Goal: Task Accomplishment & Management: Complete application form

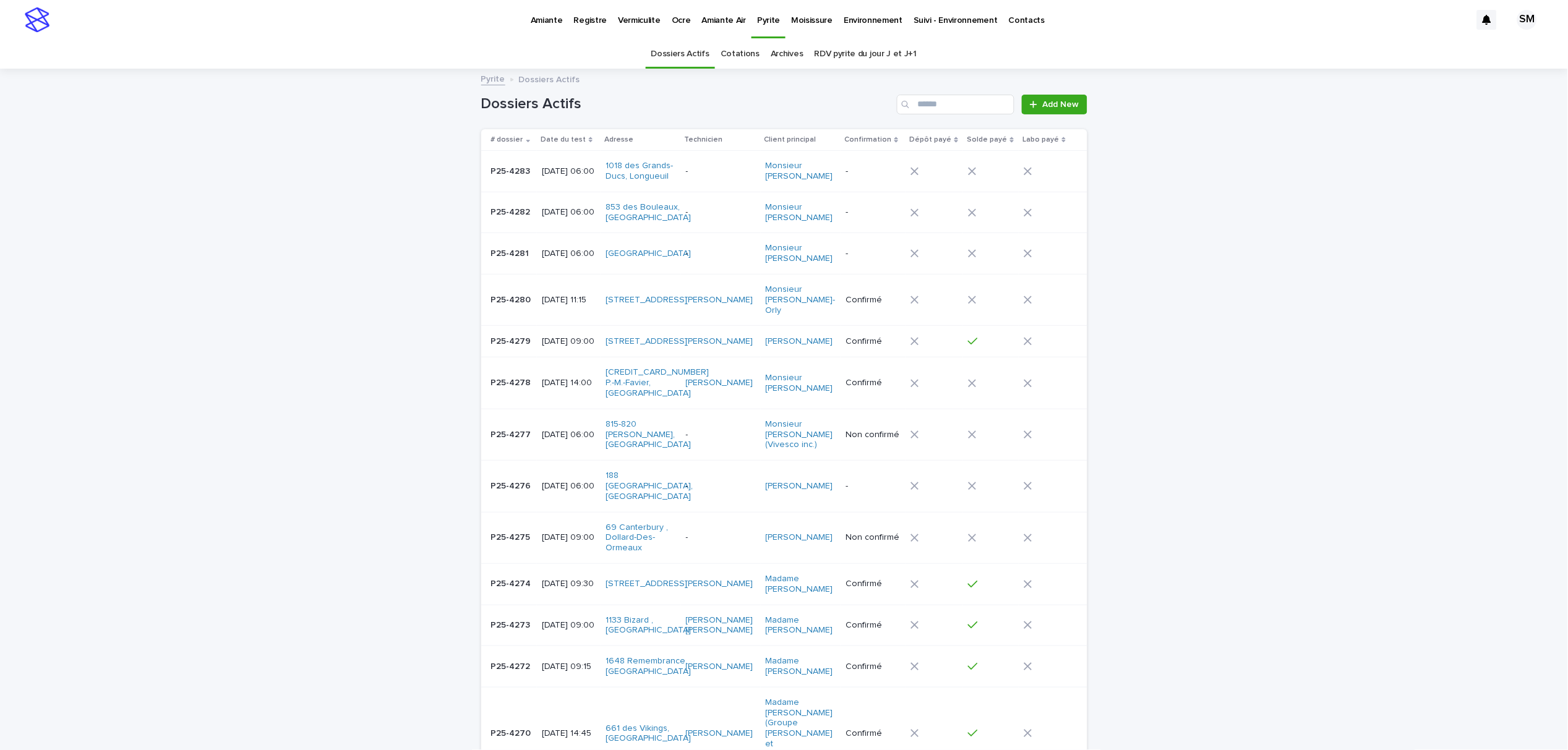
click at [765, 21] on p "Pyrite" at bounding box center [768, 13] width 23 height 26
click at [1043, 101] on span "Add New" at bounding box center [1061, 104] width 36 height 9
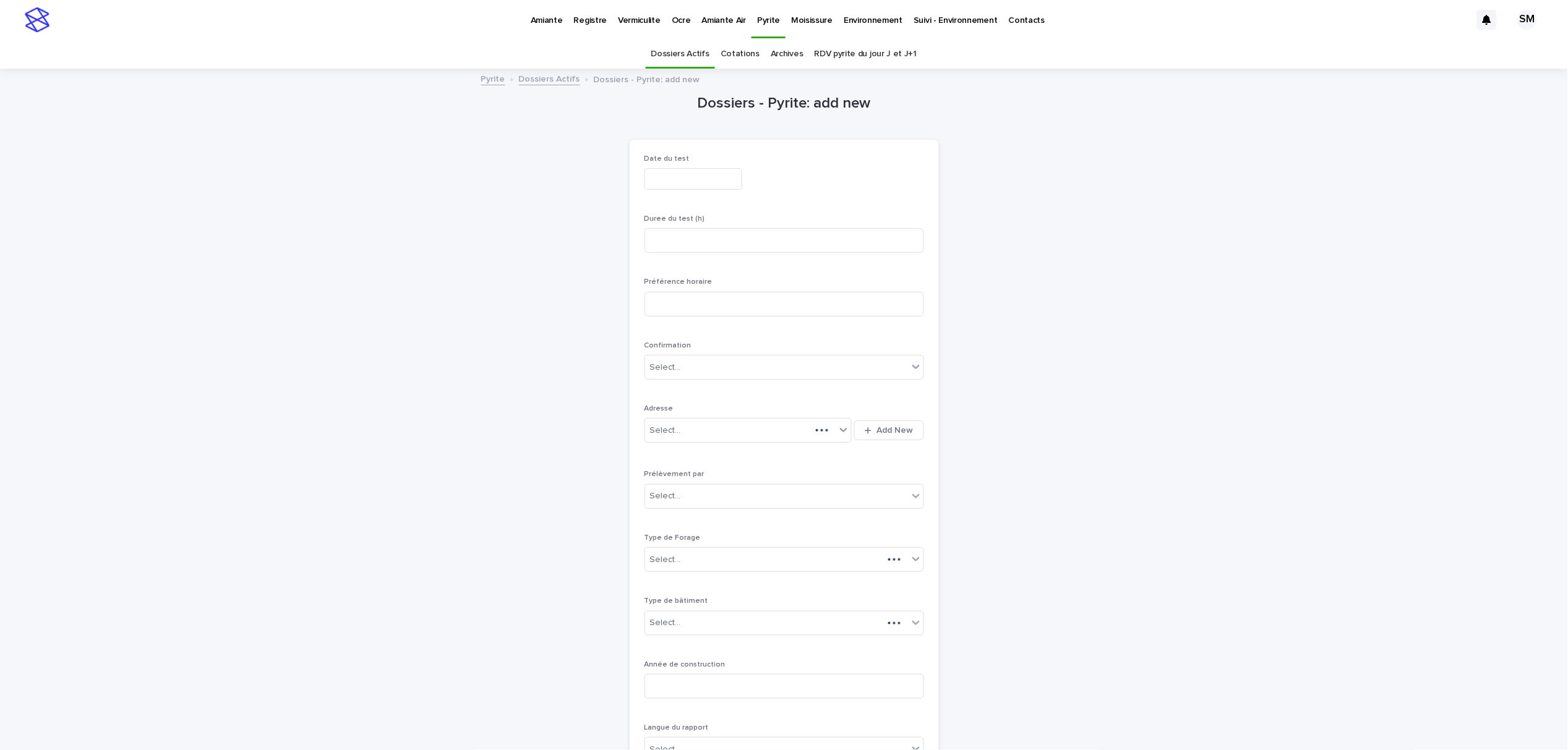
scroll to position [40, 0]
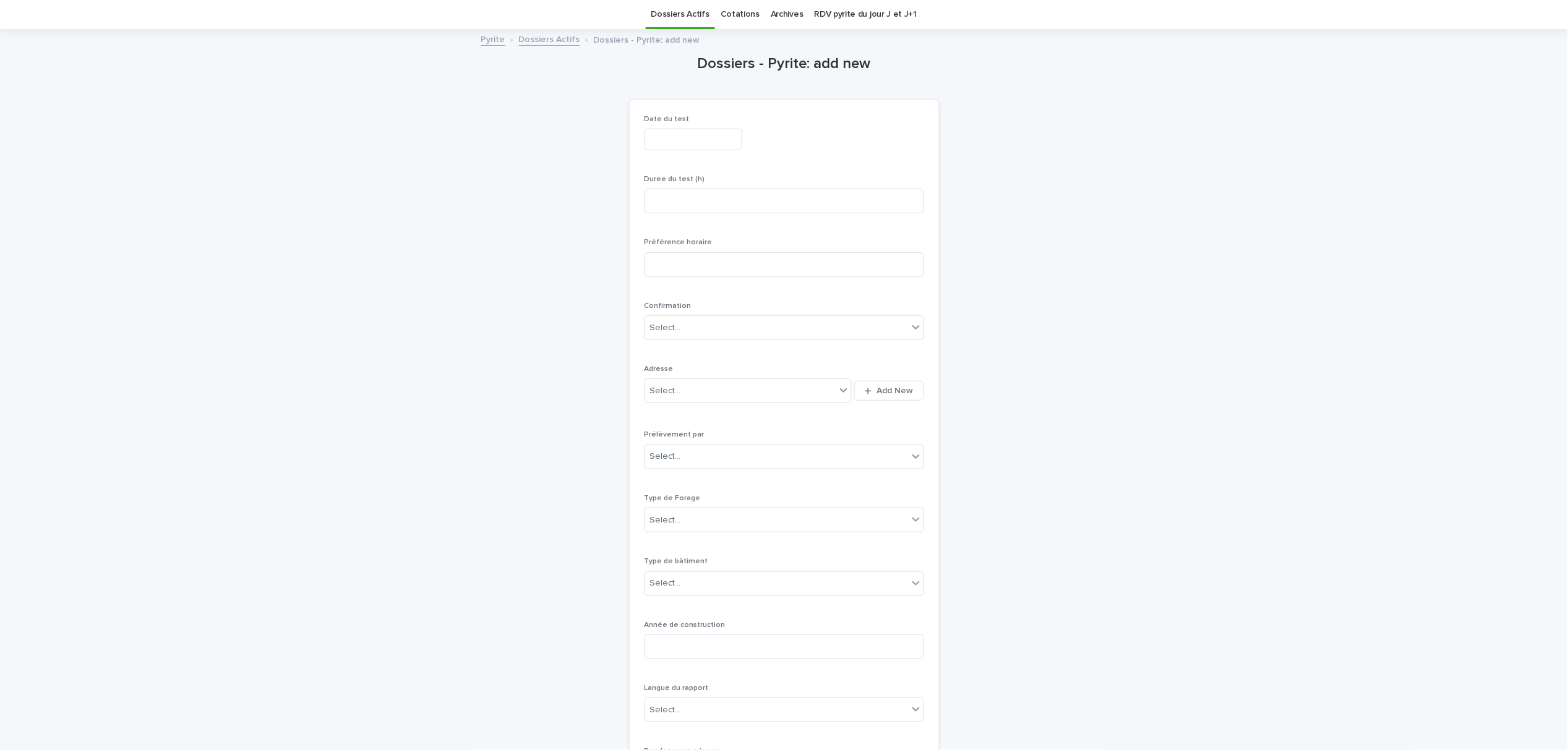
click at [672, 138] on input "text" at bounding box center [693, 139] width 98 height 22
click at [611, 287] on div "20" at bounding box center [607, 285] width 17 height 17
click at [850, 136] on div "**********" at bounding box center [784, 139] width 279 height 22
click at [714, 136] on input "**********" at bounding box center [693, 139] width 98 height 22
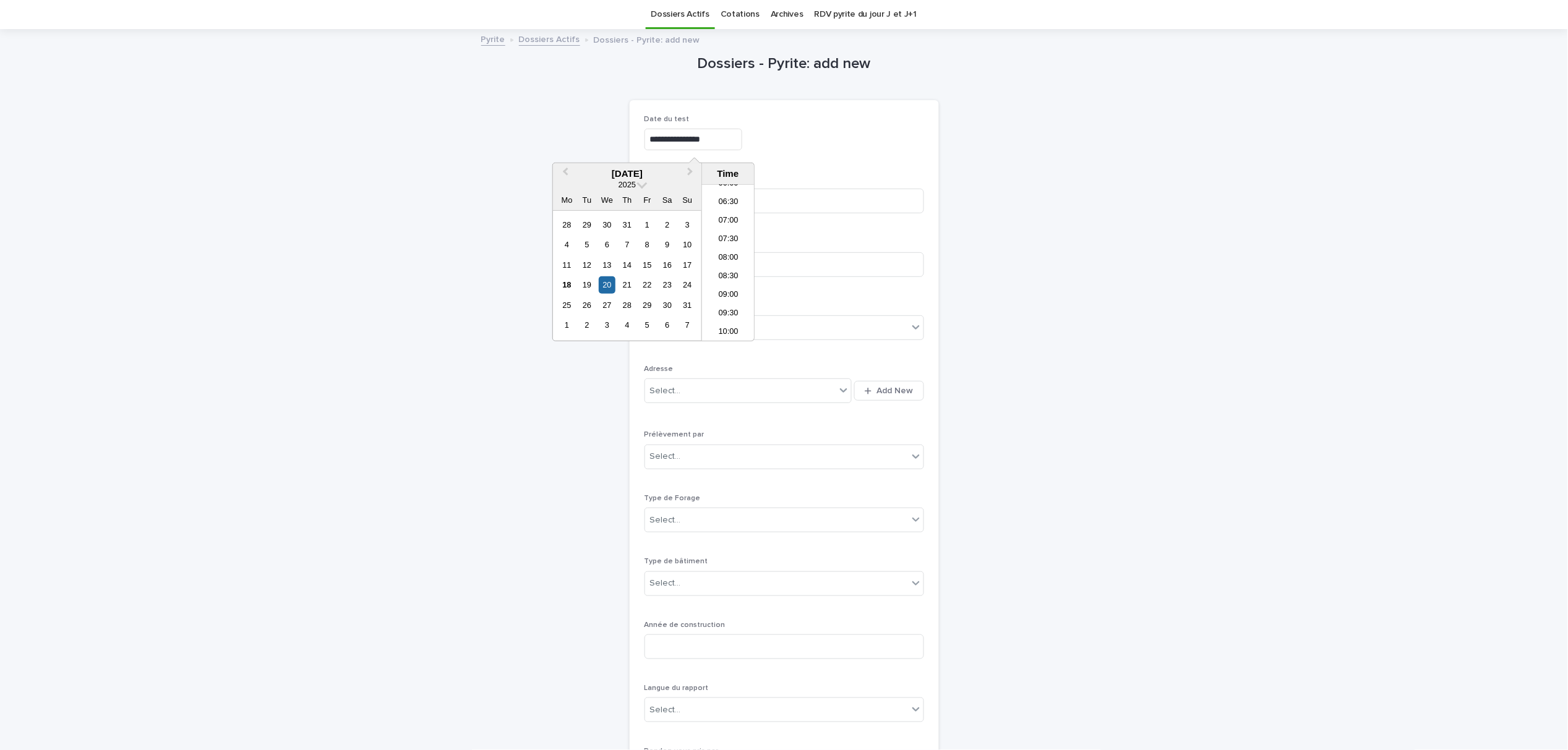
scroll to position [256, 0]
click at [726, 271] on li "09:00" at bounding box center [728, 273] width 52 height 19
type input "**********"
click at [716, 206] on input at bounding box center [784, 201] width 279 height 24
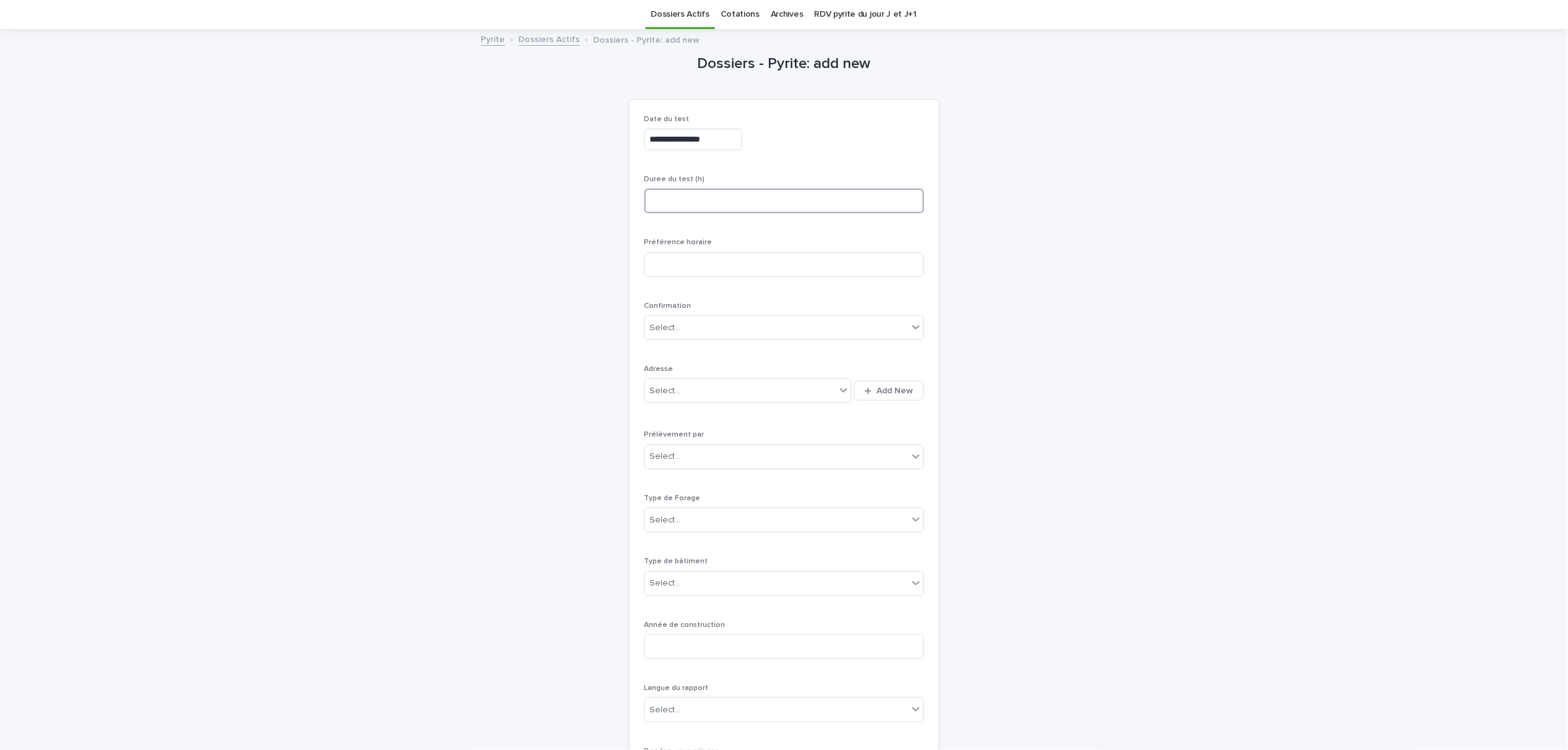
click at [716, 206] on input at bounding box center [784, 201] width 279 height 24
click at [716, 206] on input "**" at bounding box center [784, 201] width 279 height 24
type input "****"
click at [701, 259] on input at bounding box center [784, 264] width 279 height 24
click at [648, 262] on input "********" at bounding box center [784, 264] width 279 height 24
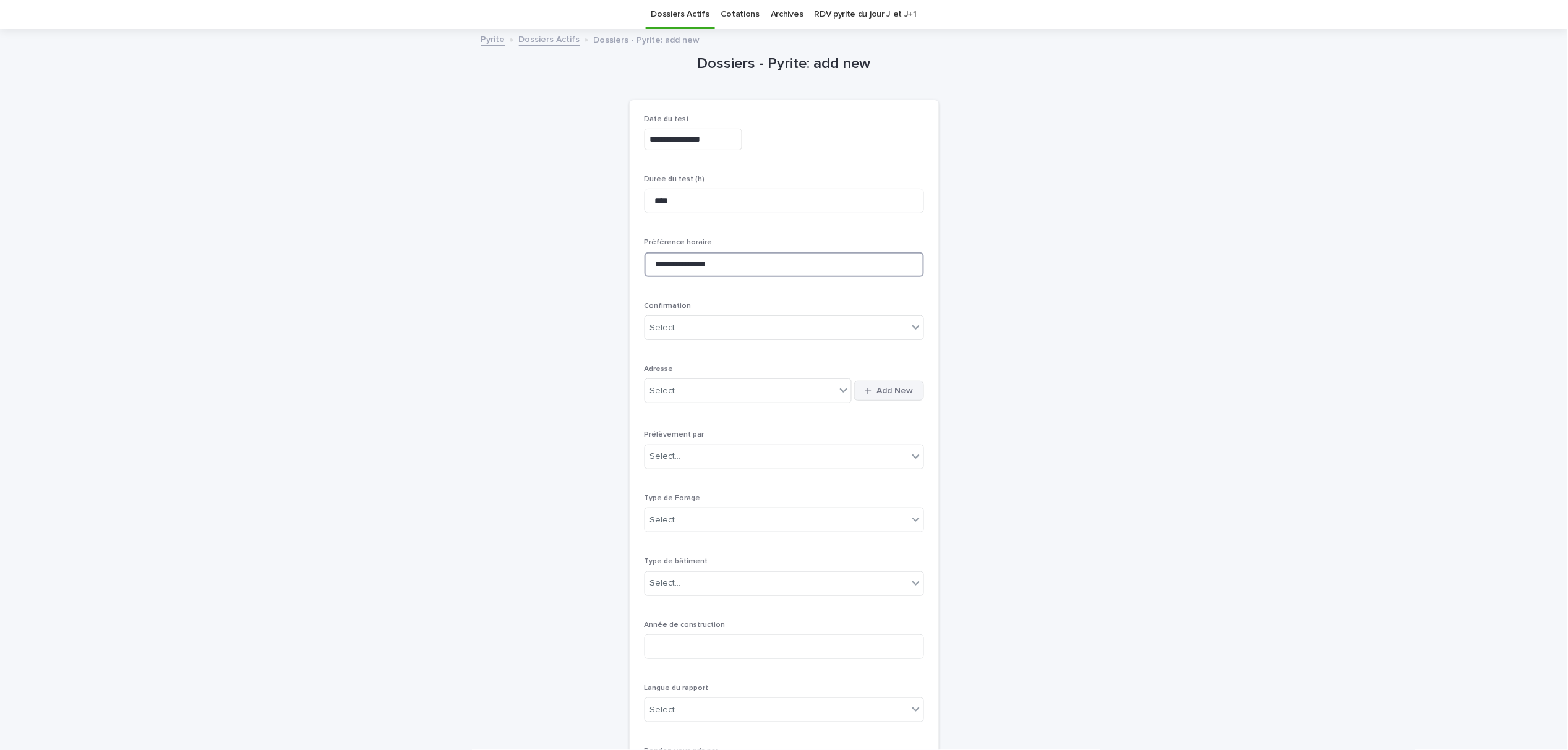
type input "**********"
click at [865, 389] on icon "button" at bounding box center [868, 391] width 7 height 8
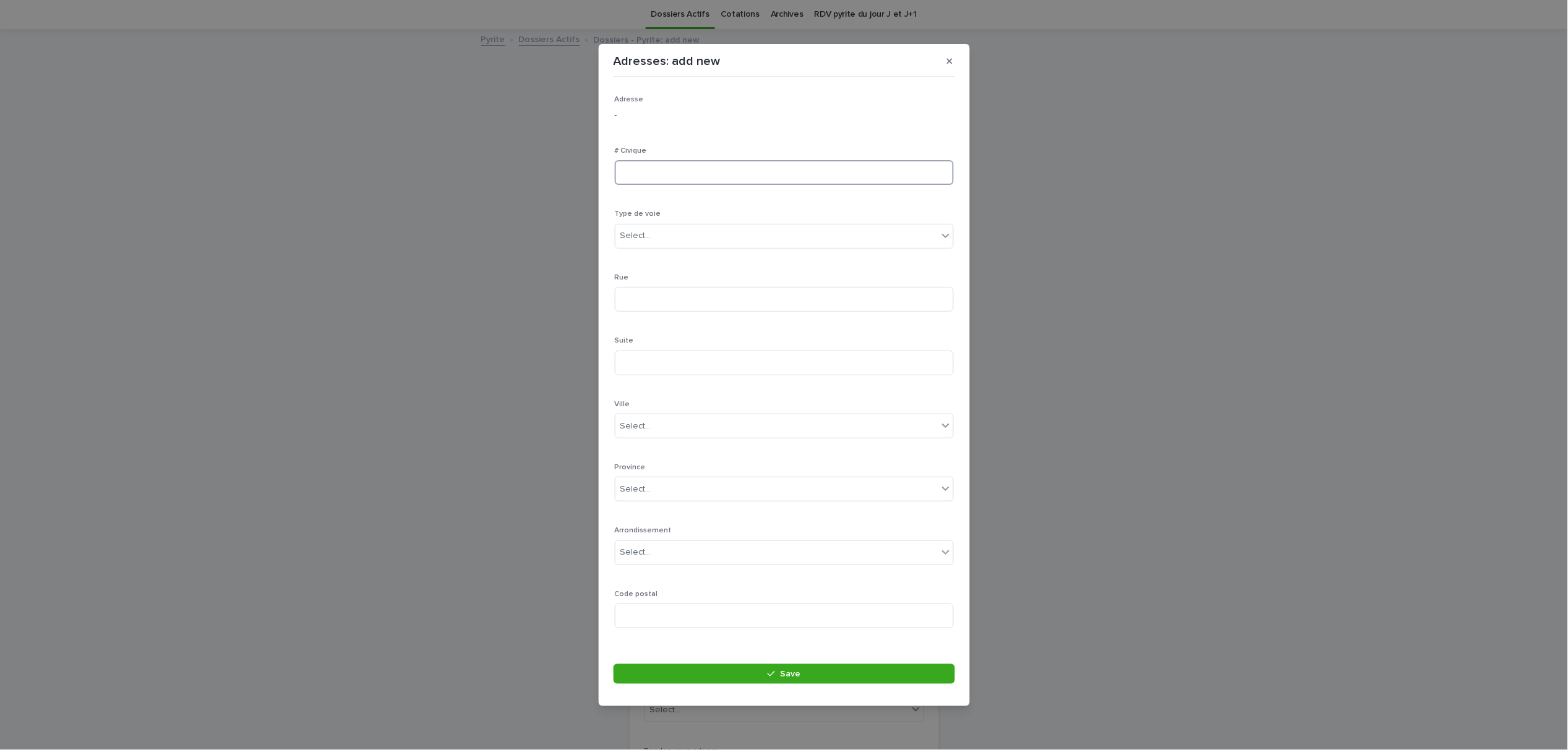
click at [684, 175] on input at bounding box center [785, 172] width 339 height 24
click at [701, 170] on input at bounding box center [785, 172] width 339 height 24
type input "*********"
click at [646, 230] on div "Select..." at bounding box center [636, 236] width 31 height 13
type input "***"
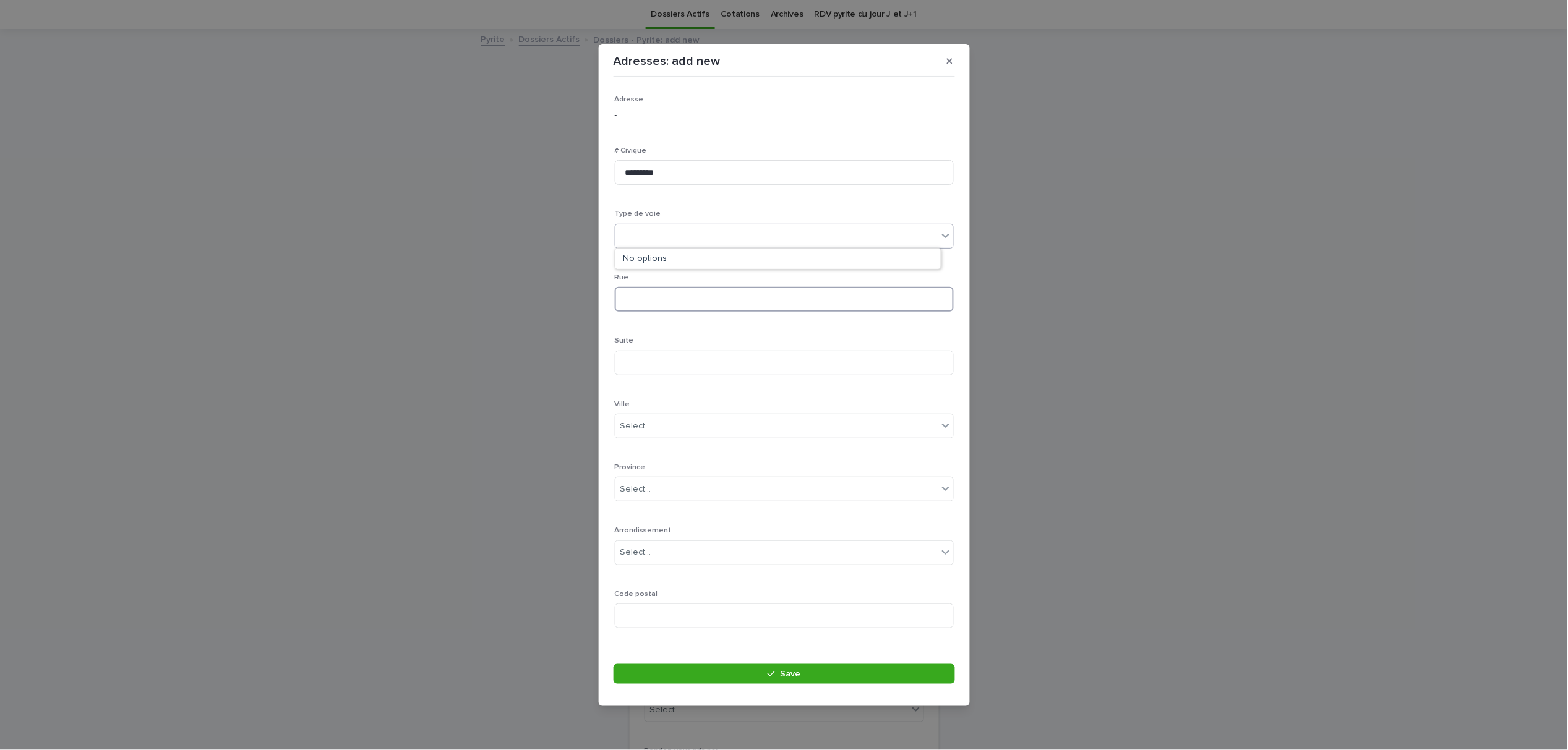
click at [654, 298] on input at bounding box center [785, 299] width 339 height 24
click at [650, 241] on div "Select..." at bounding box center [636, 236] width 31 height 13
click at [651, 395] on div "rue" at bounding box center [778, 401] width 325 height 22
click at [663, 298] on input at bounding box center [785, 299] width 339 height 24
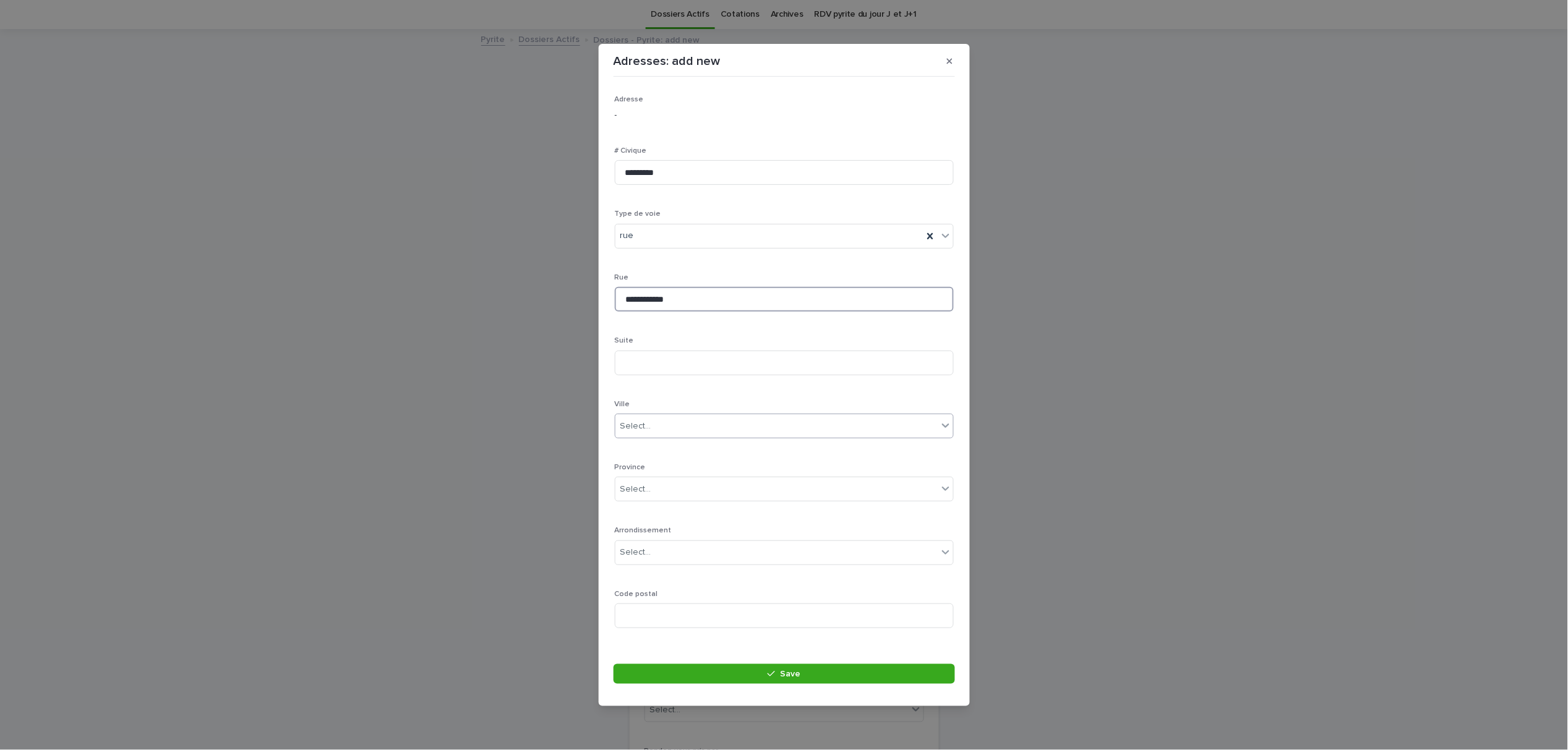
type input "**********"
click at [685, 427] on div "Select..." at bounding box center [777, 426] width 322 height 21
type input "********"
click at [666, 441] on div "[GEOGRAPHIC_DATA]" at bounding box center [778, 449] width 325 height 22
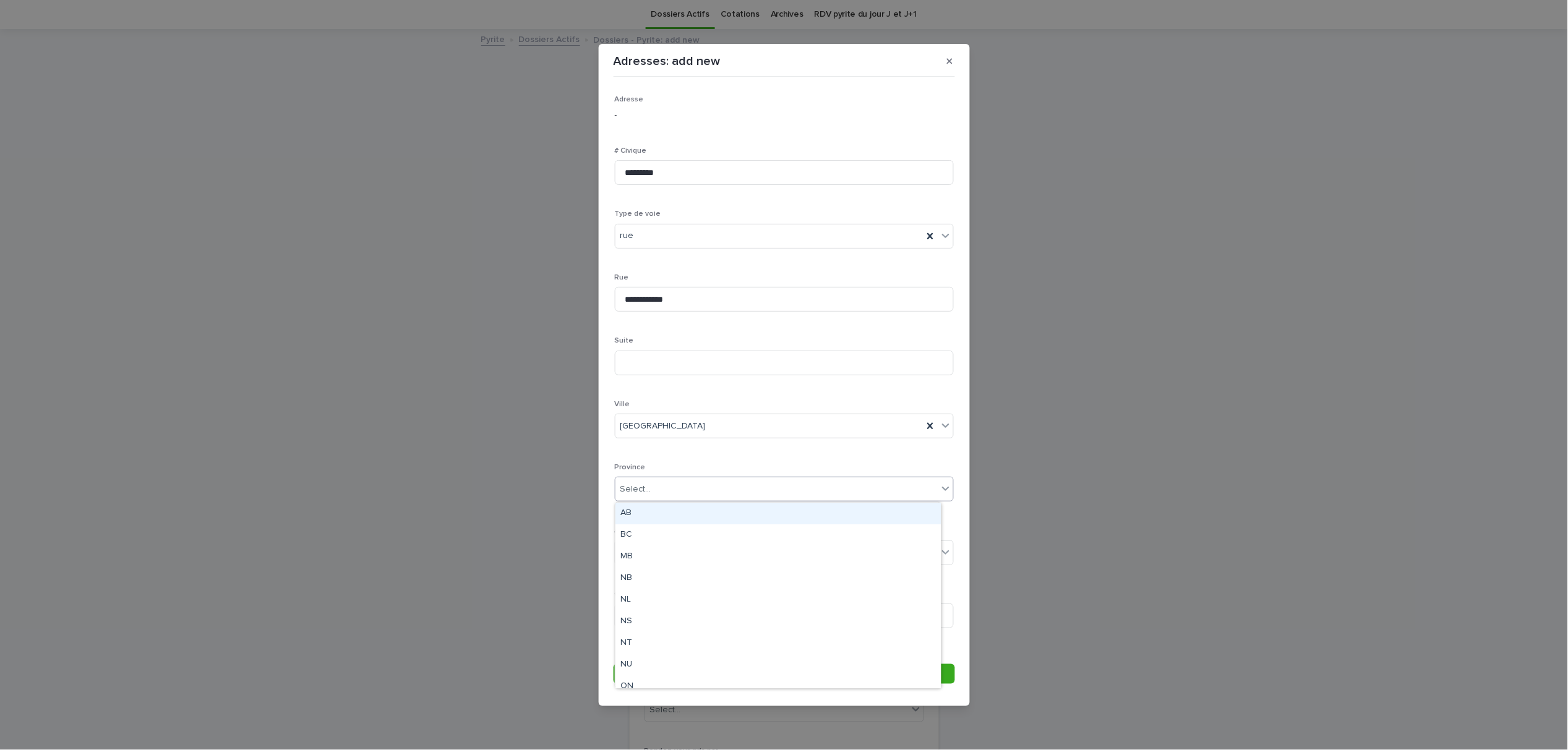
click at [677, 484] on div "Select..." at bounding box center [777, 489] width 322 height 21
type input "**"
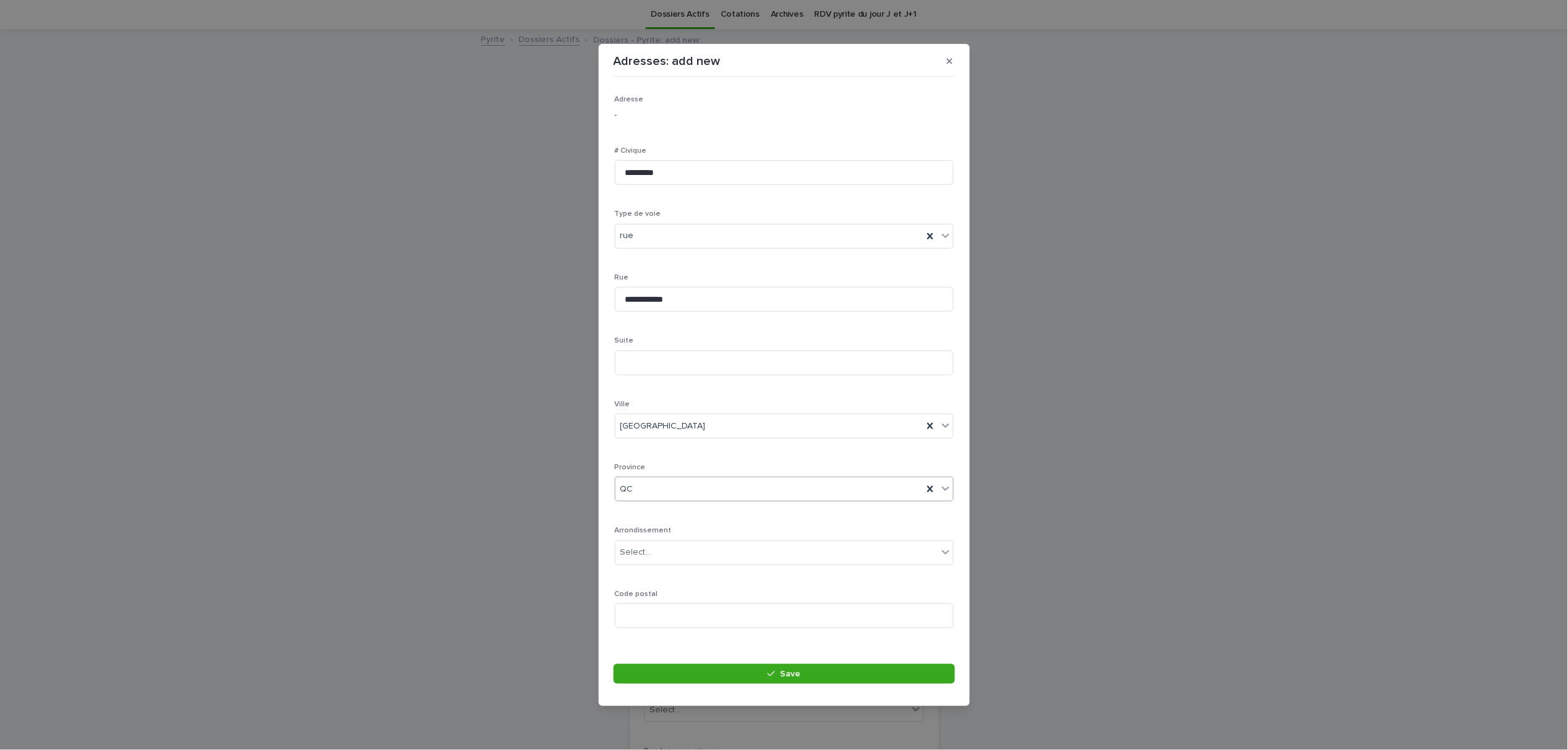
scroll to position [17, 0]
click at [667, 603] on input at bounding box center [785, 599] width 339 height 24
click at [654, 600] on input "***" at bounding box center [785, 599] width 339 height 24
click at [652, 601] on input "*******" at bounding box center [785, 599] width 339 height 24
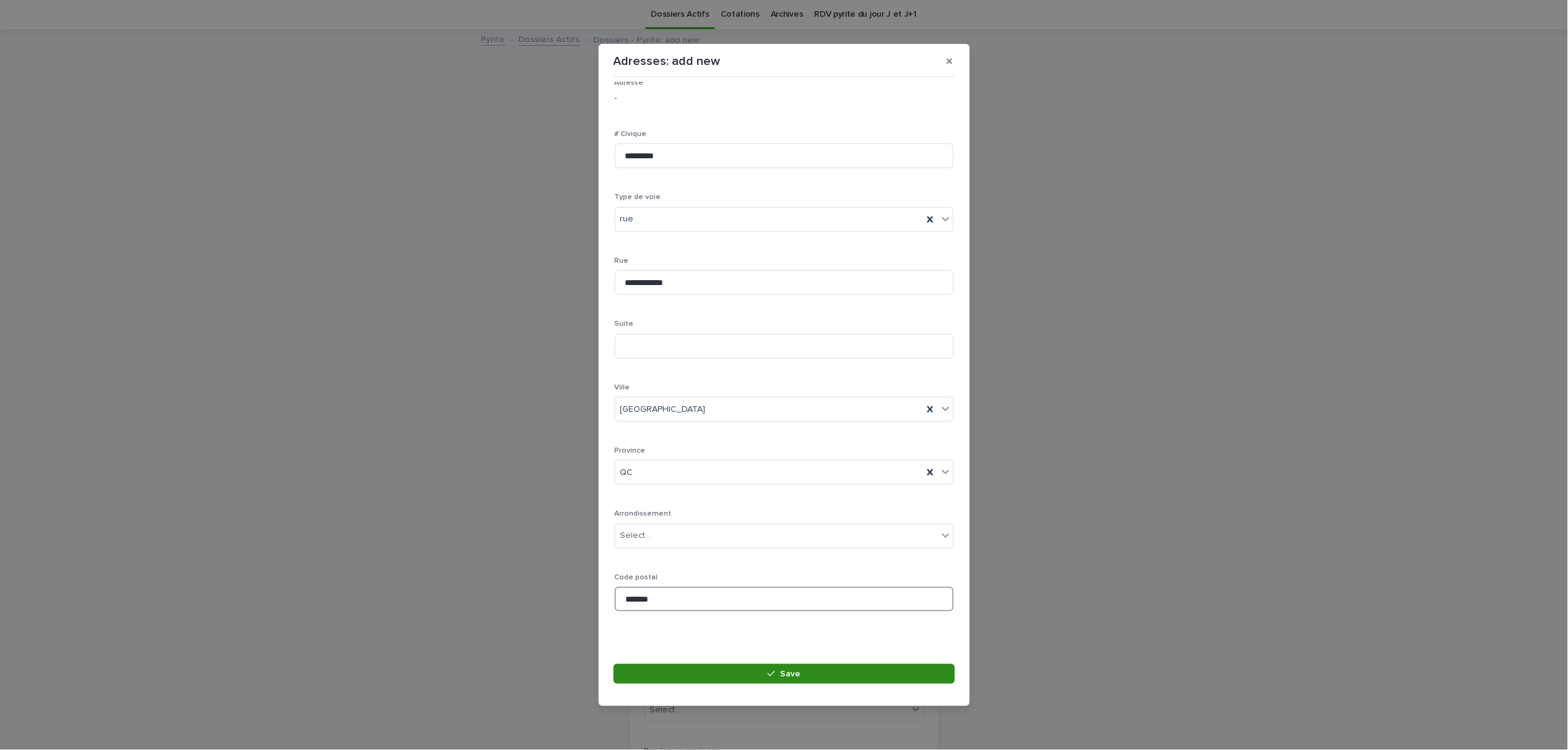
type input "*******"
click at [738, 669] on button "Save" at bounding box center [785, 674] width 342 height 20
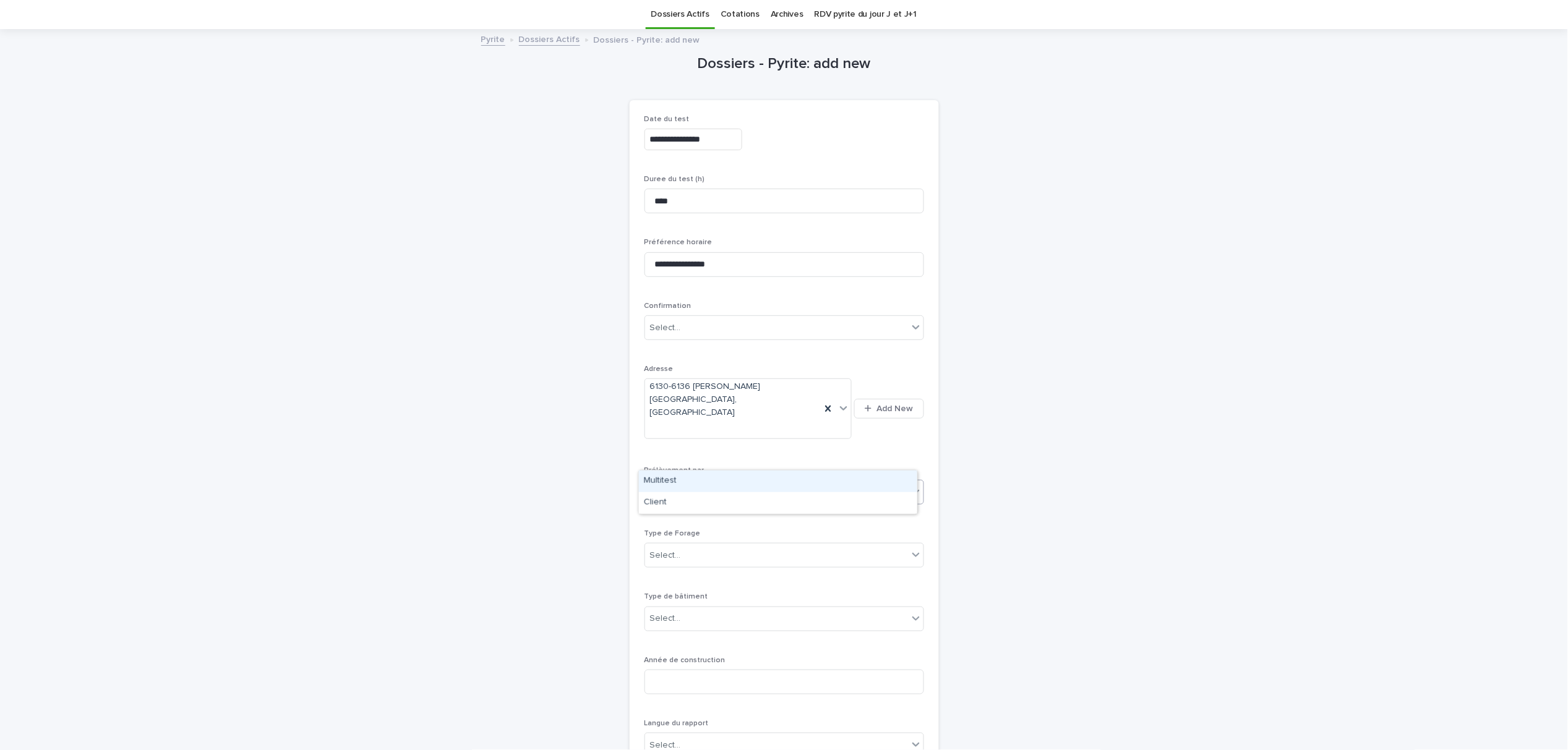
click at [695, 483] on div "Select..." at bounding box center [776, 492] width 263 height 21
click at [688, 479] on div "Multitest" at bounding box center [778, 481] width 278 height 22
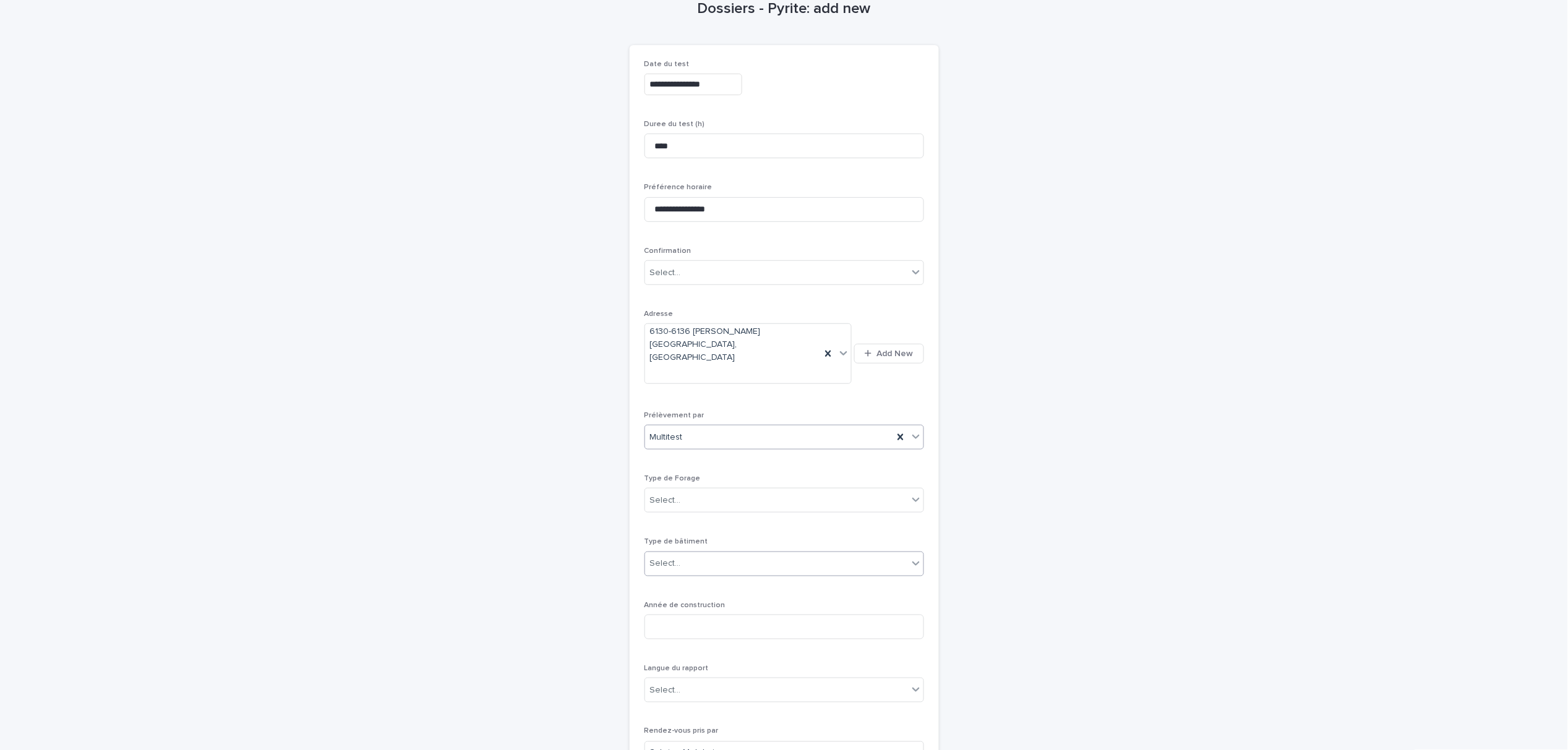
scroll to position [122, 0]
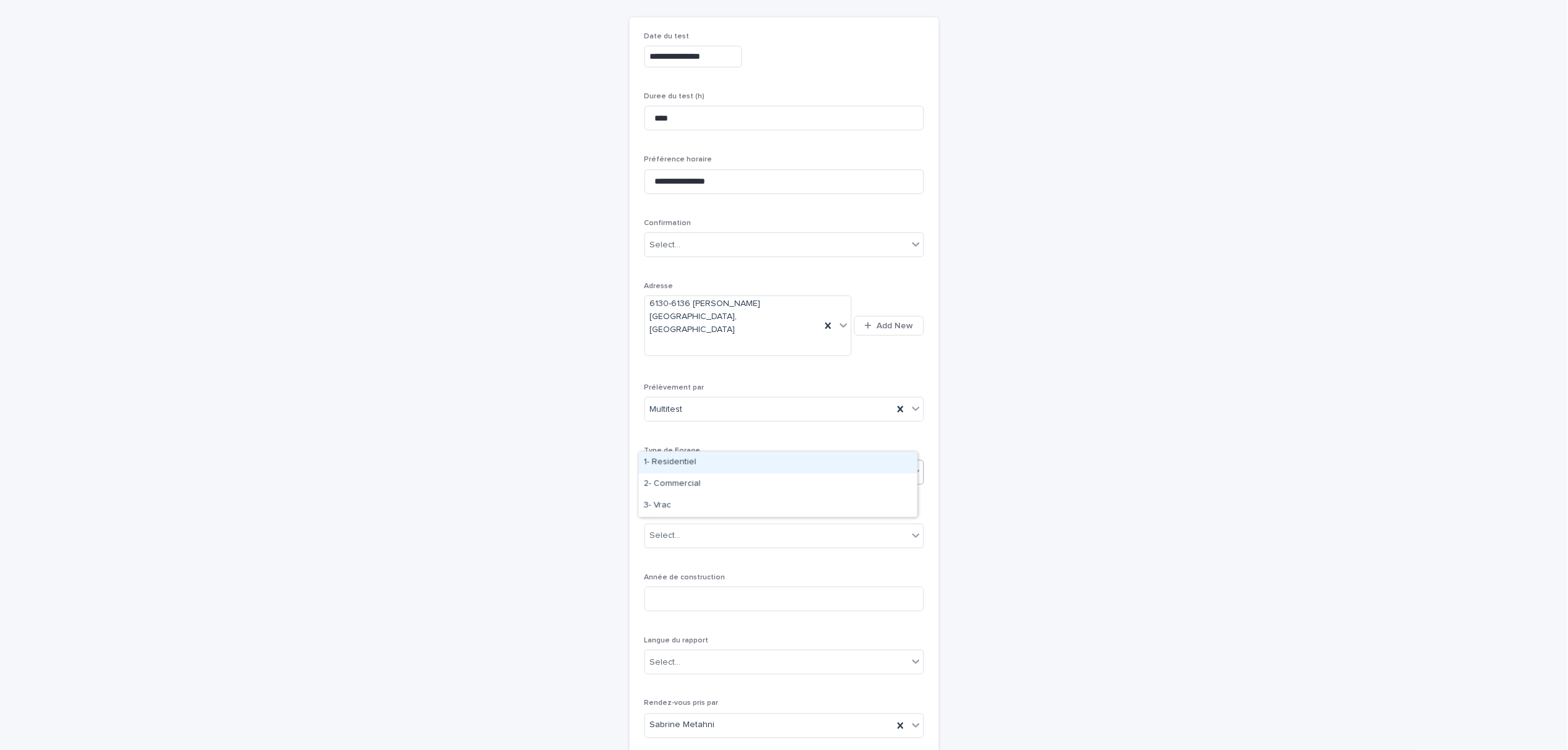
click at [702, 463] on div "Select..." at bounding box center [776, 473] width 263 height 21
click at [673, 464] on div "1- Residentiel" at bounding box center [778, 463] width 278 height 22
click at [709, 526] on div "Select..." at bounding box center [776, 536] width 263 height 21
click at [688, 655] on div "Multilogement" at bounding box center [778, 656] width 278 height 22
click at [698, 587] on input at bounding box center [784, 599] width 279 height 24
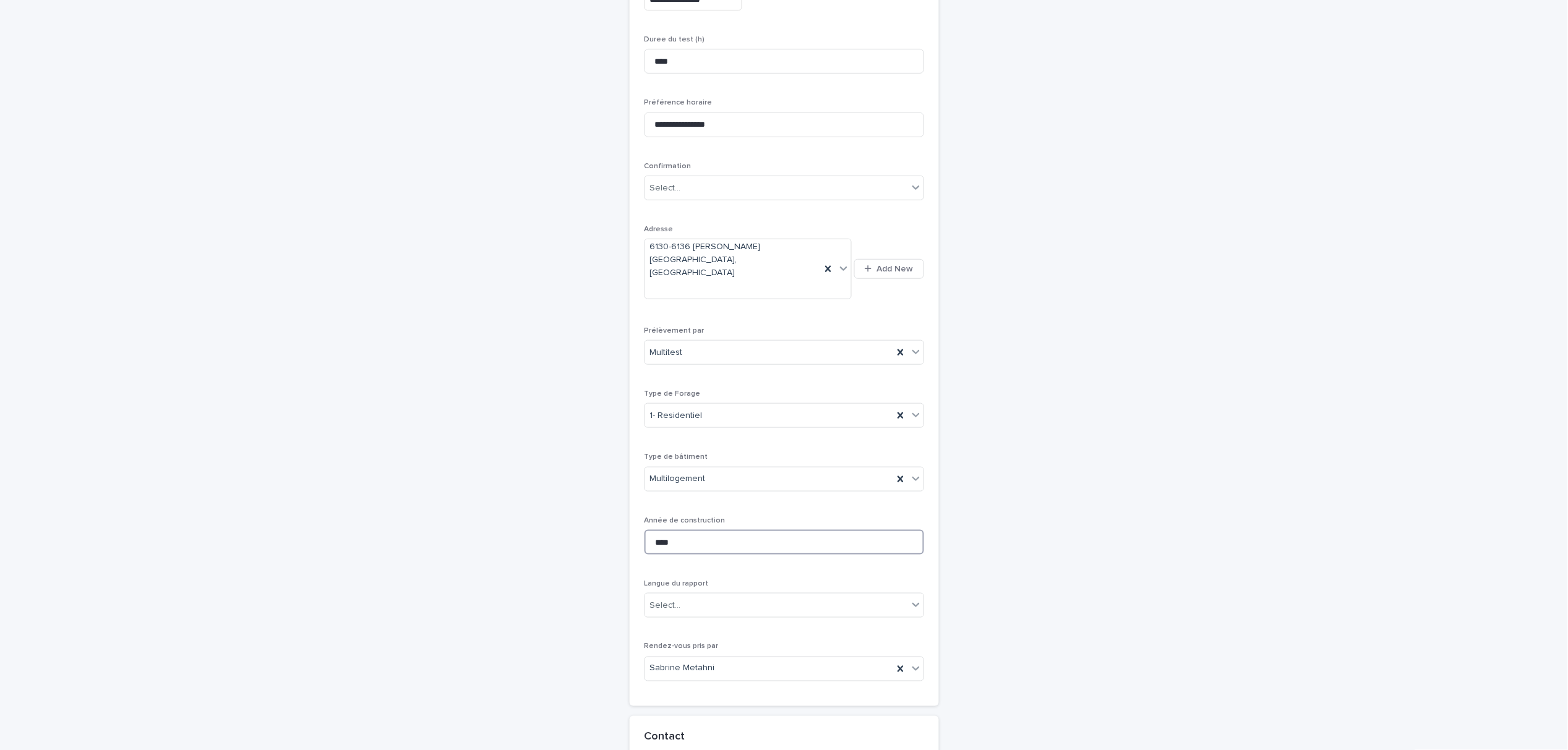
scroll to position [205, 0]
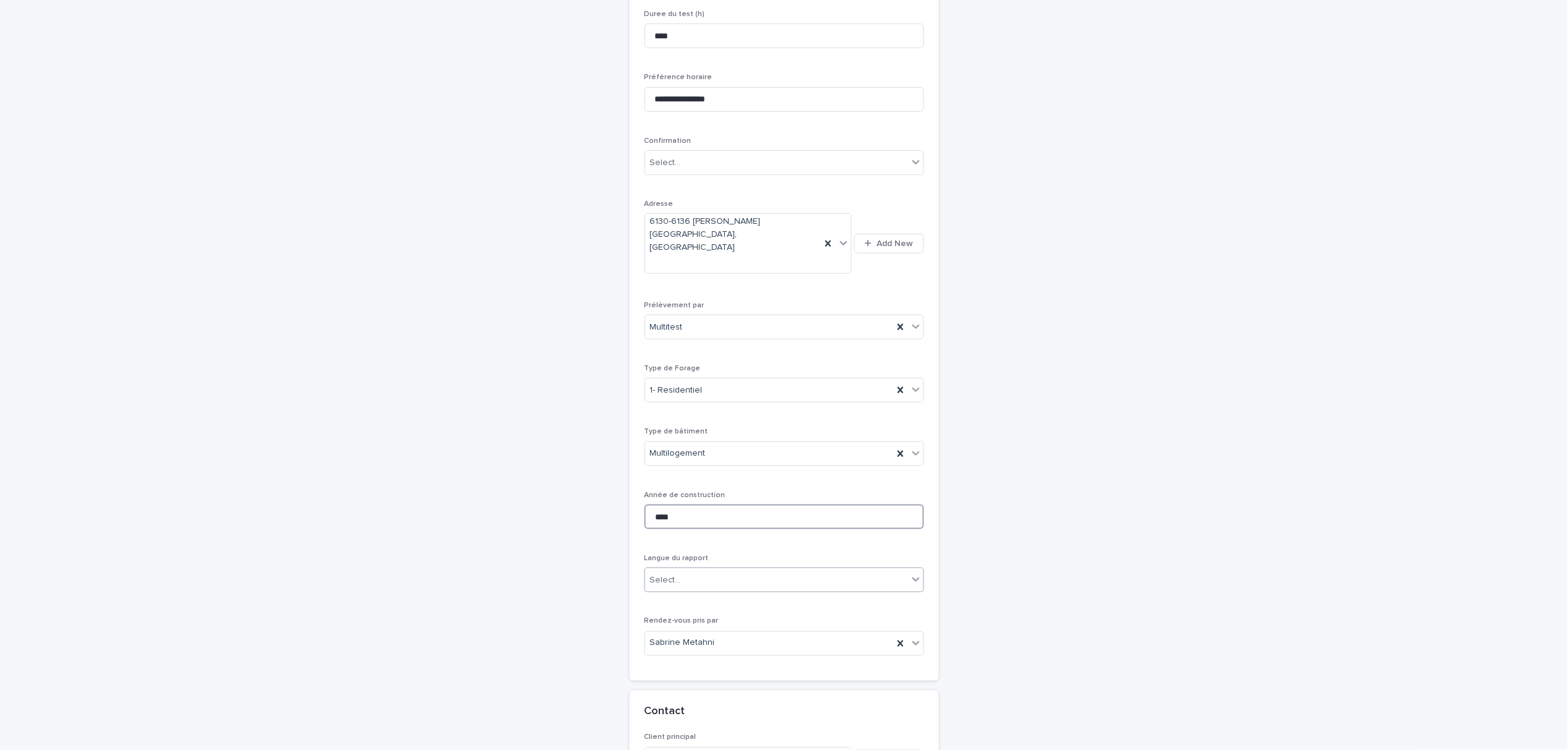
type input "****"
click at [718, 570] on div "Select..." at bounding box center [776, 580] width 263 height 21
click at [715, 575] on div "Français" at bounding box center [778, 571] width 278 height 22
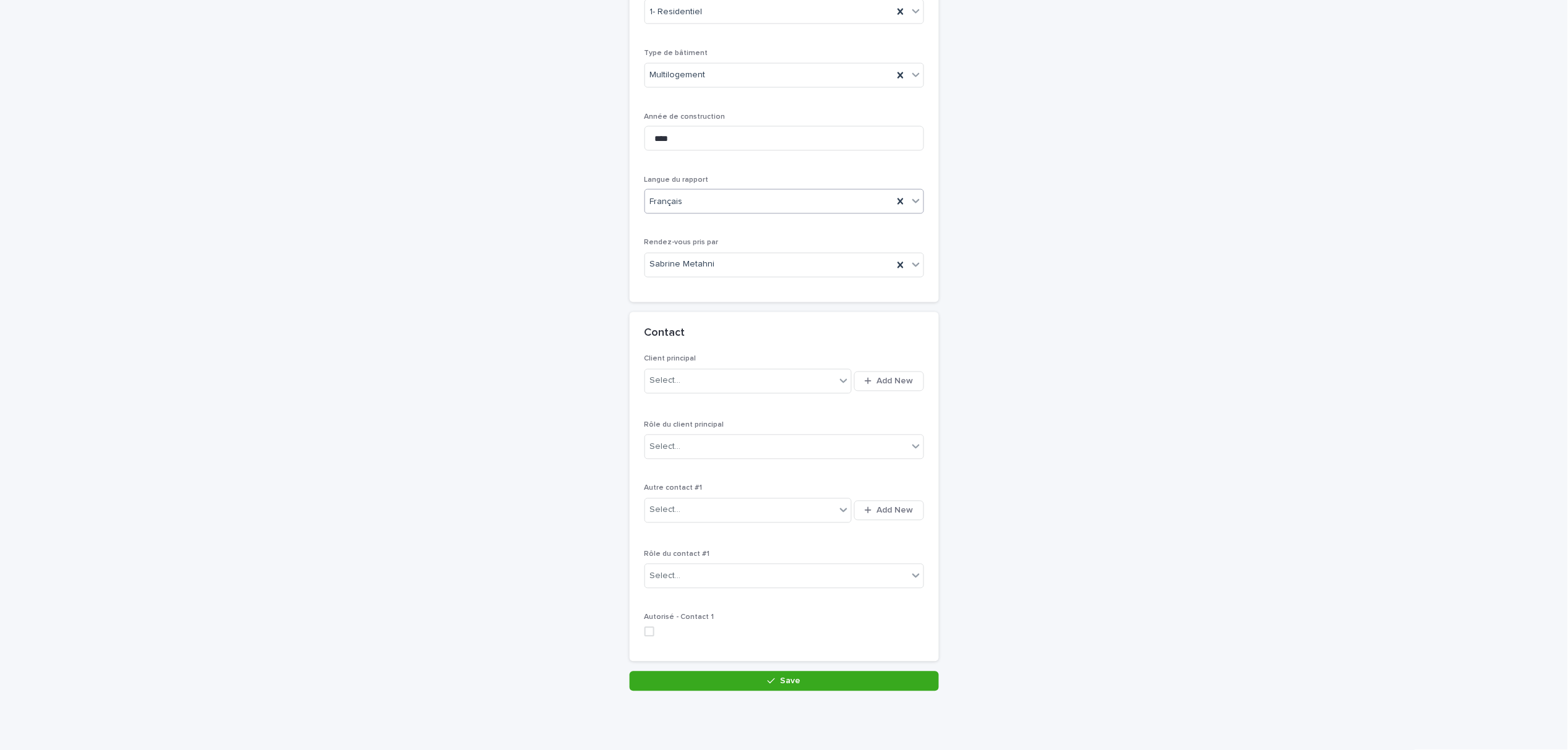
scroll to position [590, 0]
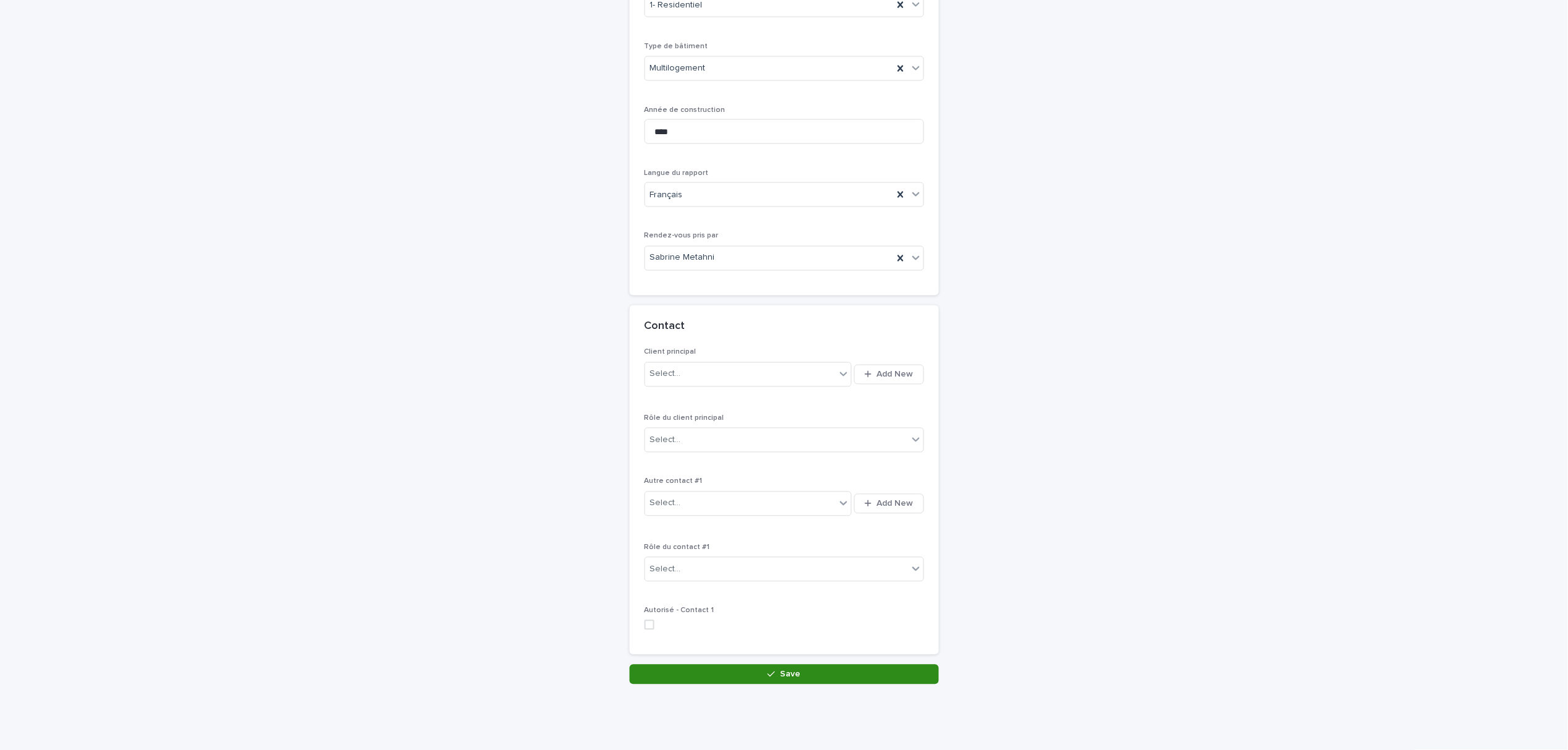
click at [730, 665] on button "Save" at bounding box center [784, 675] width 309 height 20
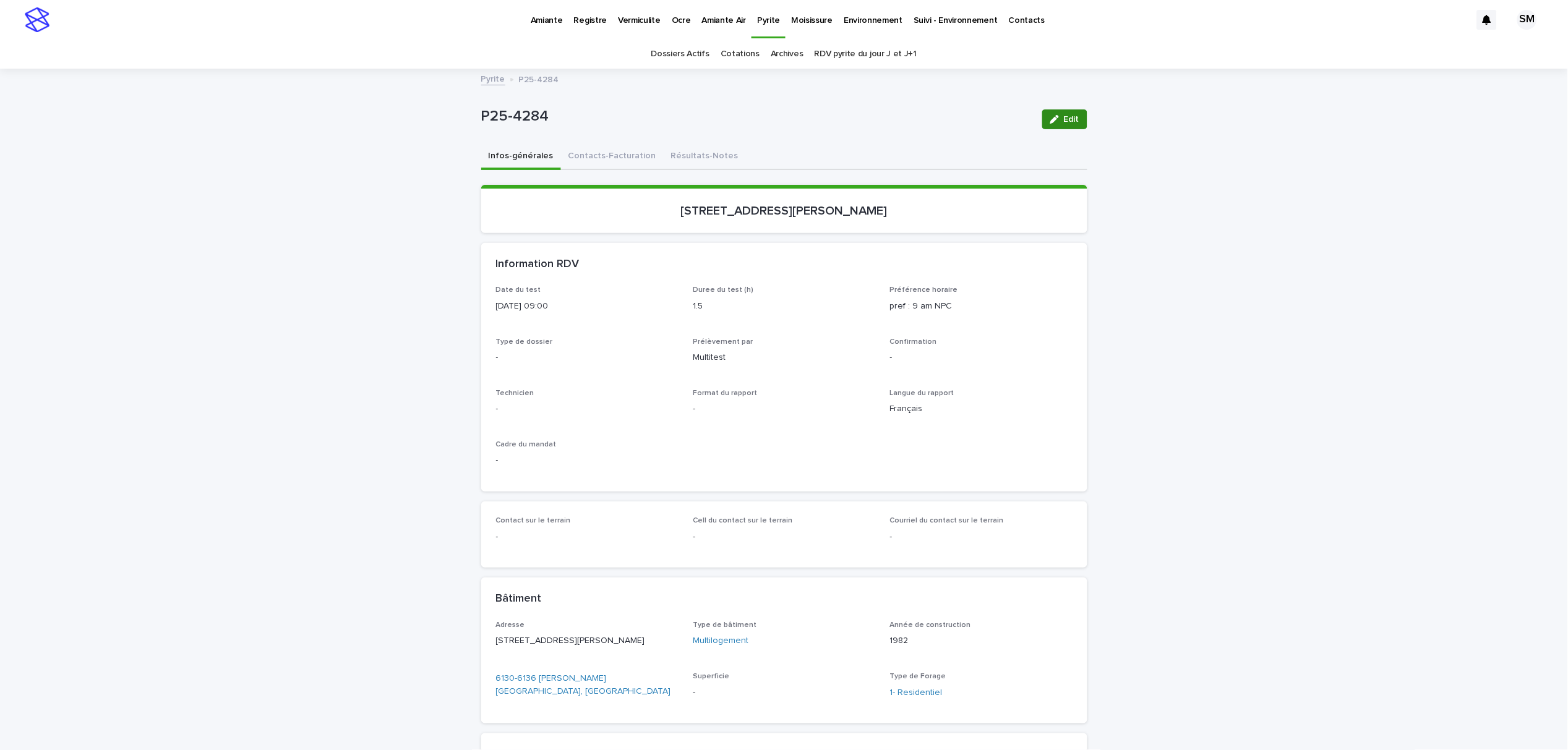
click at [1067, 118] on span "Edit" at bounding box center [1071, 119] width 15 height 9
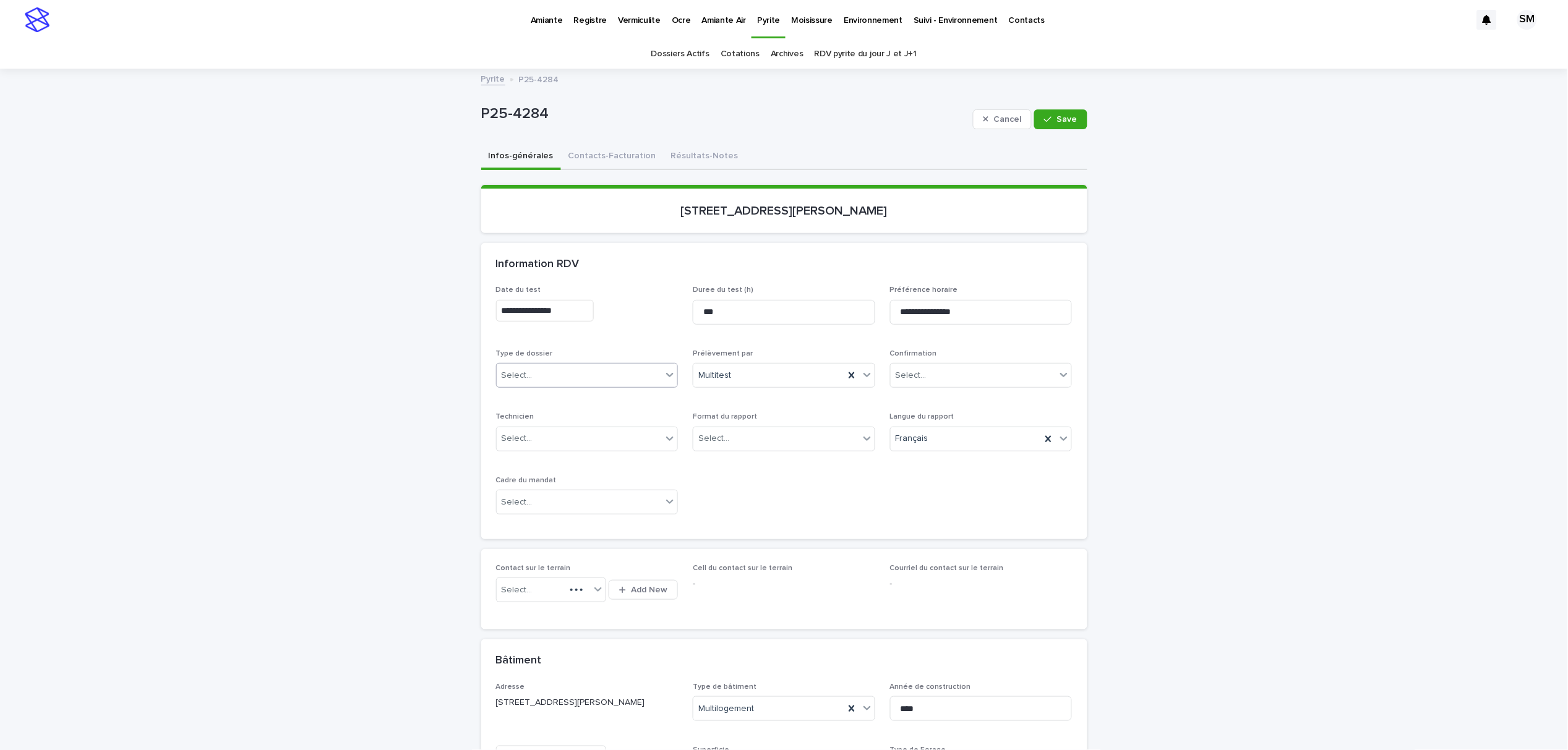
click at [569, 375] on div "Select..." at bounding box center [579, 375] width 166 height 21
click at [547, 400] on div "Échantillonnage" at bounding box center [581, 398] width 181 height 22
click at [740, 440] on div "Select..." at bounding box center [776, 438] width 166 height 21
click at [734, 465] on div "Électronique" at bounding box center [779, 462] width 181 height 22
click at [580, 501] on div "Select..." at bounding box center [579, 502] width 166 height 21
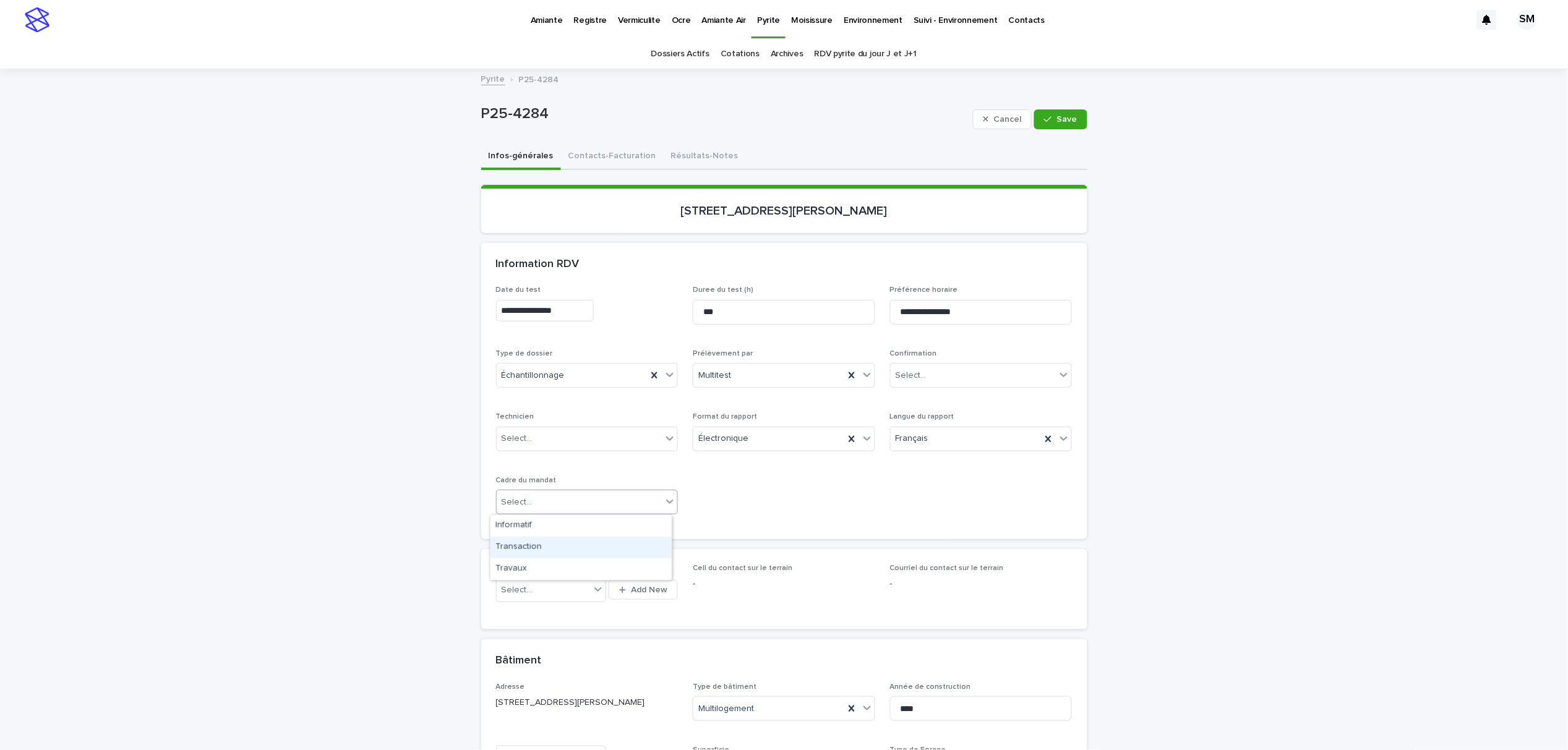
drag, startPoint x: 554, startPoint y: 551, endPoint x: 856, endPoint y: 534, distance: 302.5
click at [558, 550] on div "Transaction" at bounding box center [581, 547] width 181 height 22
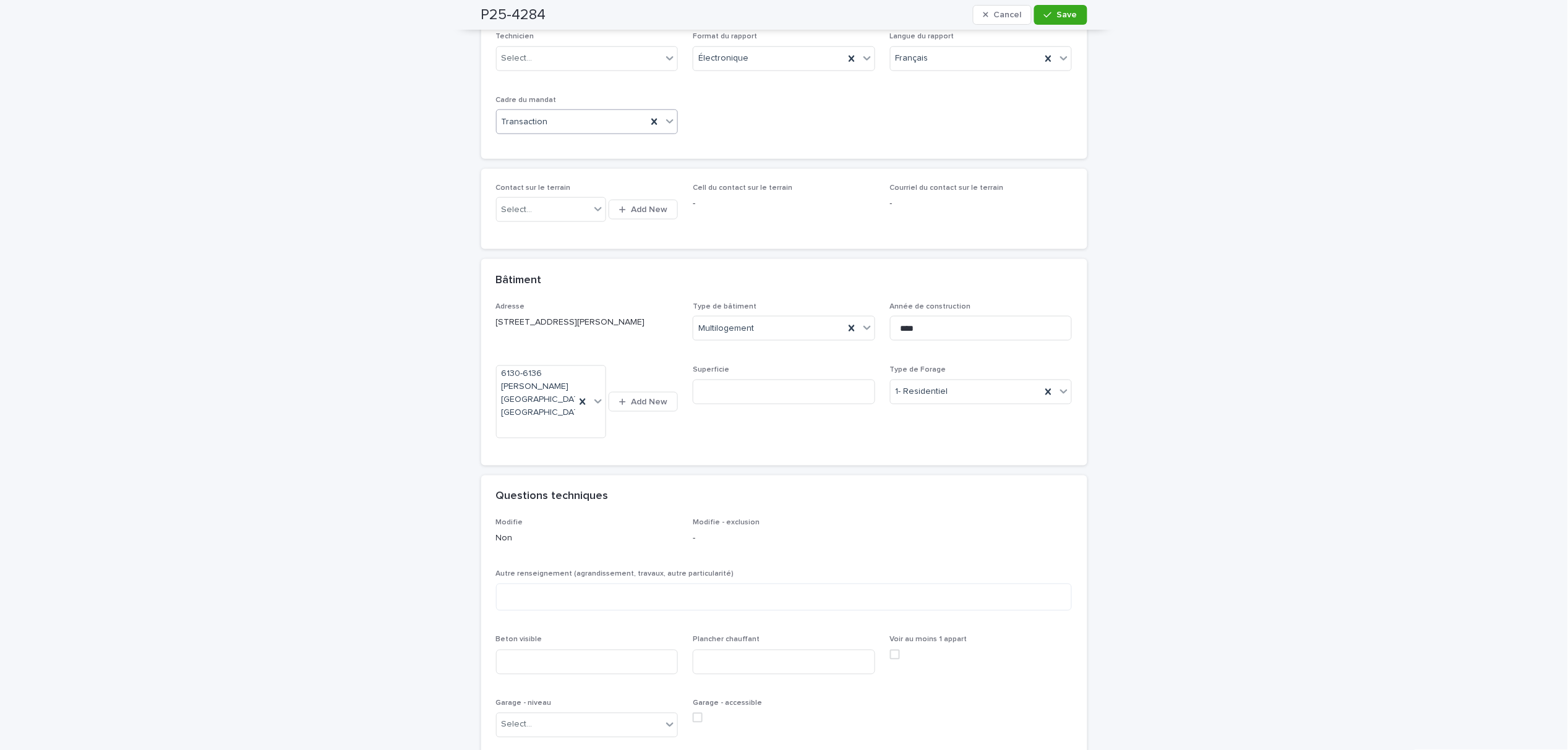
scroll to position [412, 0]
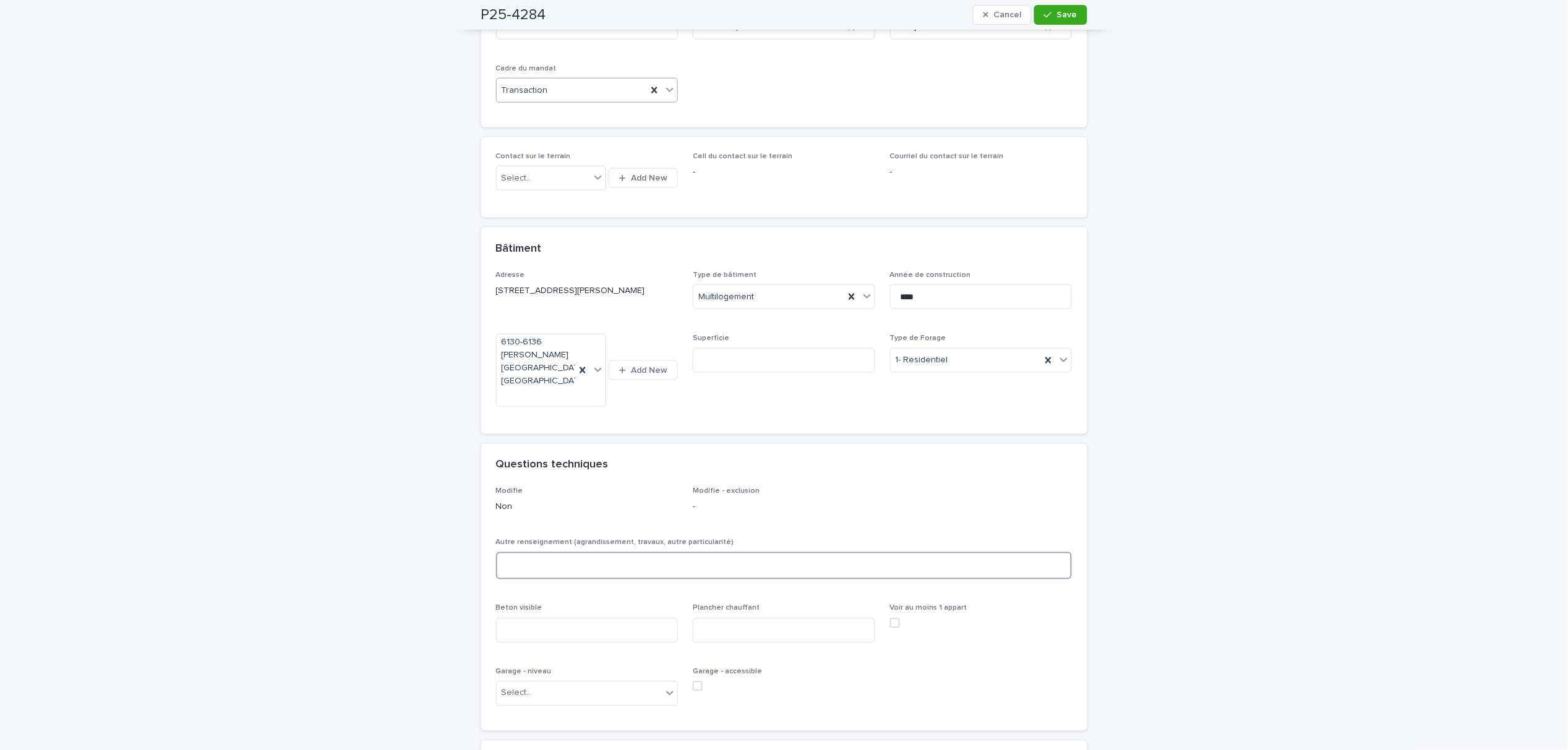
click at [554, 552] on textarea at bounding box center [784, 565] width 577 height 27
type textarea "*"
type textarea "*****"
click at [733, 618] on input at bounding box center [784, 630] width 183 height 24
type input "**********"
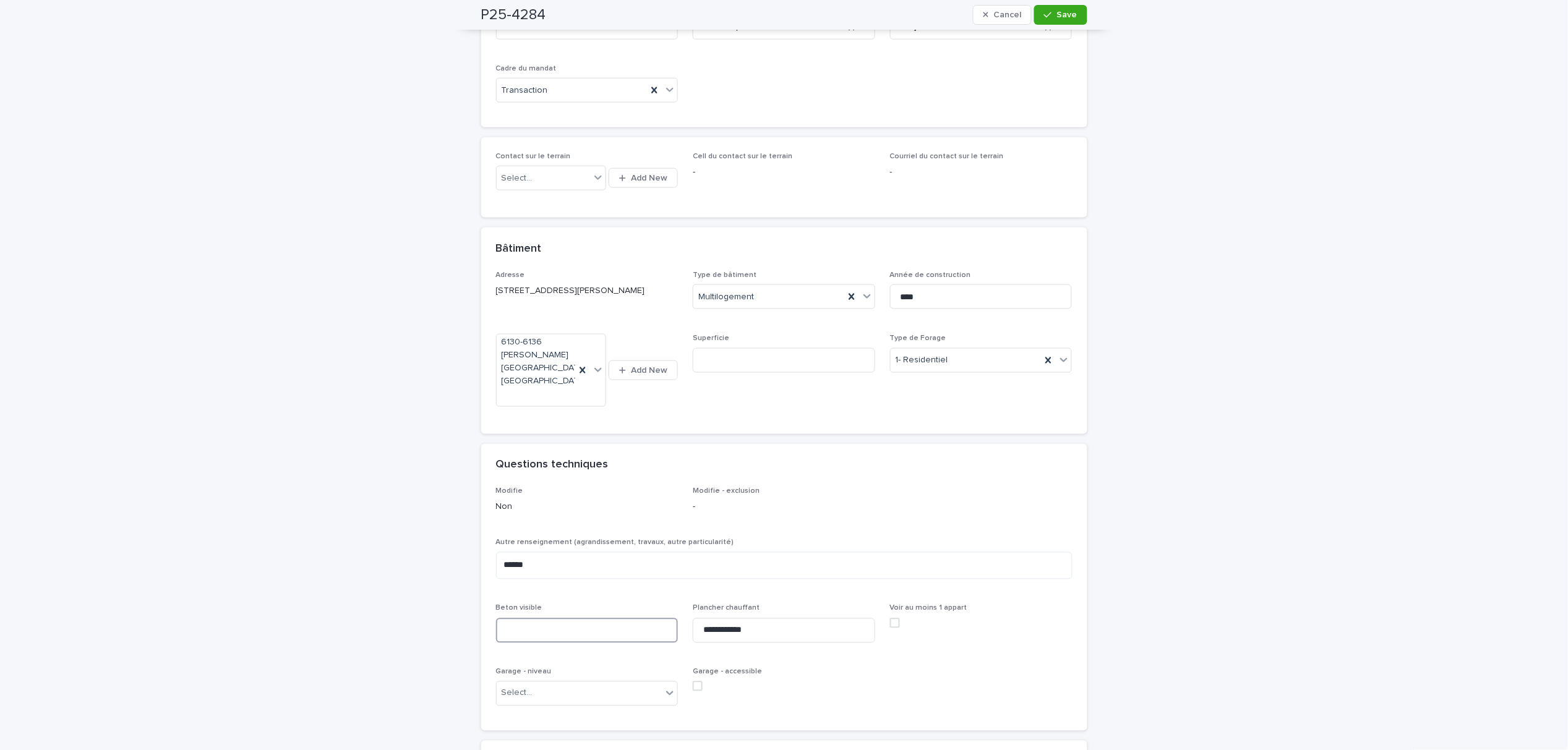
click at [593, 618] on input at bounding box center [587, 630] width 183 height 24
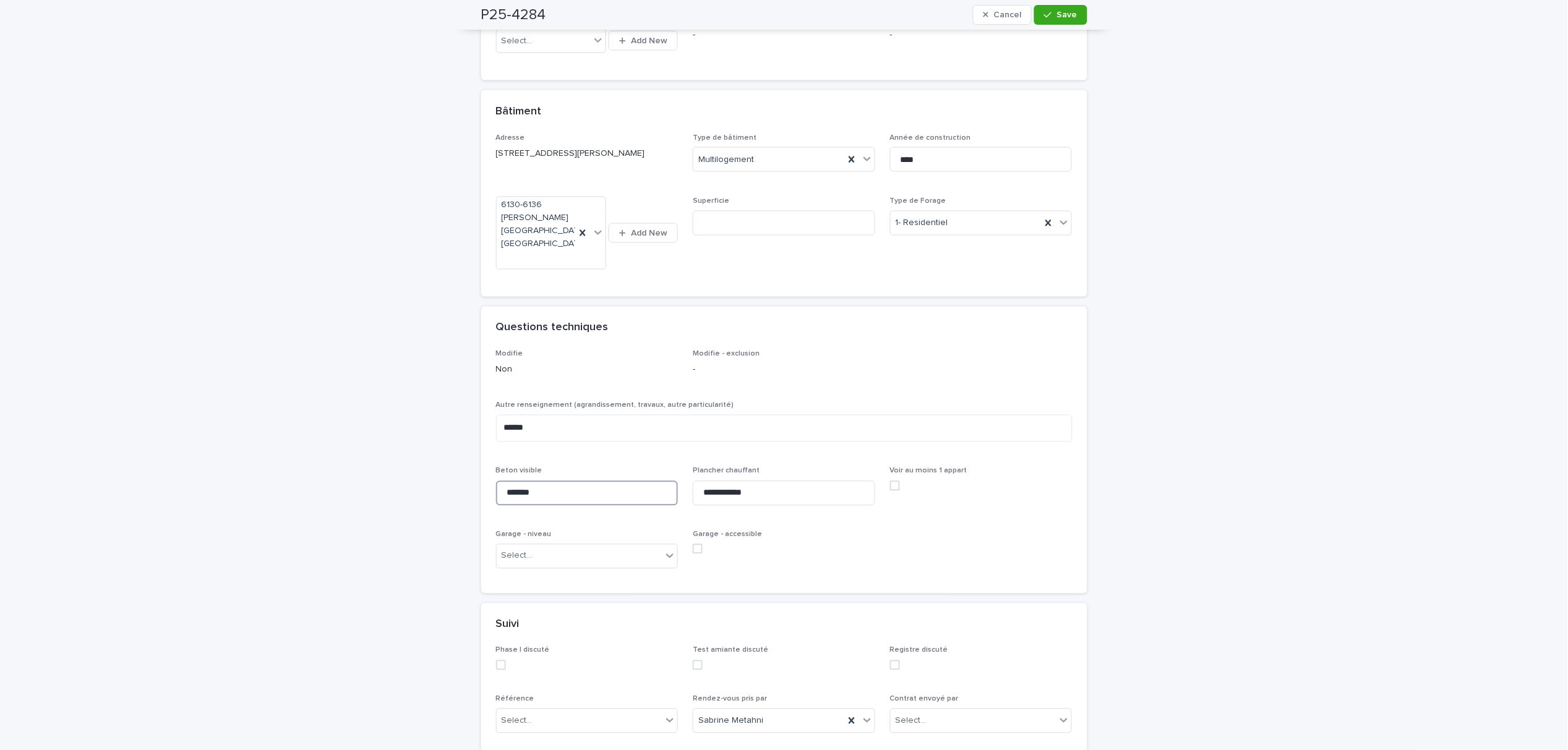
scroll to position [577, 0]
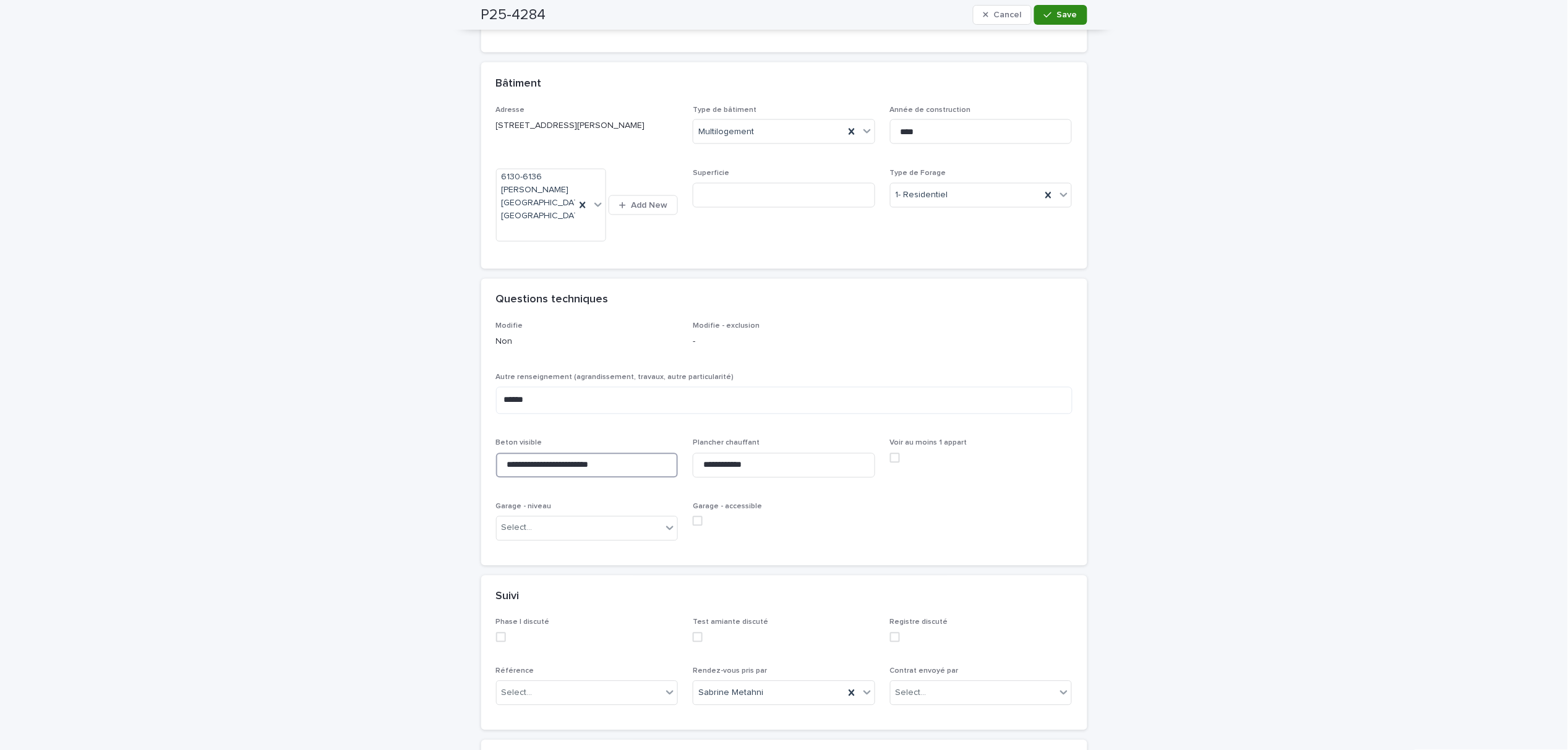
type input "**********"
click at [1067, 11] on span "Save" at bounding box center [1067, 15] width 21 height 9
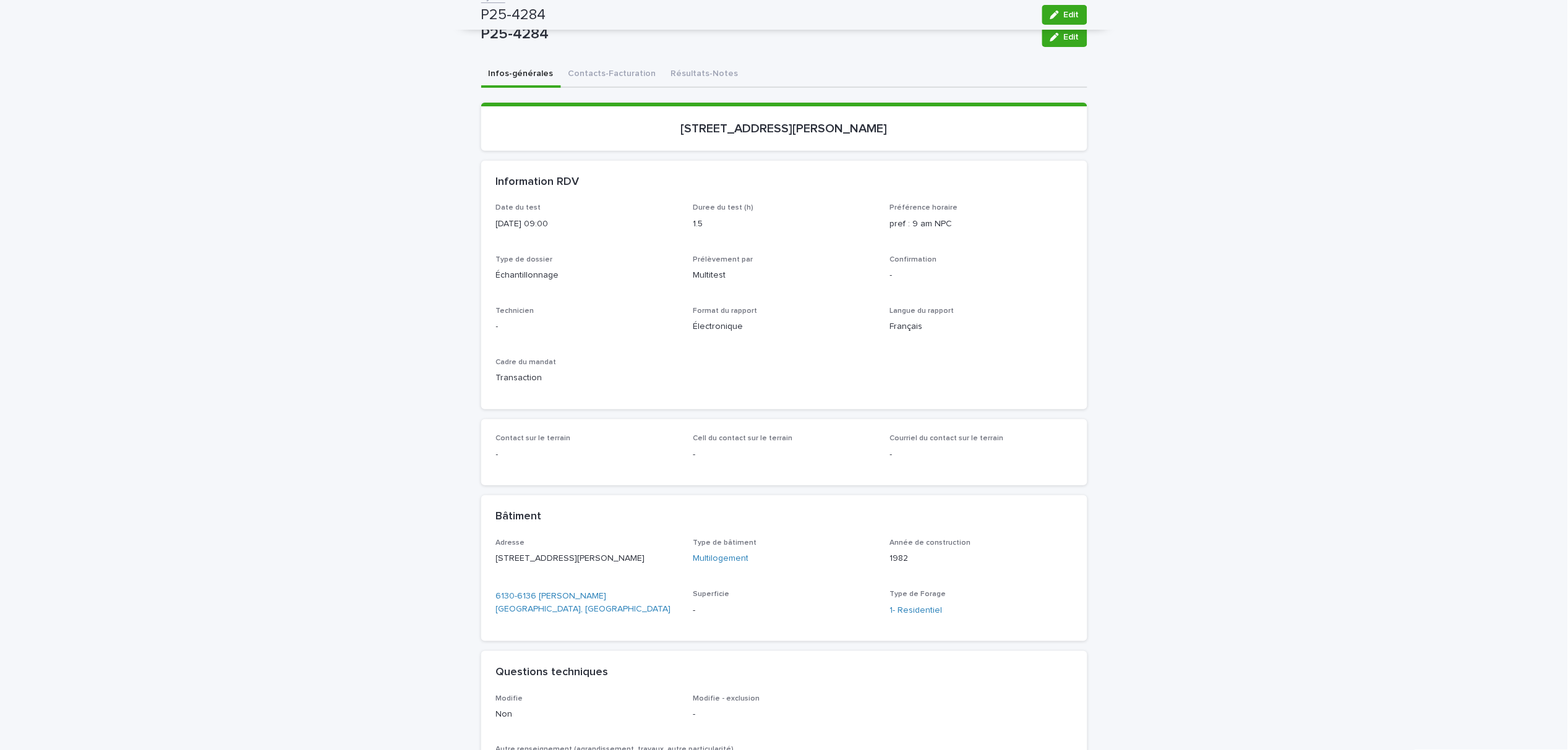
scroll to position [0, 0]
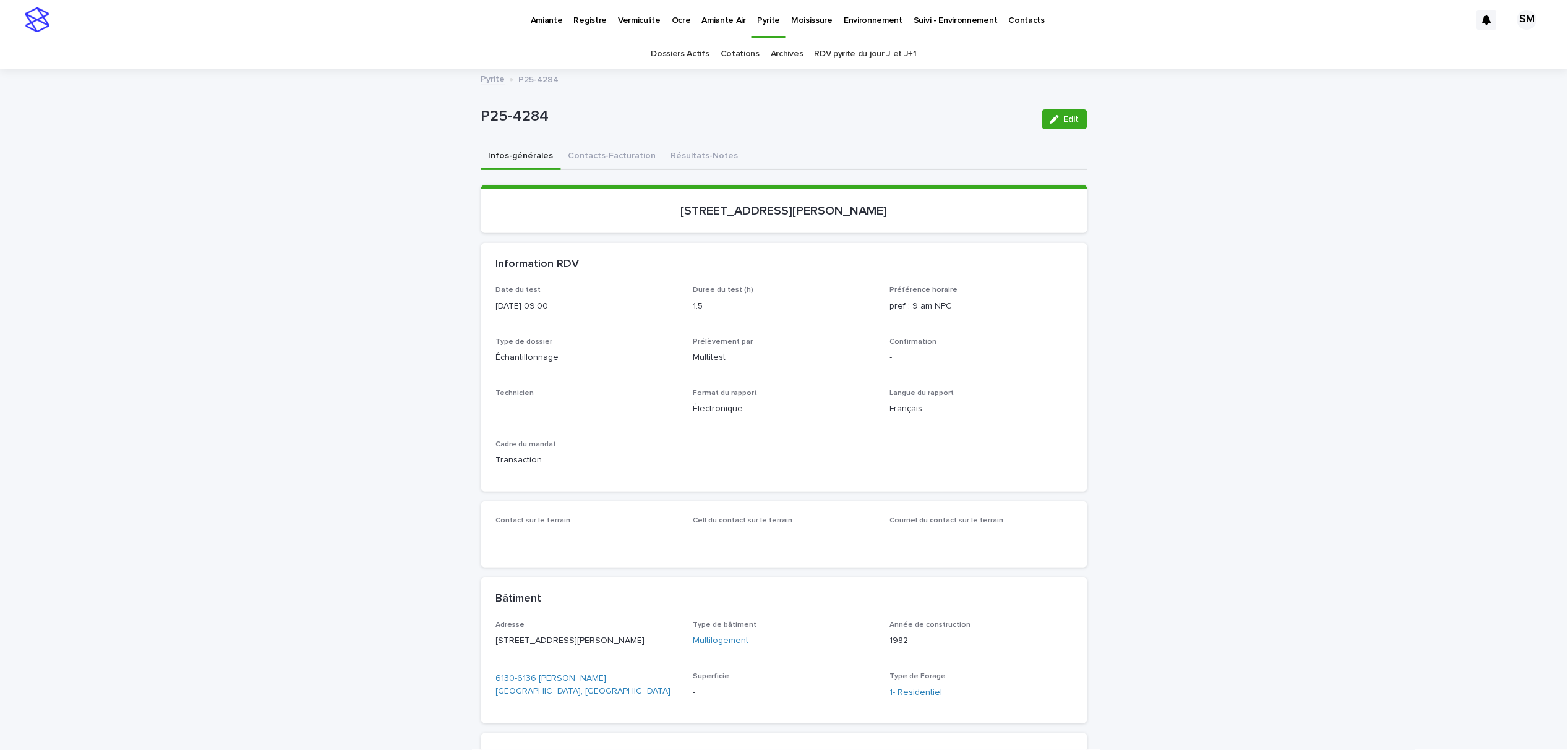
drag, startPoint x: 917, startPoint y: 214, endPoint x: 744, endPoint y: 207, distance: 173.1
click at [710, 211] on p "[STREET_ADDRESS][PERSON_NAME]" at bounding box center [784, 211] width 577 height 15
drag, startPoint x: 744, startPoint y: 207, endPoint x: 710, endPoint y: 216, distance: 35.2
click at [705, 218] on section "[STREET_ADDRESS][PERSON_NAME]" at bounding box center [785, 209] width 607 height 48
drag, startPoint x: 705, startPoint y: 207, endPoint x: 889, endPoint y: 203, distance: 184.0
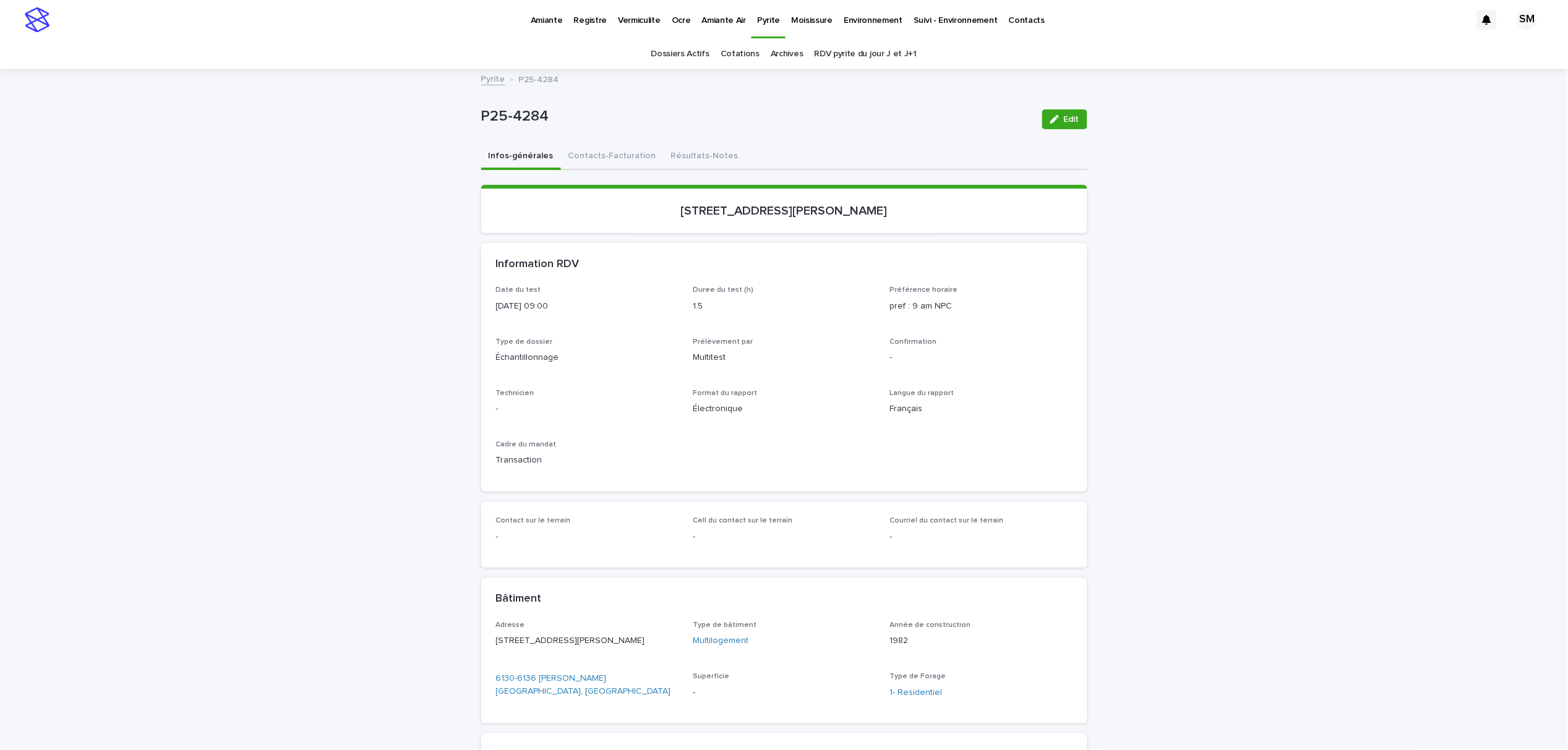
click at [889, 203] on p "[STREET_ADDRESS][PERSON_NAME]" at bounding box center [784, 211] width 577 height 15
copy p "[STREET_ADDRESS][PERSON_NAME]"
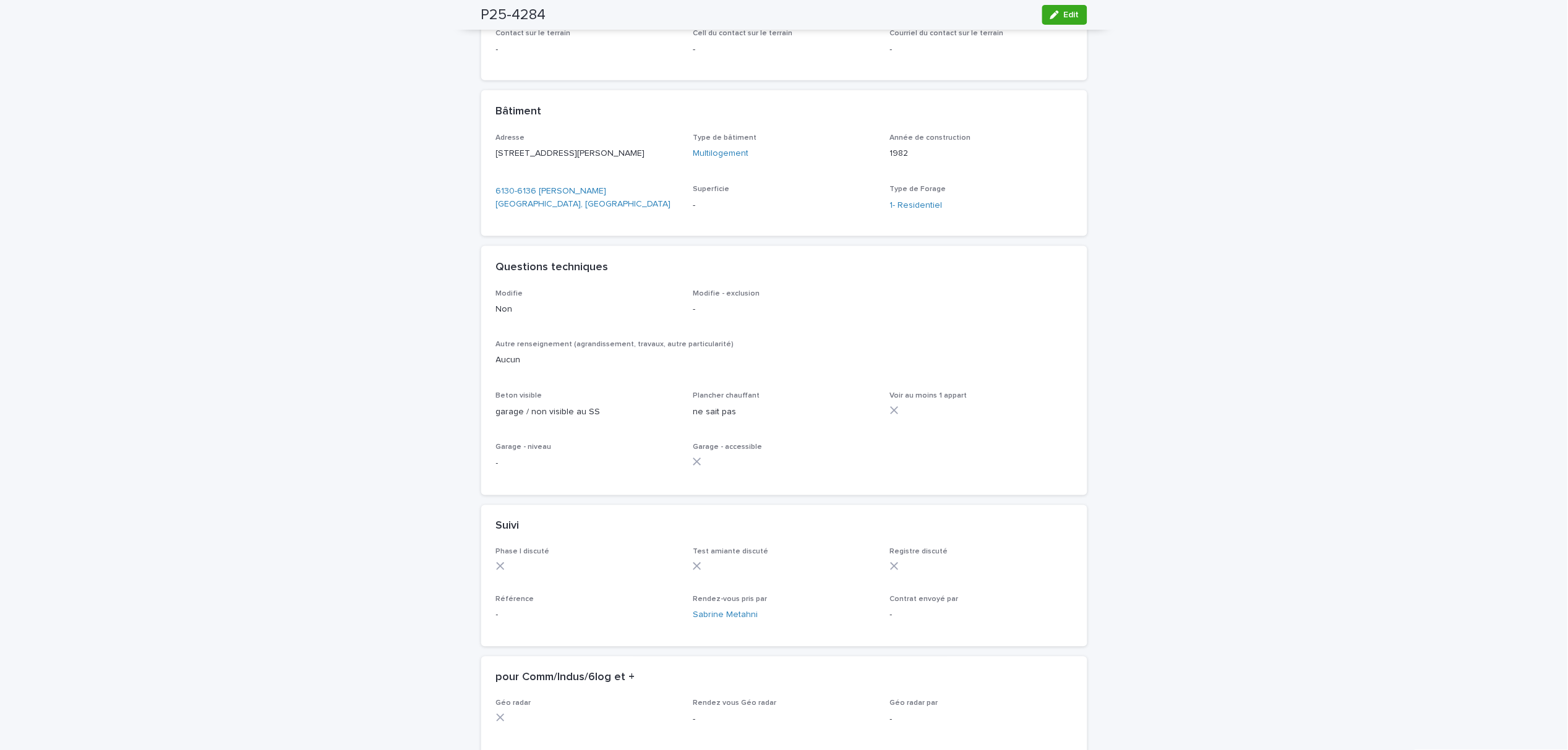
scroll to position [577, 0]
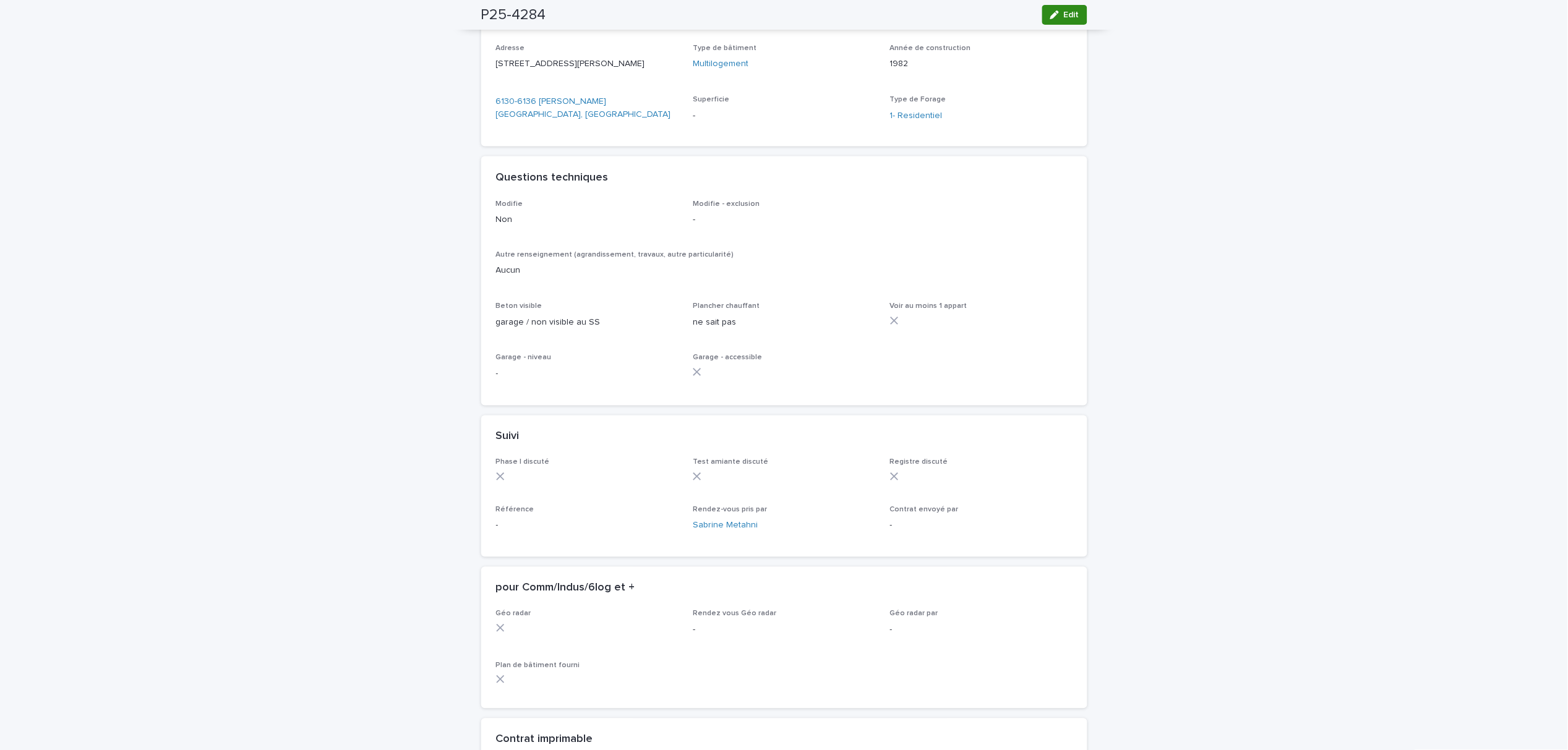
click at [1064, 17] on span "Edit" at bounding box center [1071, 15] width 15 height 9
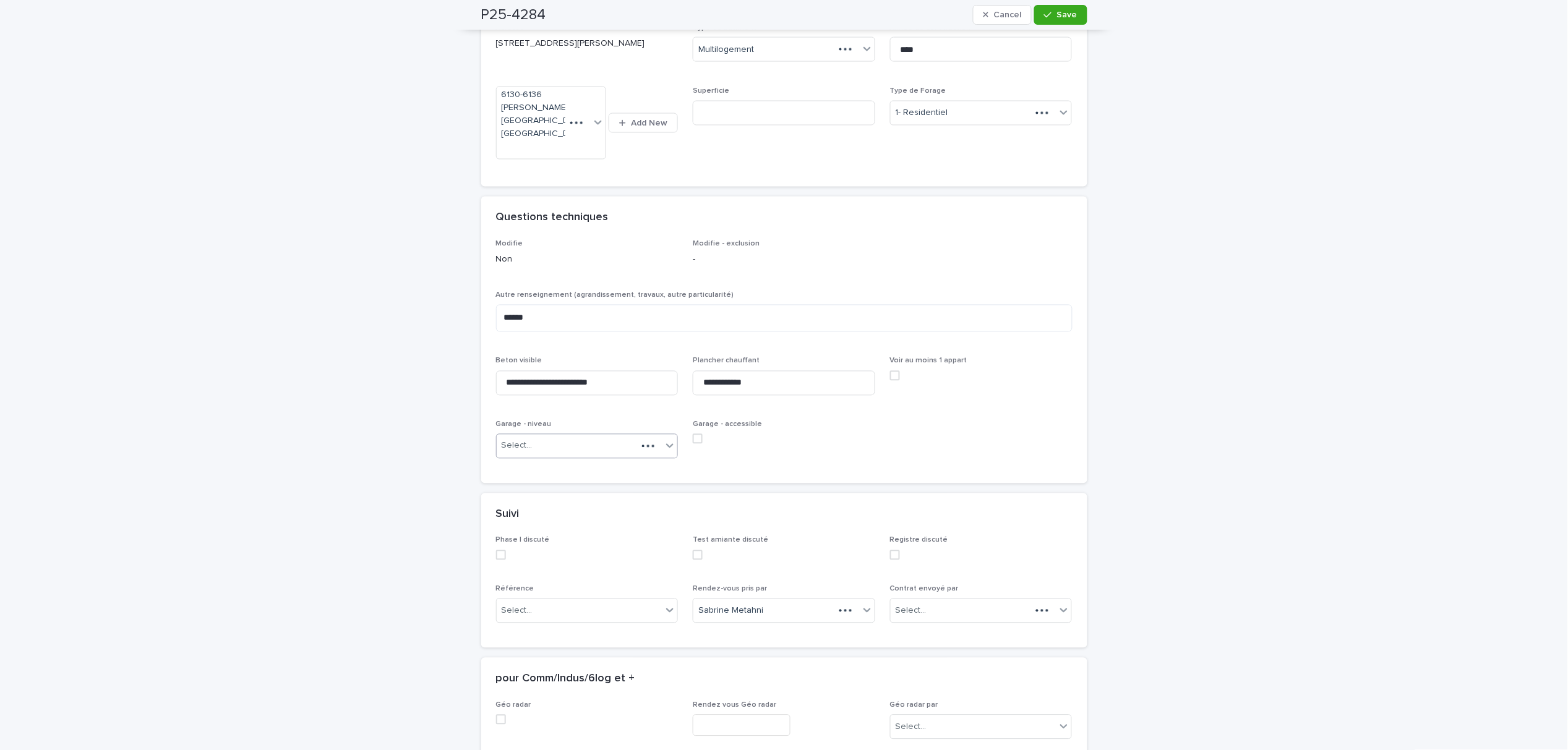
scroll to position [653, 0]
click at [538, 442] on div "Select..." at bounding box center [579, 452] width 166 height 21
type input "****"
click at [542, 476] on div "Sous-sol" at bounding box center [581, 474] width 181 height 22
click at [1053, 24] on button "Save" at bounding box center [1060, 15] width 52 height 20
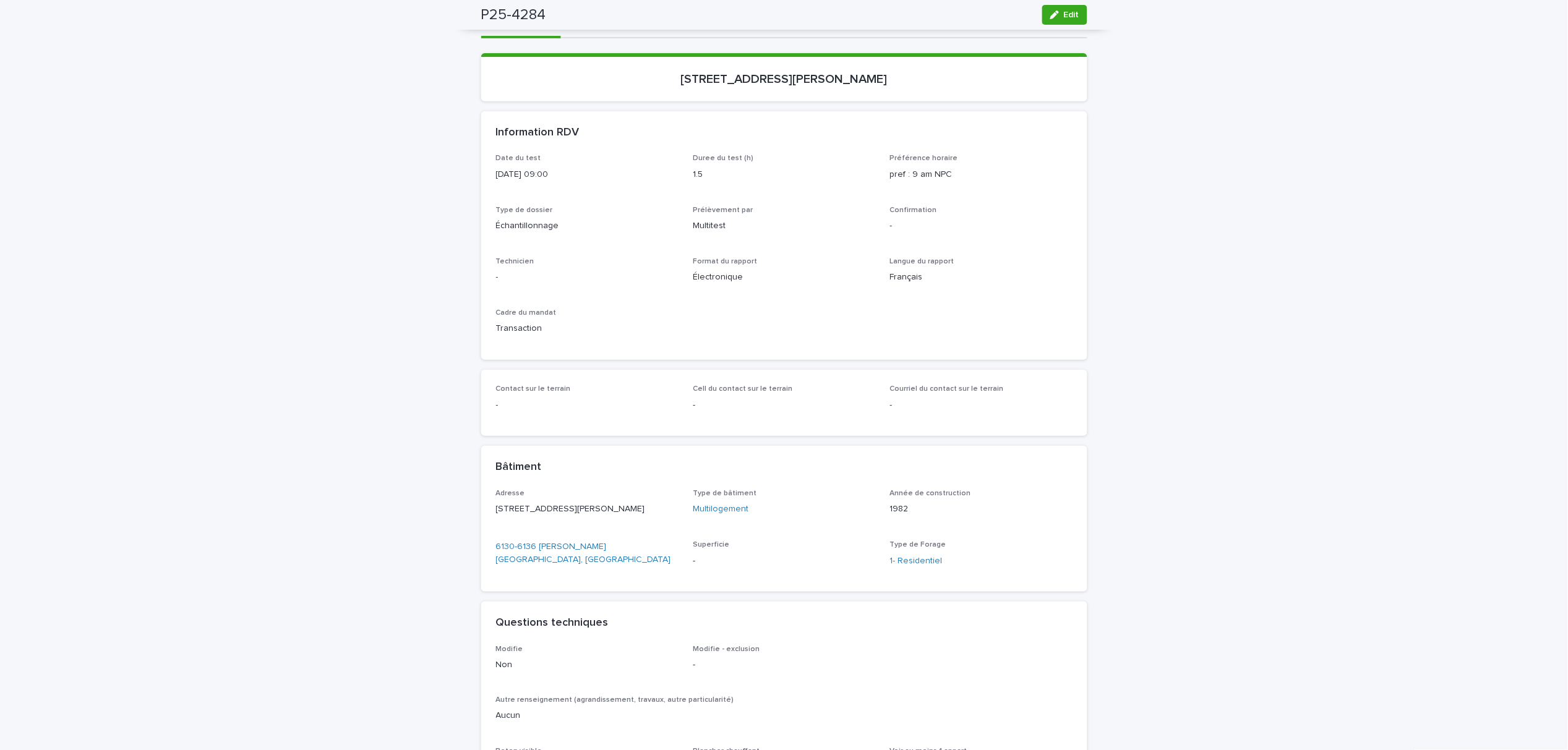
scroll to position [0, 0]
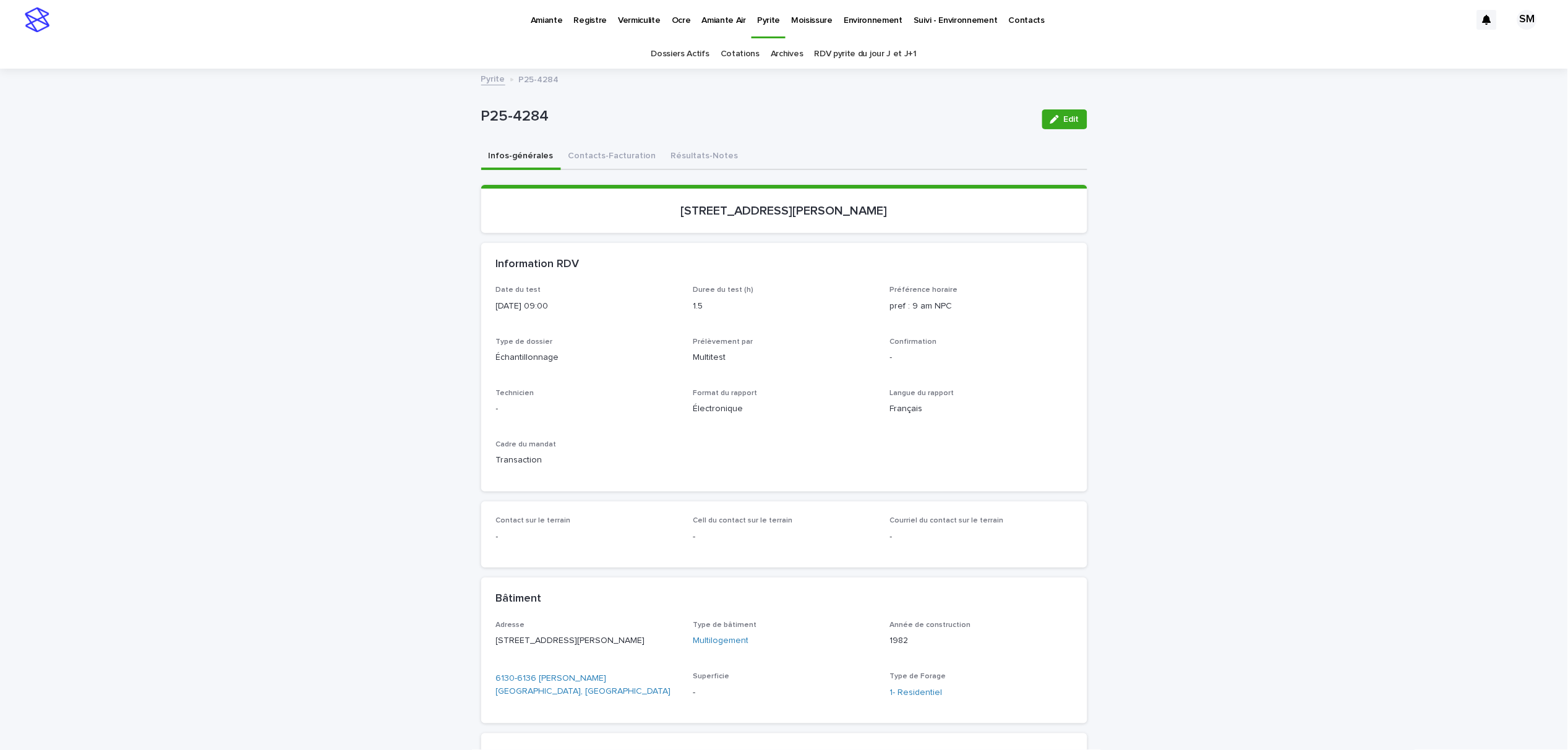
click at [595, 159] on button "Contacts-Facturation" at bounding box center [612, 157] width 103 height 26
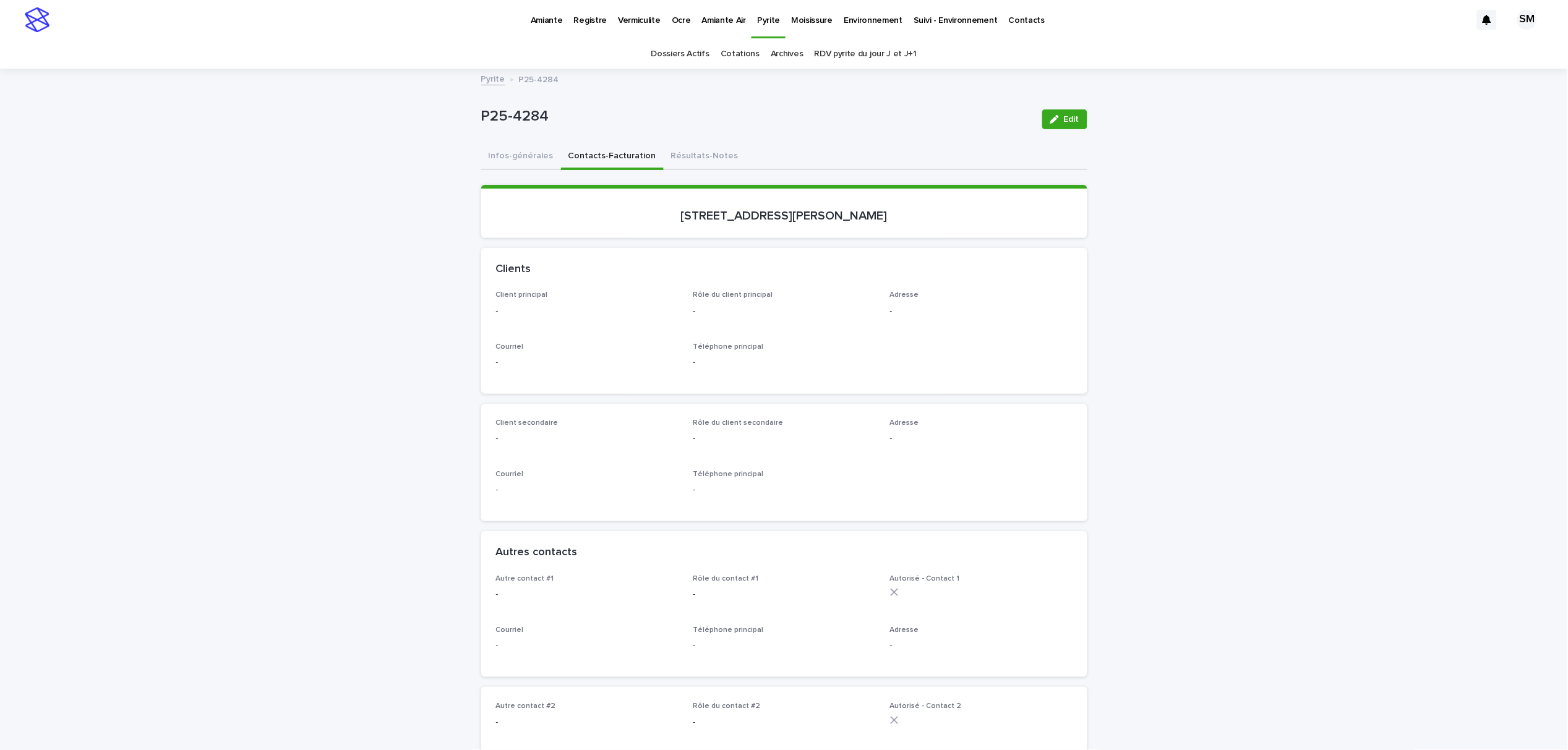
drag, startPoint x: 1065, startPoint y: 118, endPoint x: 557, endPoint y: 349, distance: 558.1
click at [1065, 118] on span "Edit" at bounding box center [1071, 119] width 15 height 9
click at [632, 315] on span "Add New" at bounding box center [649, 317] width 36 height 9
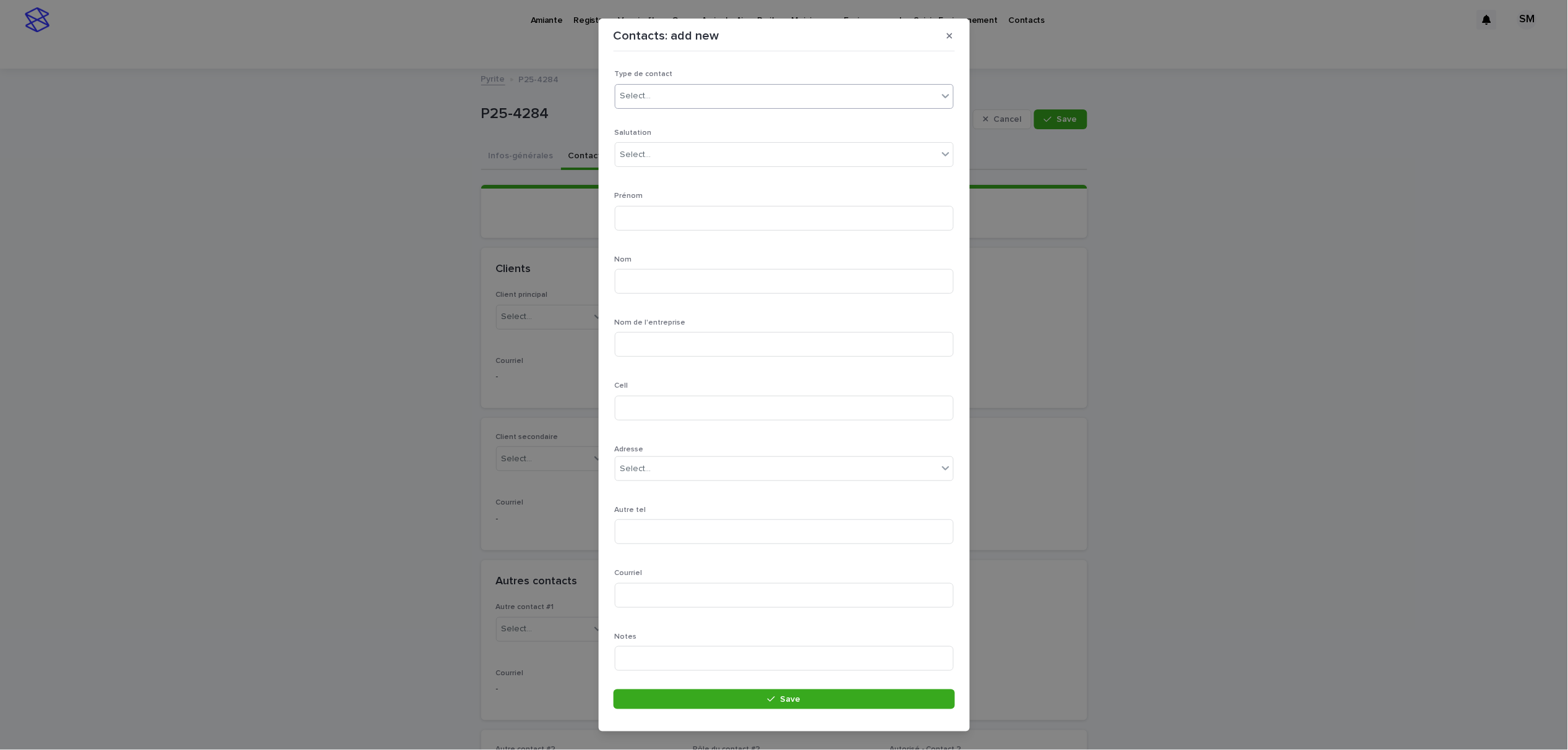
click at [650, 101] on div "Select..." at bounding box center [636, 96] width 31 height 13
click at [650, 121] on div "Particulier" at bounding box center [778, 120] width 325 height 22
click at [644, 153] on div "Select..." at bounding box center [636, 155] width 31 height 13
click at [652, 177] on div "Monsieur" at bounding box center [778, 179] width 325 height 22
click at [649, 221] on input at bounding box center [785, 218] width 339 height 24
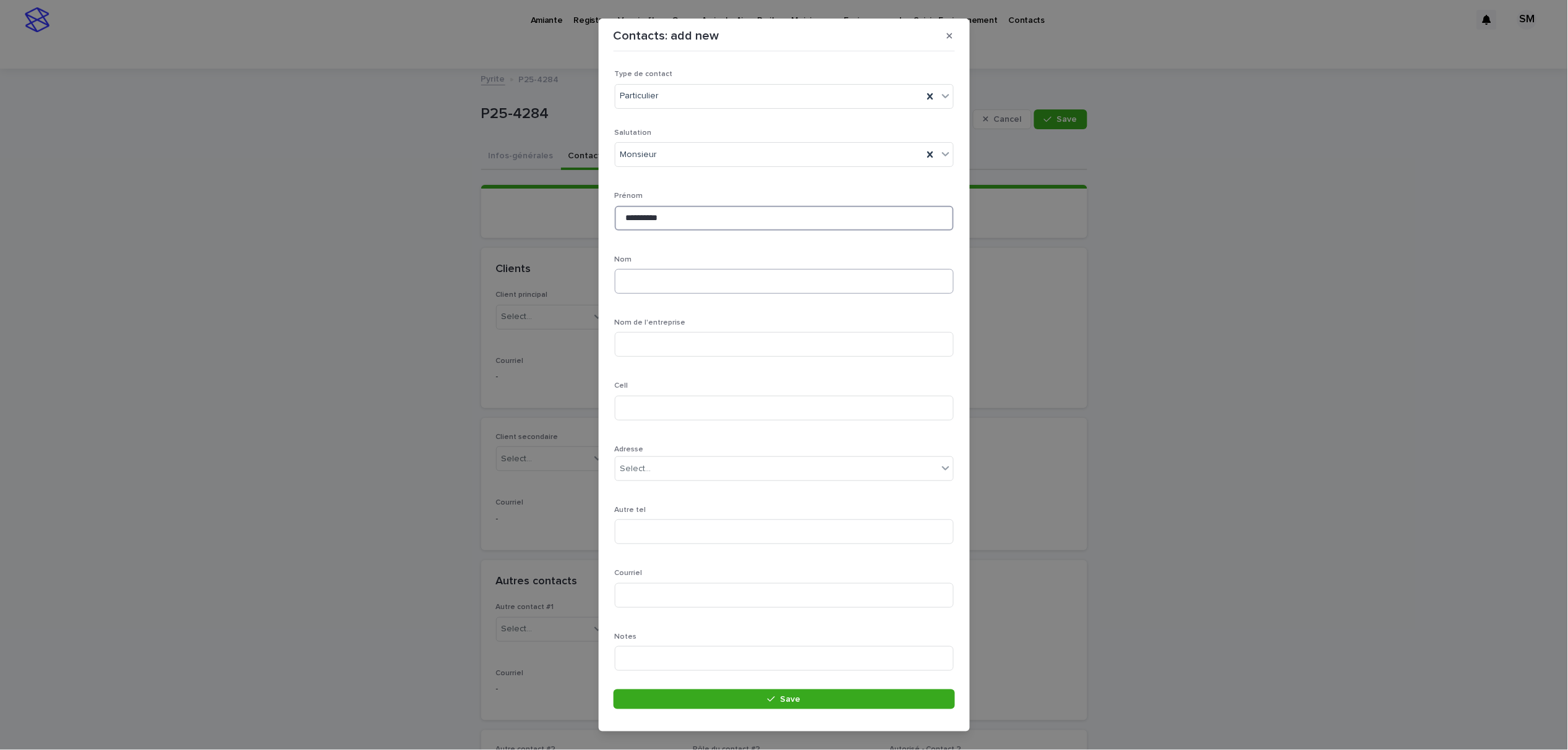
type input "*********"
click at [626, 281] on input at bounding box center [785, 281] width 339 height 24
type input "*"
type input "****"
click at [646, 411] on input at bounding box center [785, 408] width 339 height 24
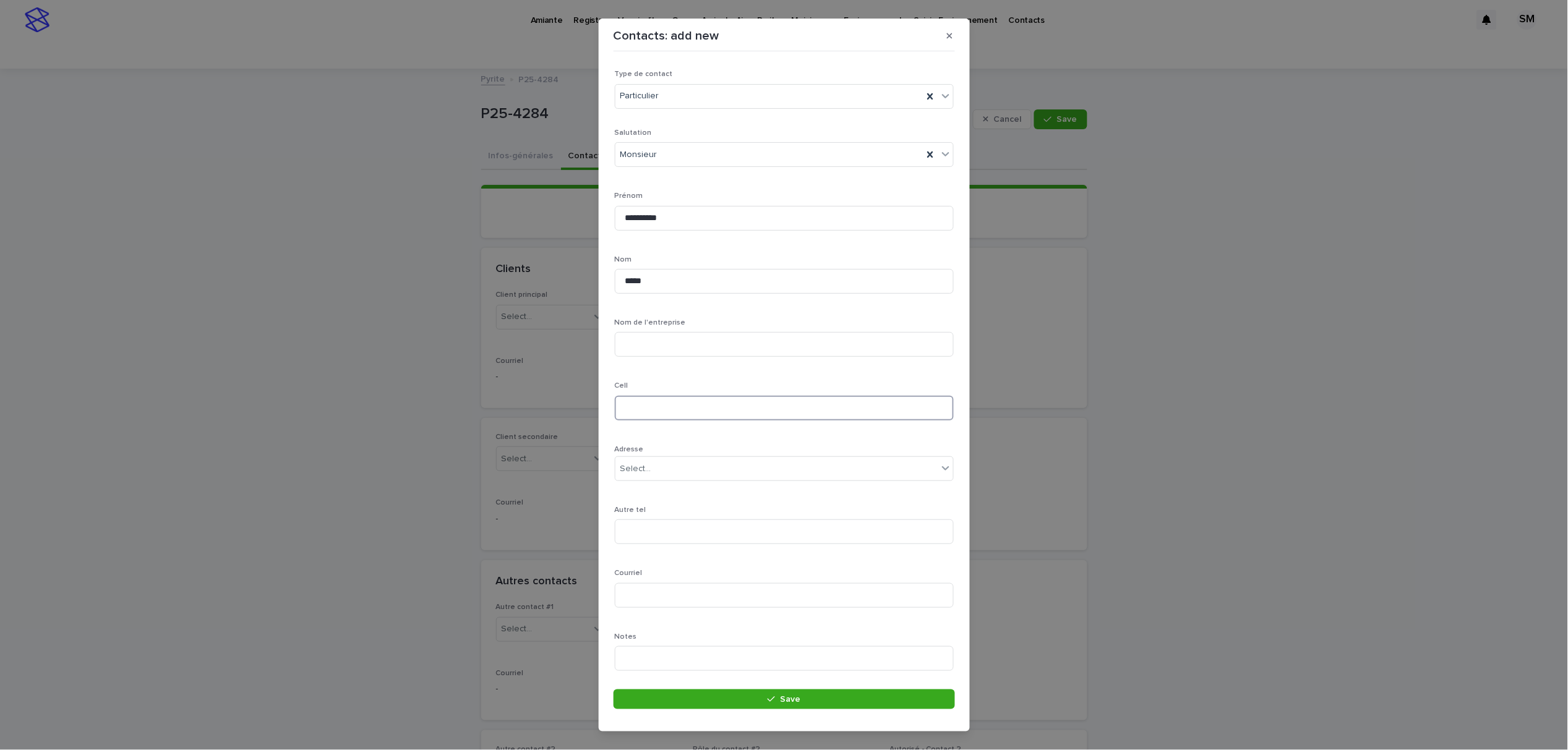
paste input "**********"
click at [622, 406] on input "**********" at bounding box center [785, 408] width 339 height 24
type input "**********"
click at [650, 596] on input at bounding box center [785, 595] width 339 height 24
type input "**********"
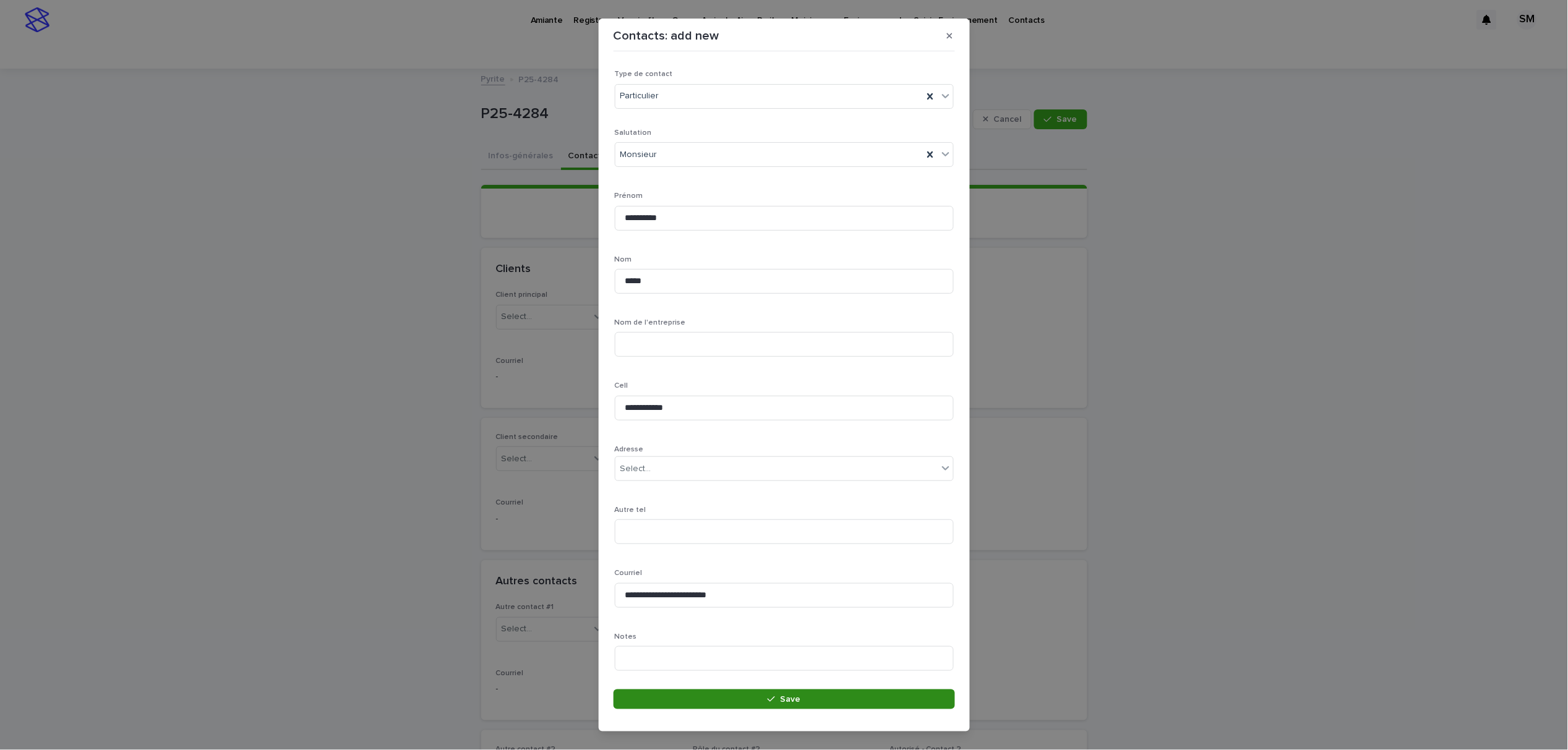
click at [765, 708] on button "Save" at bounding box center [785, 700] width 342 height 20
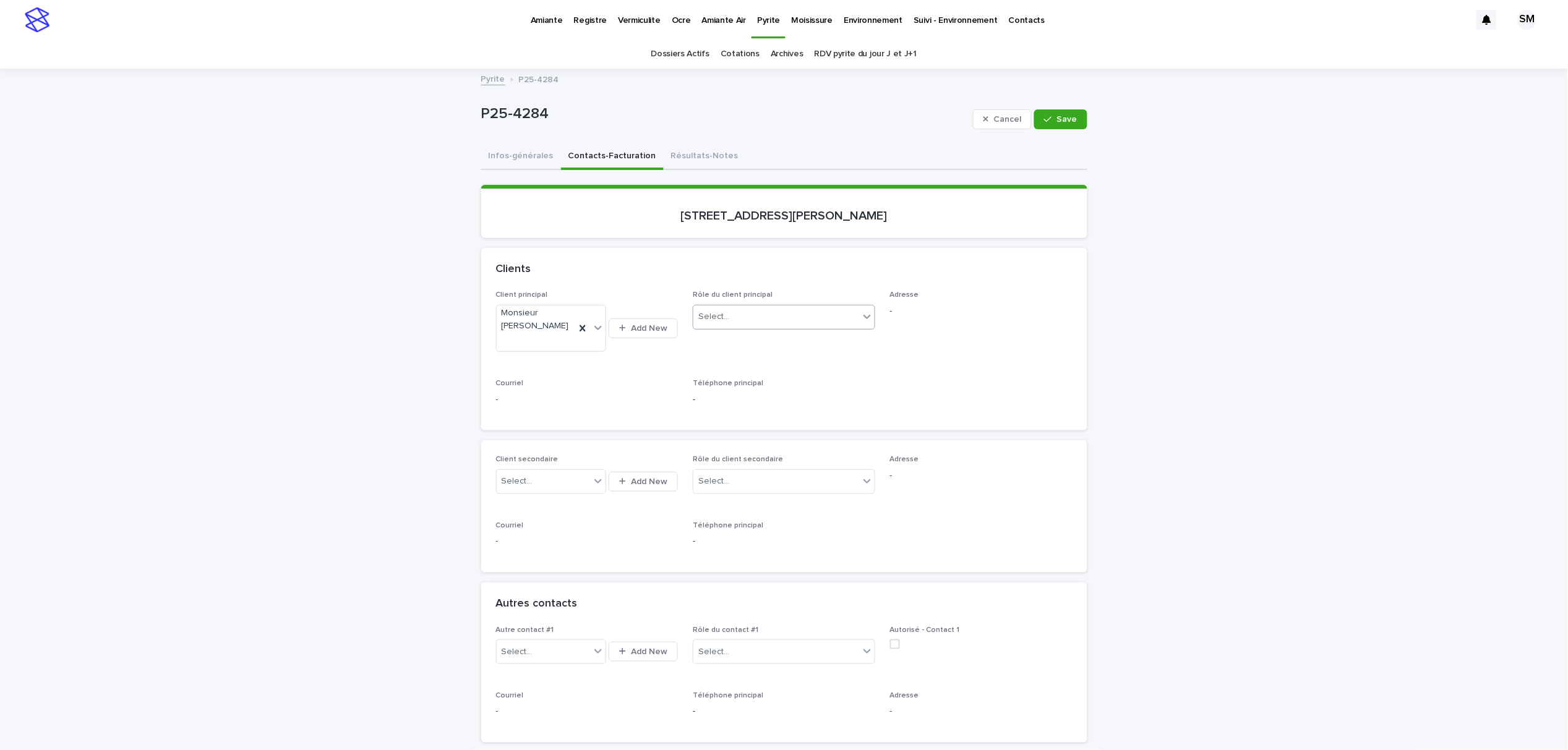
click at [850, 318] on div "Select..." at bounding box center [776, 316] width 166 height 21
click at [818, 348] on div "Acheteur" at bounding box center [779, 340] width 181 height 22
click at [1040, 109] on button "Save" at bounding box center [1060, 119] width 52 height 20
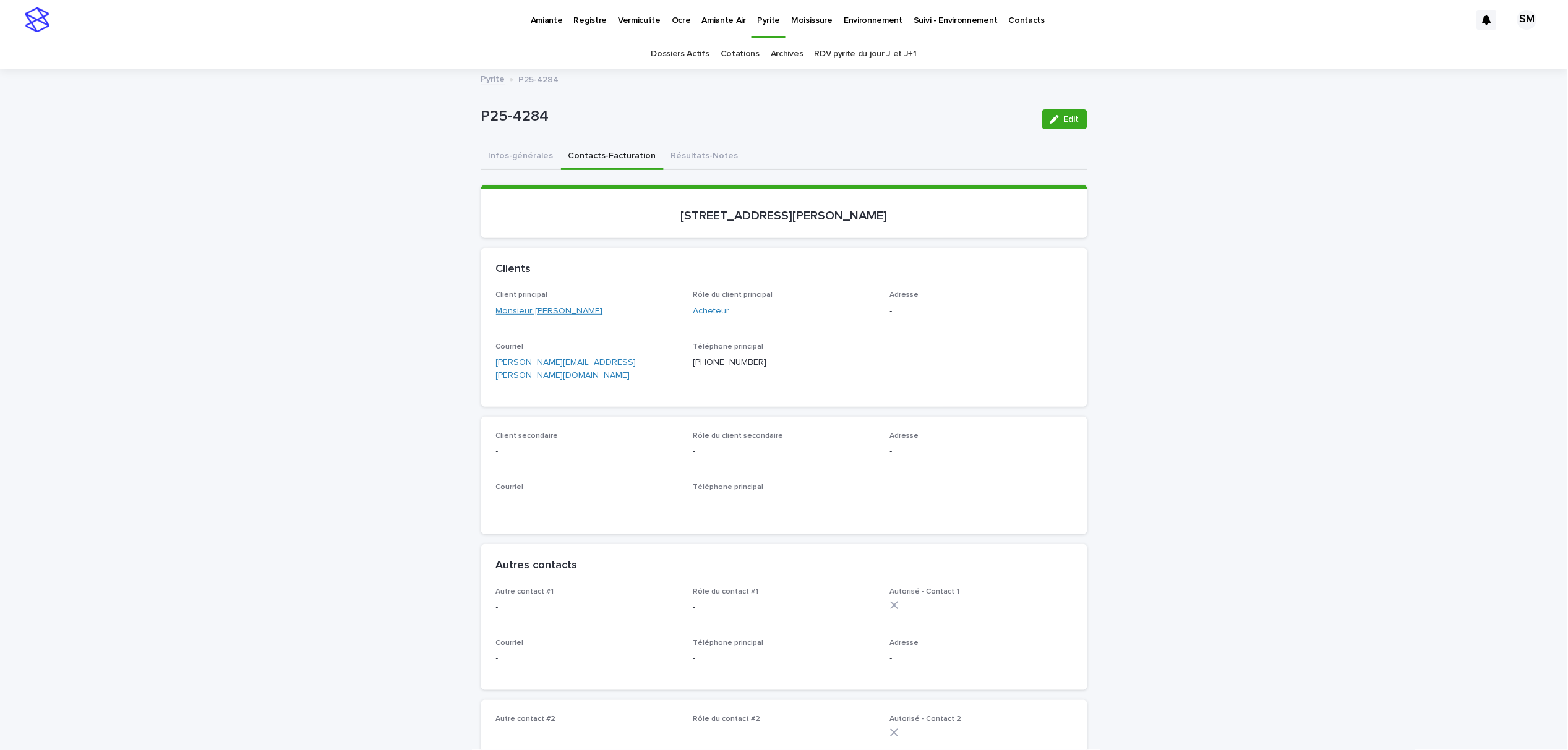
click at [521, 309] on link "Monsieur [PERSON_NAME]" at bounding box center [550, 312] width 107 height 13
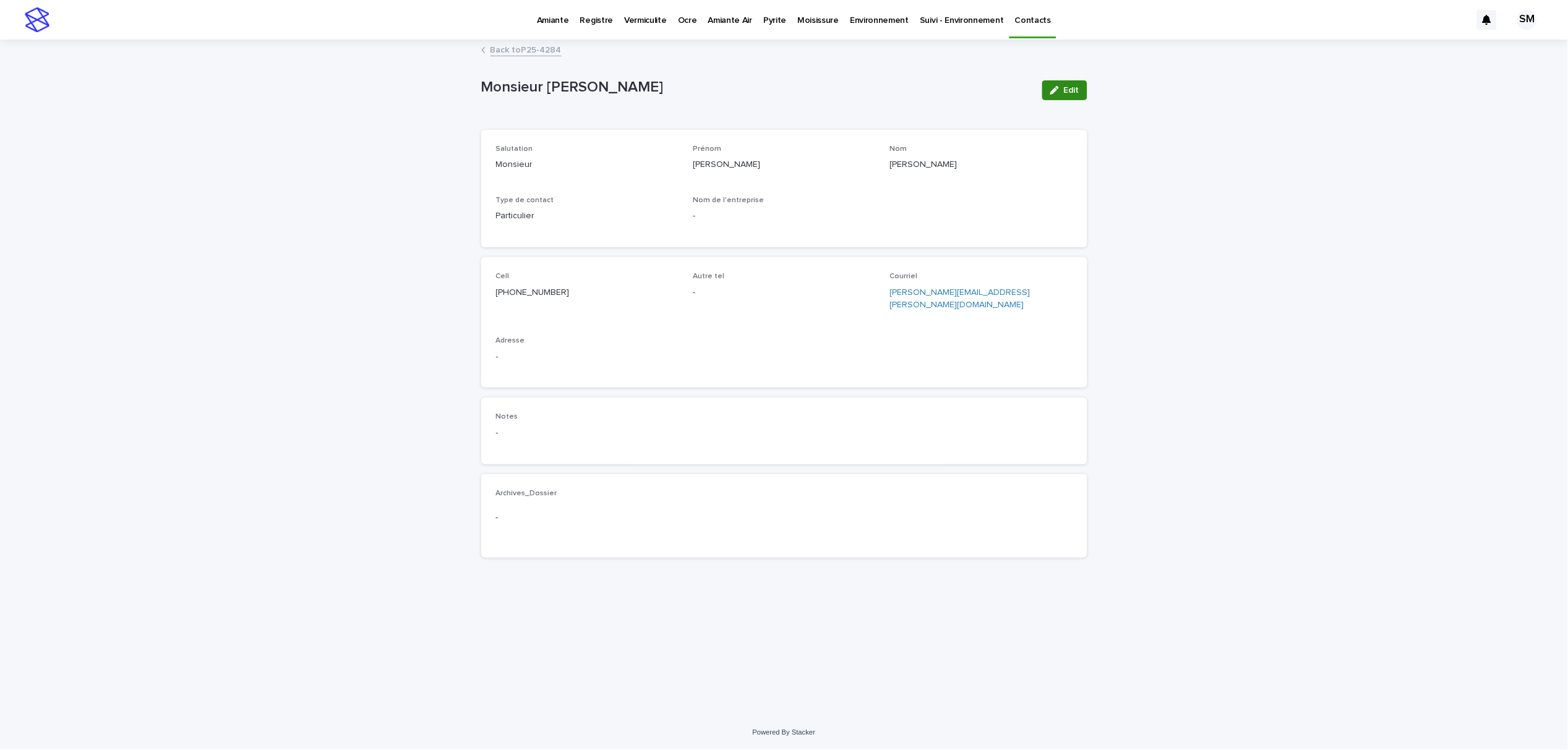
click at [1058, 93] on icon "button" at bounding box center [1054, 90] width 9 height 9
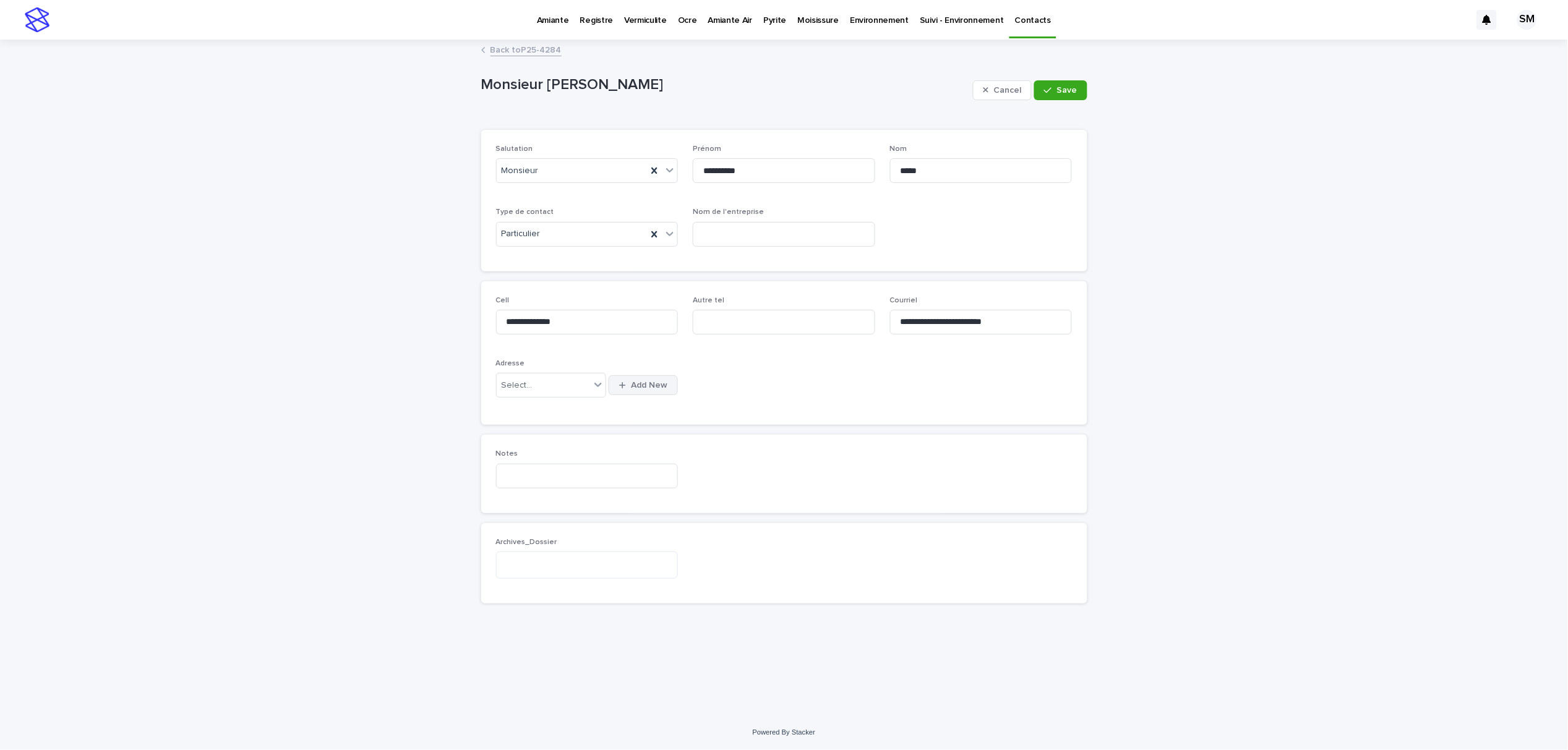
click at [644, 387] on span "Add New" at bounding box center [649, 385] width 36 height 9
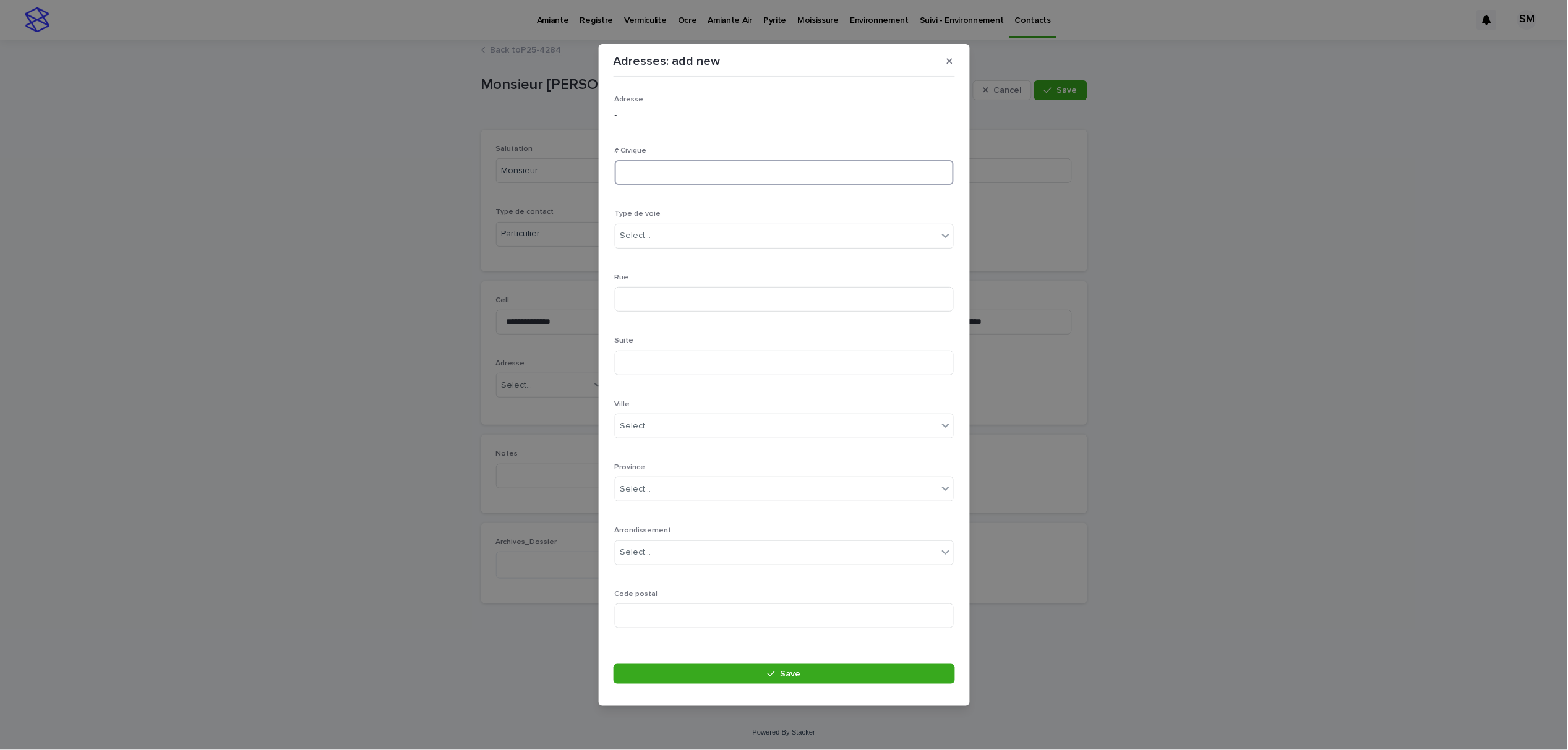
click at [677, 164] on input at bounding box center [785, 172] width 339 height 24
type input "****"
click at [697, 237] on div "Select..." at bounding box center [777, 236] width 322 height 21
type input "***"
click at [654, 287] on input at bounding box center [785, 299] width 339 height 24
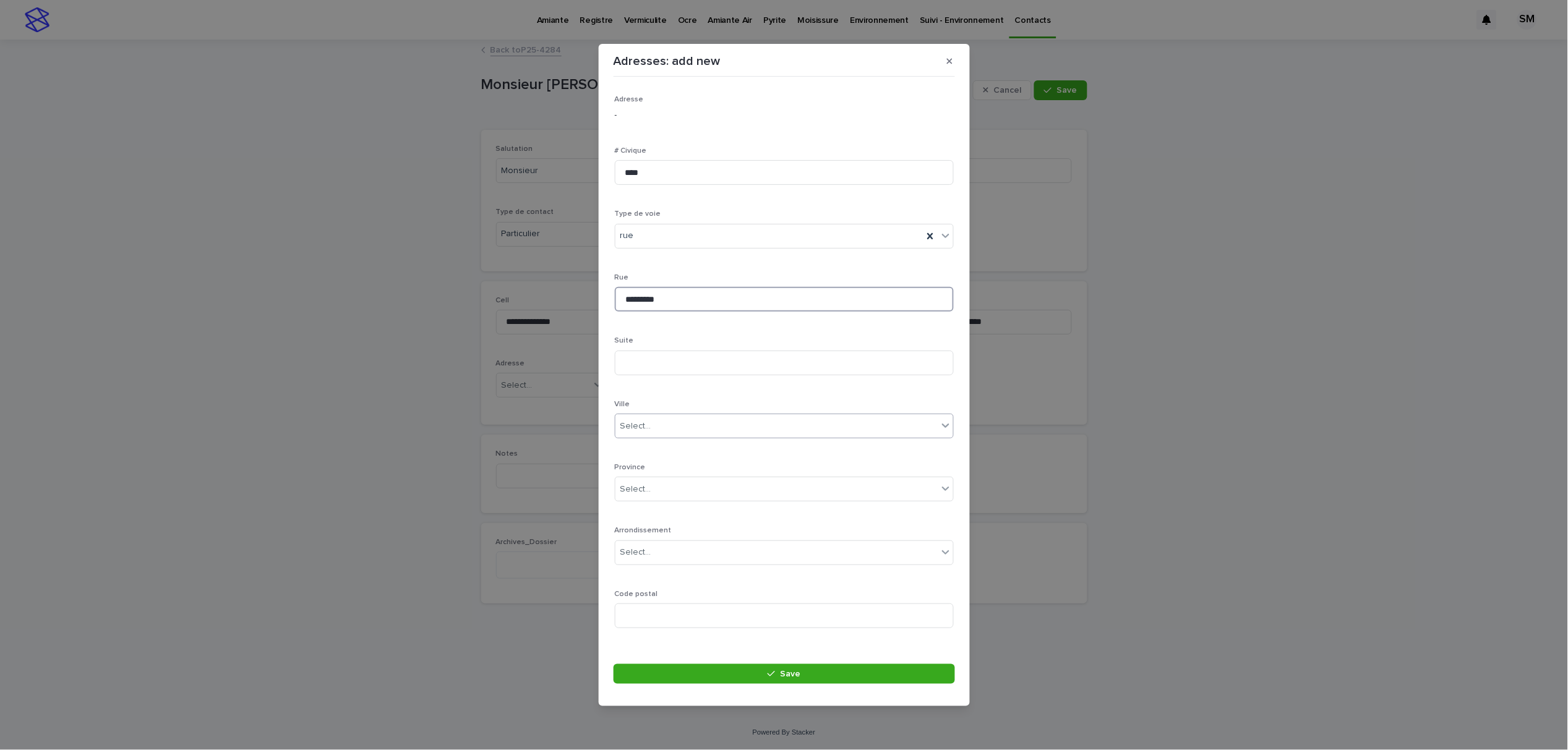
type input "*********"
click at [654, 422] on div "Select..." at bounding box center [777, 426] width 322 height 21
type input "*****"
click at [659, 438] on div "montr" at bounding box center [785, 426] width 339 height 24
click at [657, 484] on div "Select..." at bounding box center [777, 489] width 322 height 21
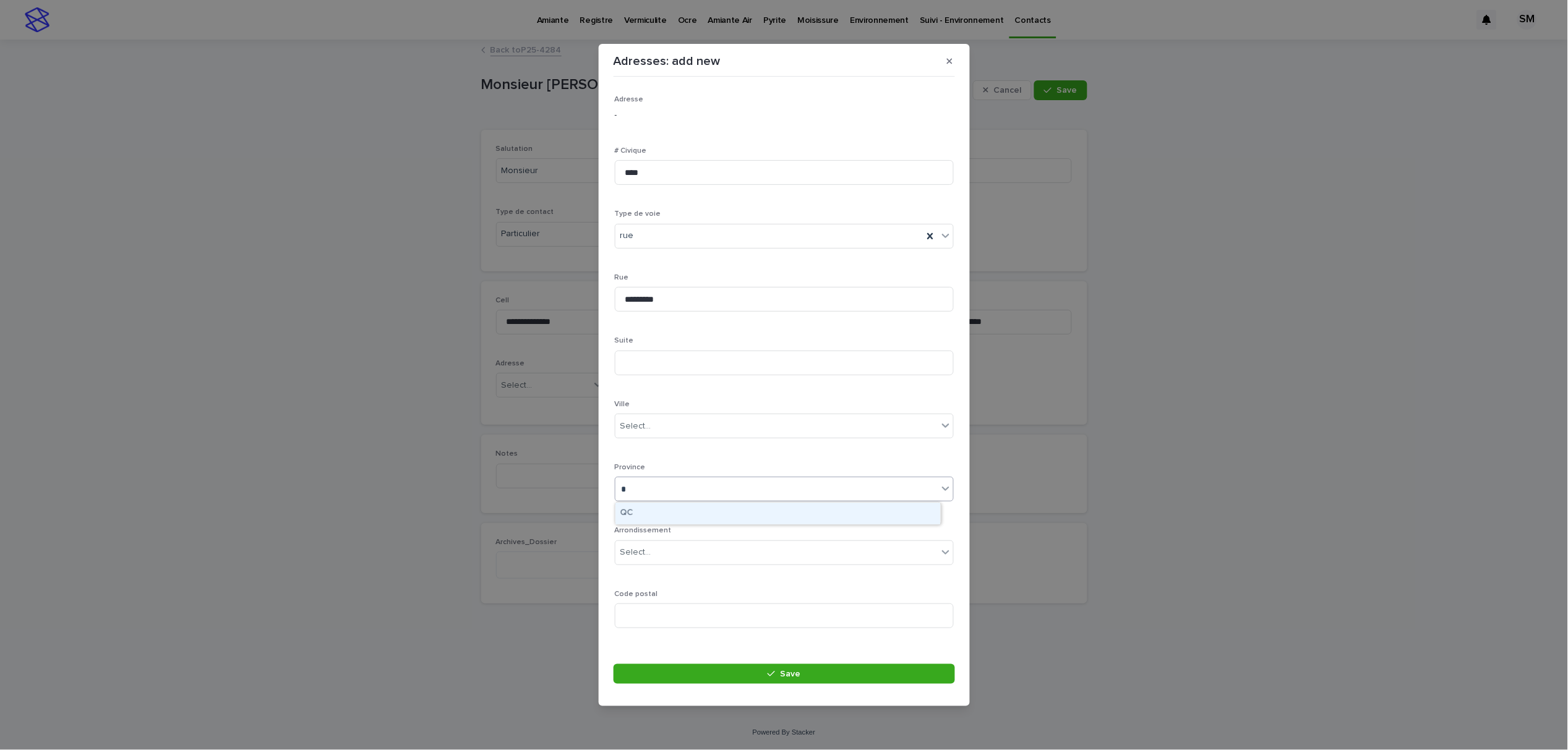
type input "**"
click at [647, 498] on div "qc" at bounding box center [777, 489] width 322 height 21
click at [656, 427] on div "Select..." at bounding box center [777, 426] width 322 height 21
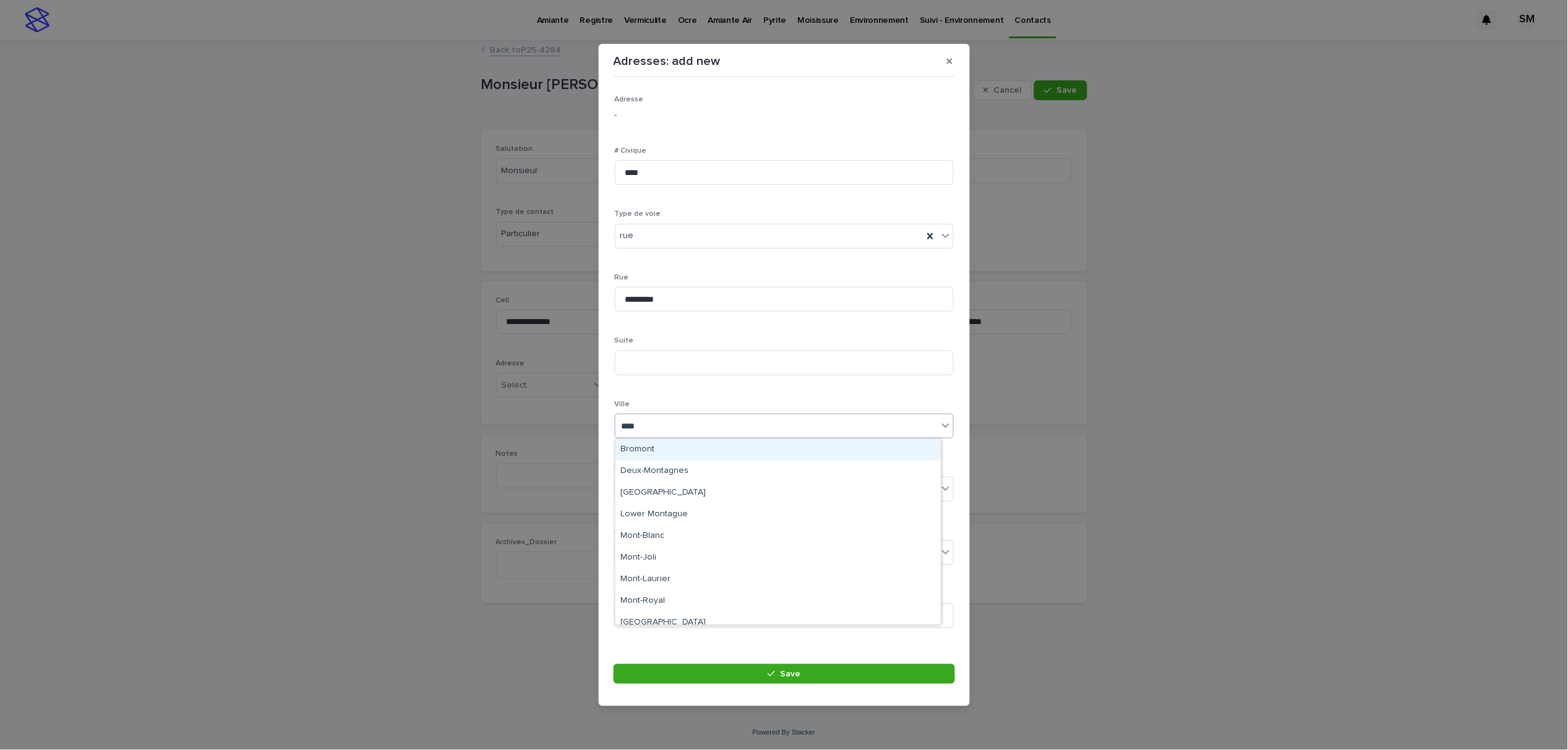
type input "*****"
click at [644, 446] on div "[GEOGRAPHIC_DATA]" at bounding box center [778, 449] width 325 height 22
click at [656, 481] on div "Select..." at bounding box center [777, 489] width 322 height 21
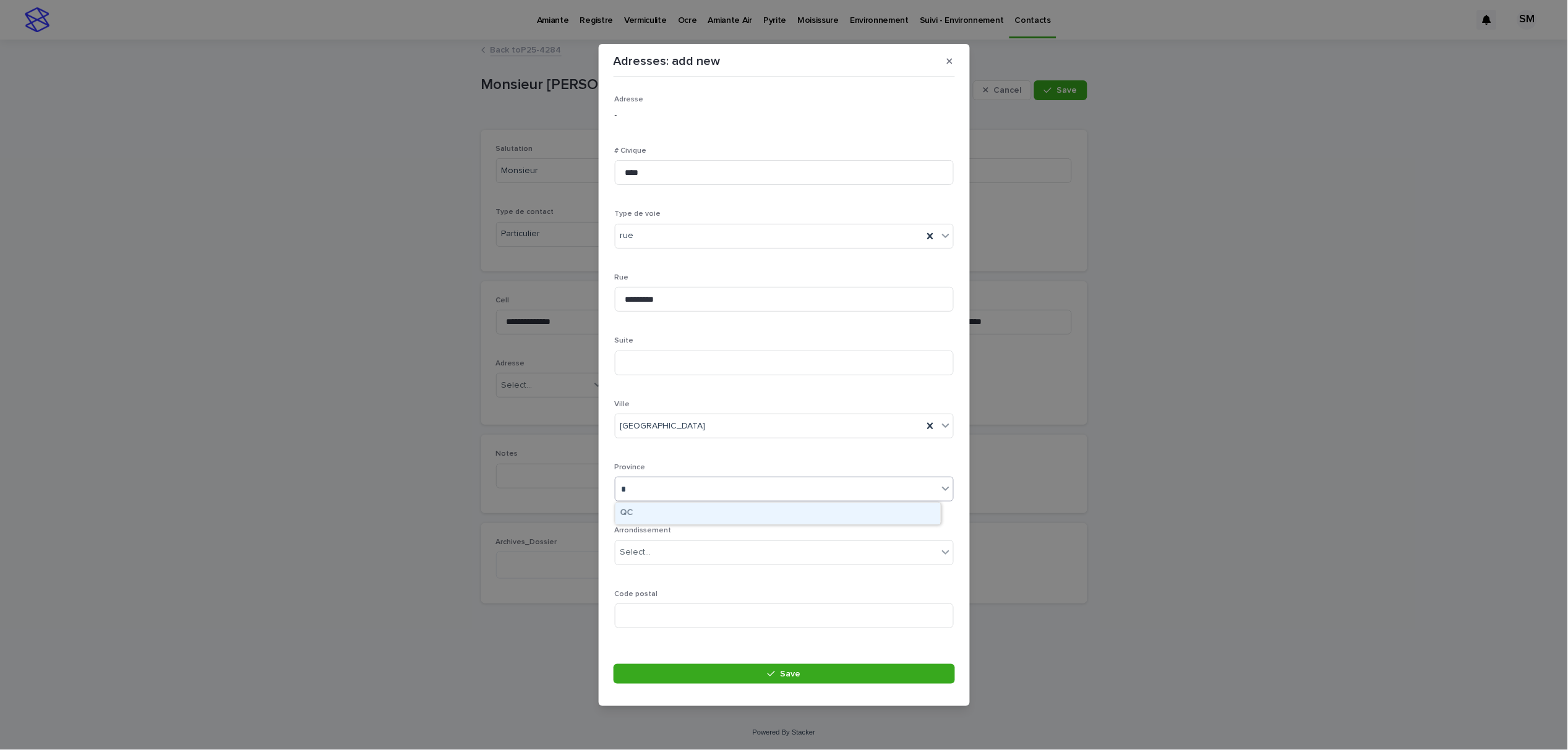
type input "**"
click at [657, 512] on div "QC" at bounding box center [778, 514] width 325 height 22
click at [656, 608] on input at bounding box center [785, 616] width 339 height 24
click at [654, 606] on input at bounding box center [785, 616] width 339 height 24
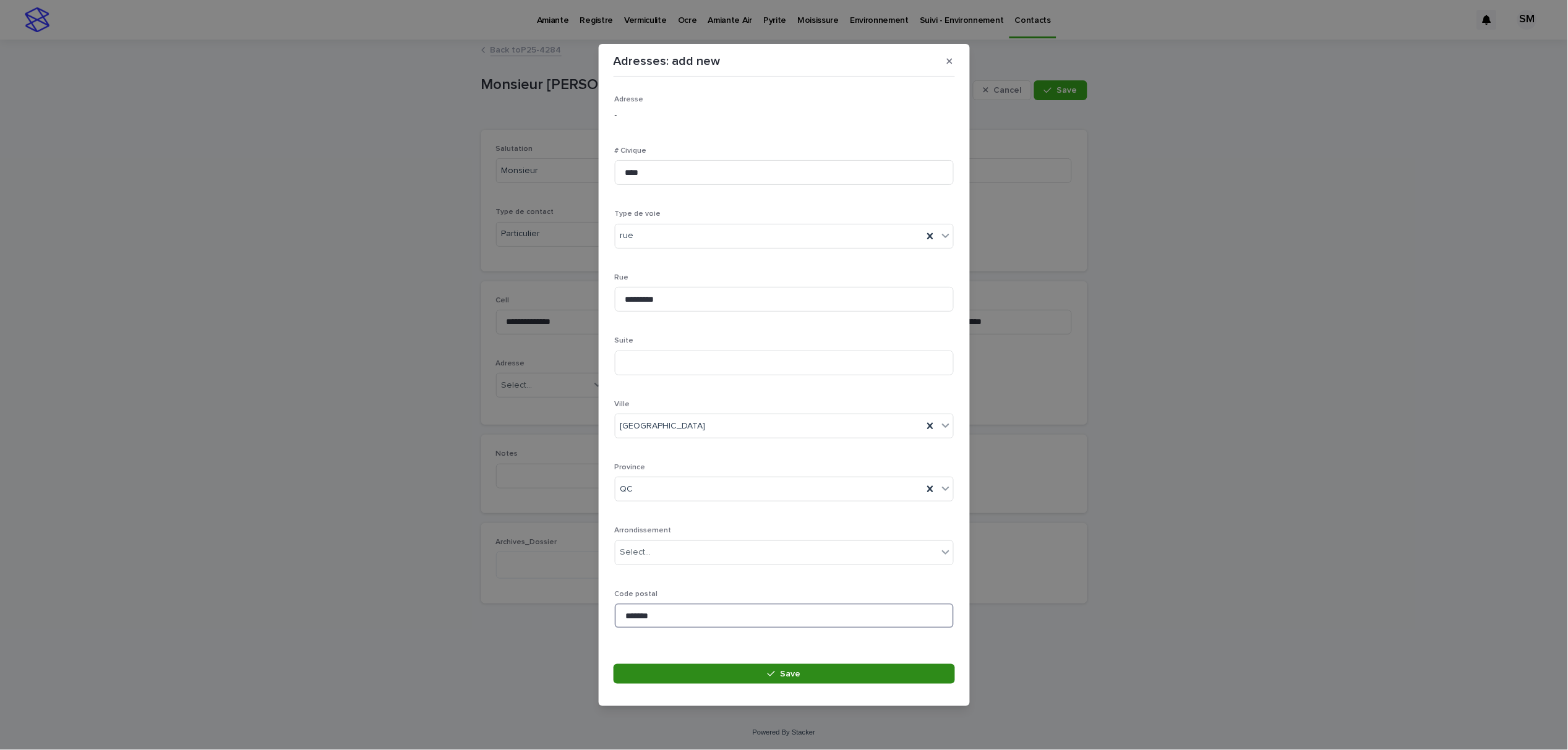
type input "*******"
click at [781, 682] on button "Save" at bounding box center [785, 674] width 342 height 20
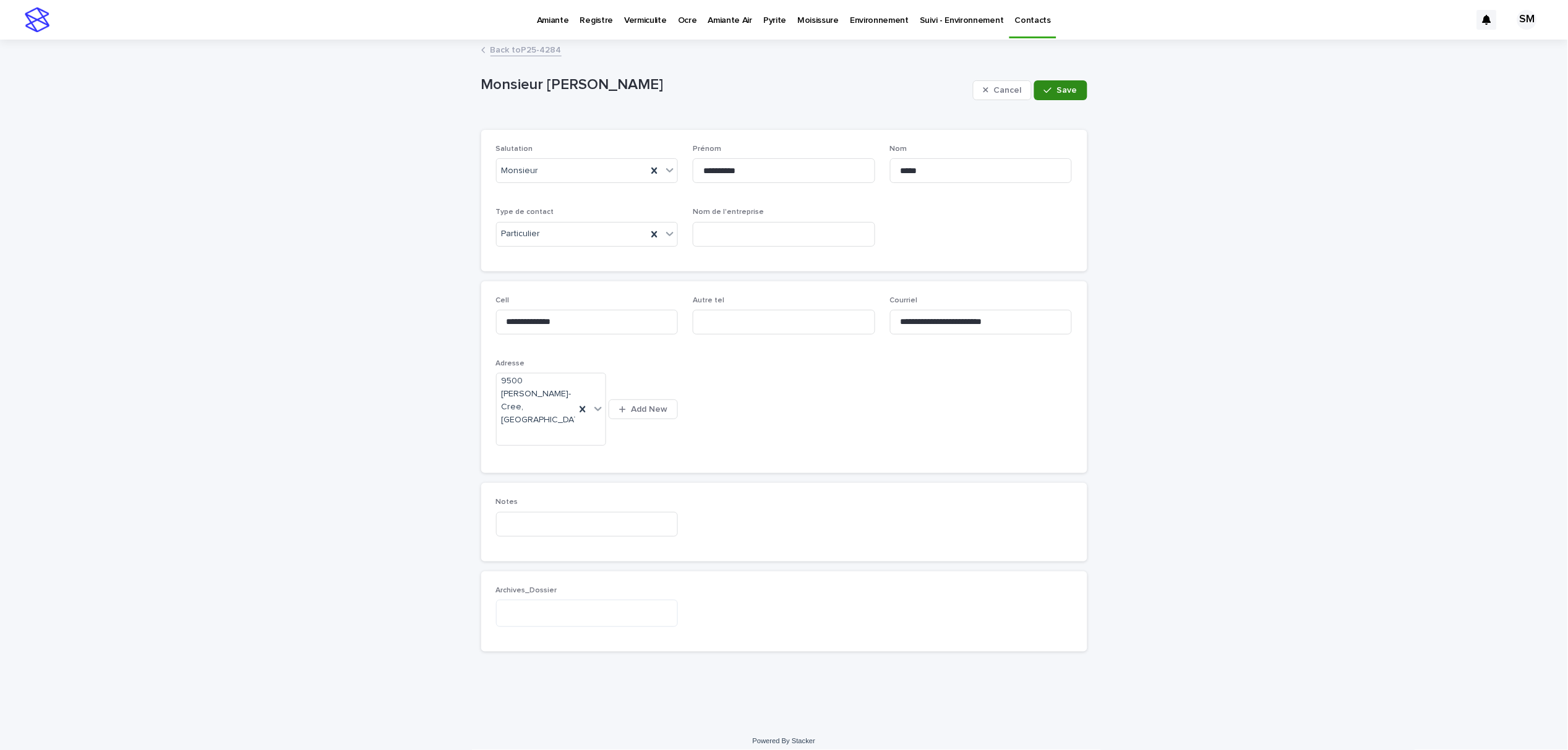
click at [1052, 93] on icon "button" at bounding box center [1048, 90] width 7 height 9
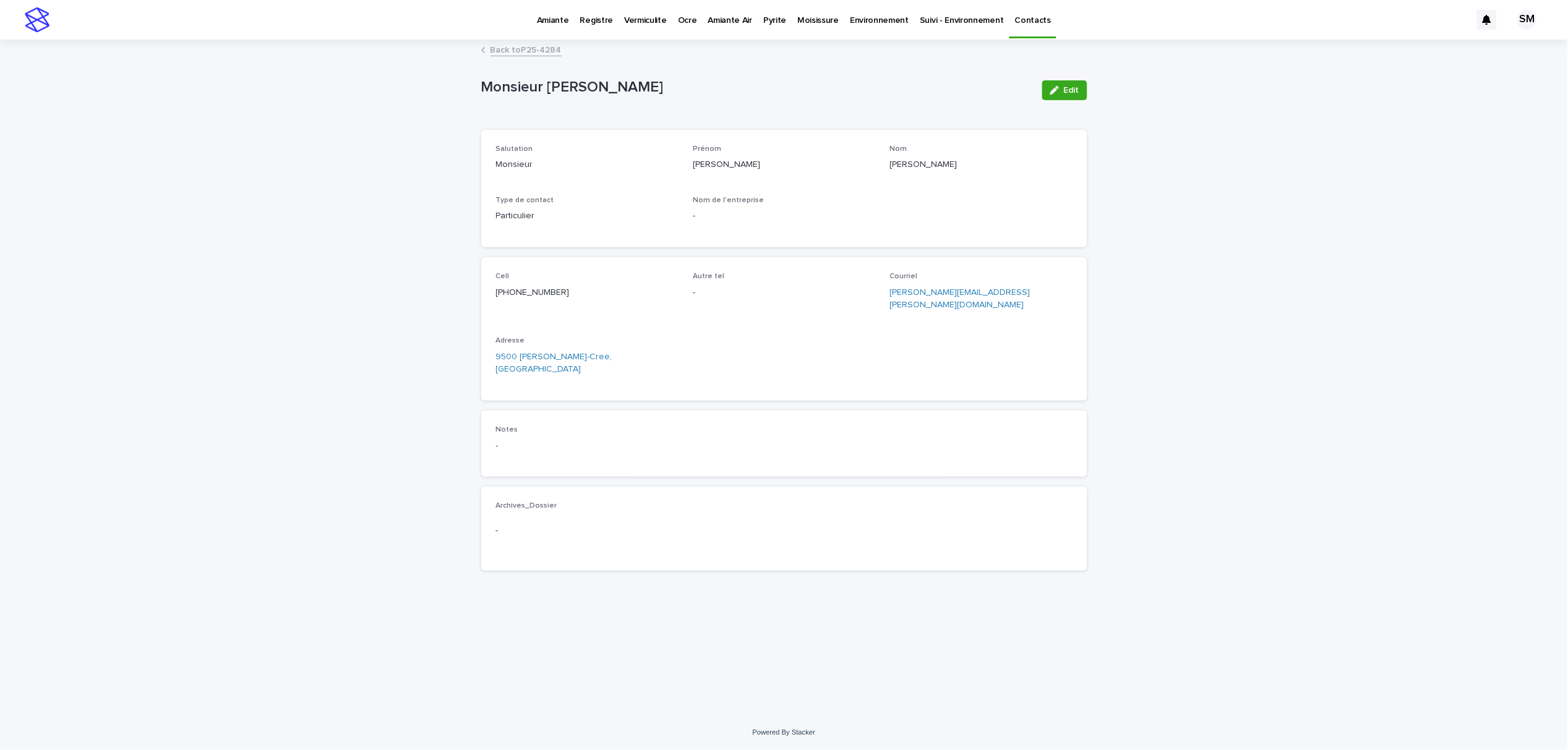
click at [517, 50] on link "Back to P25-4284" at bounding box center [526, 49] width 71 height 14
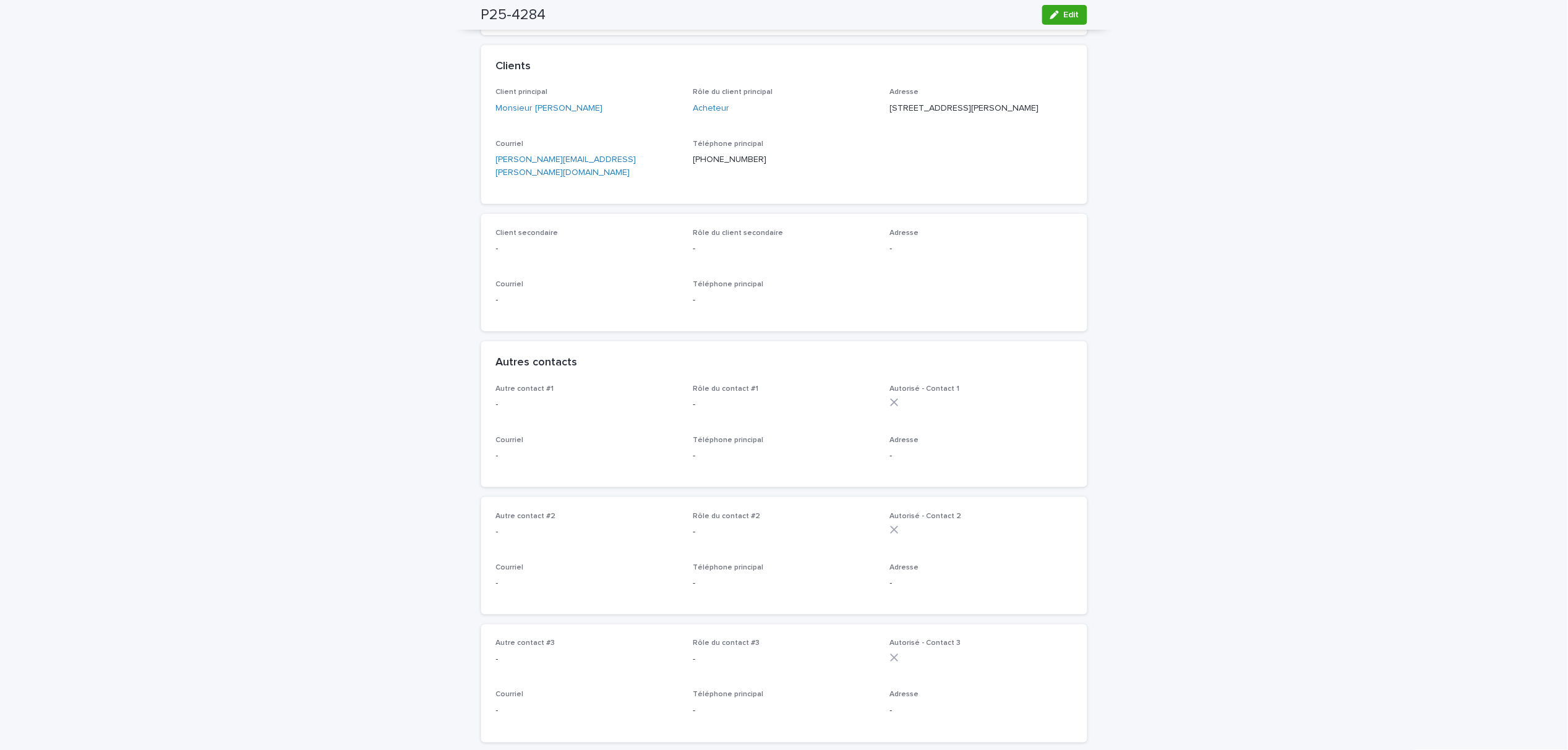
scroll to position [165, 0]
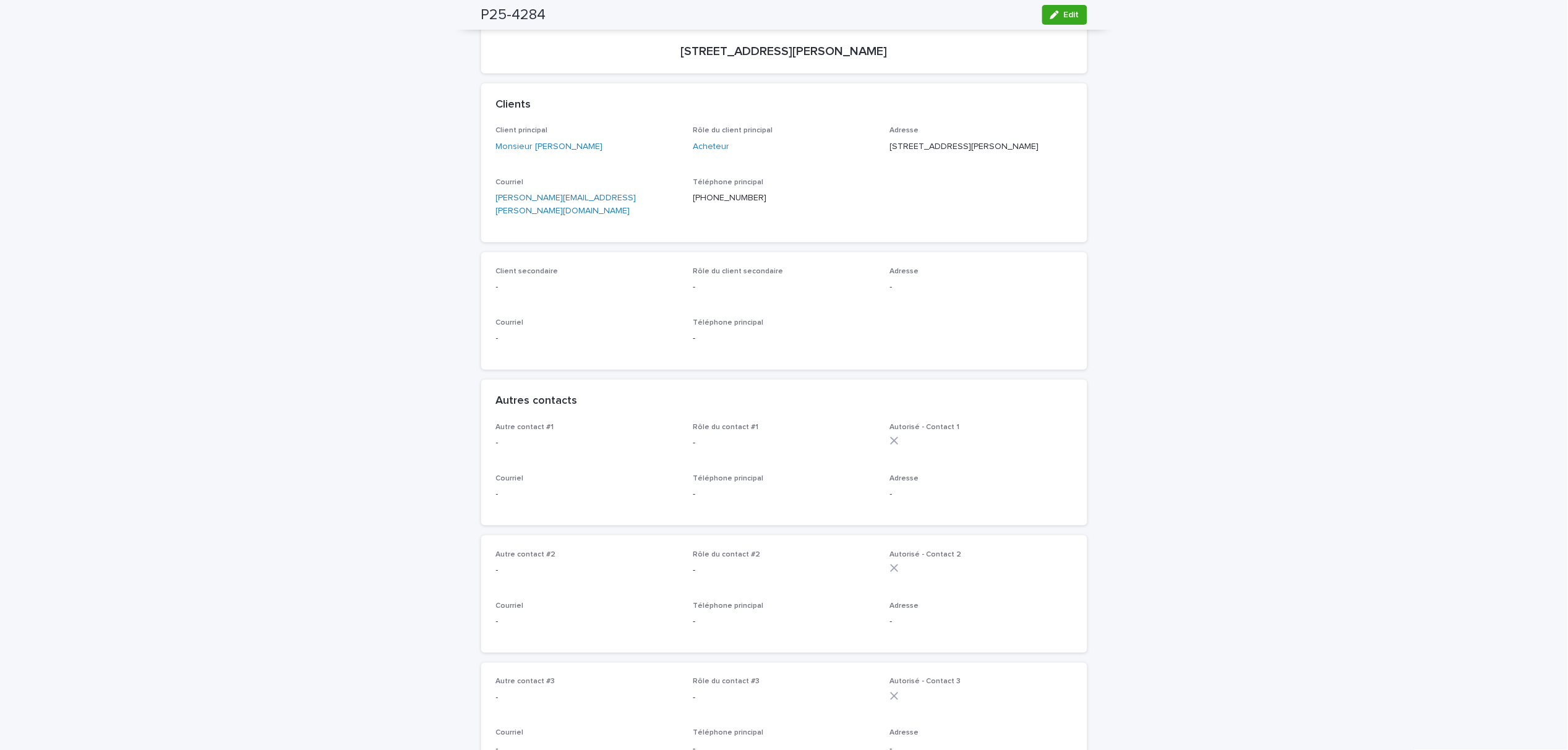
click at [1064, 15] on span "Edit" at bounding box center [1071, 15] width 15 height 9
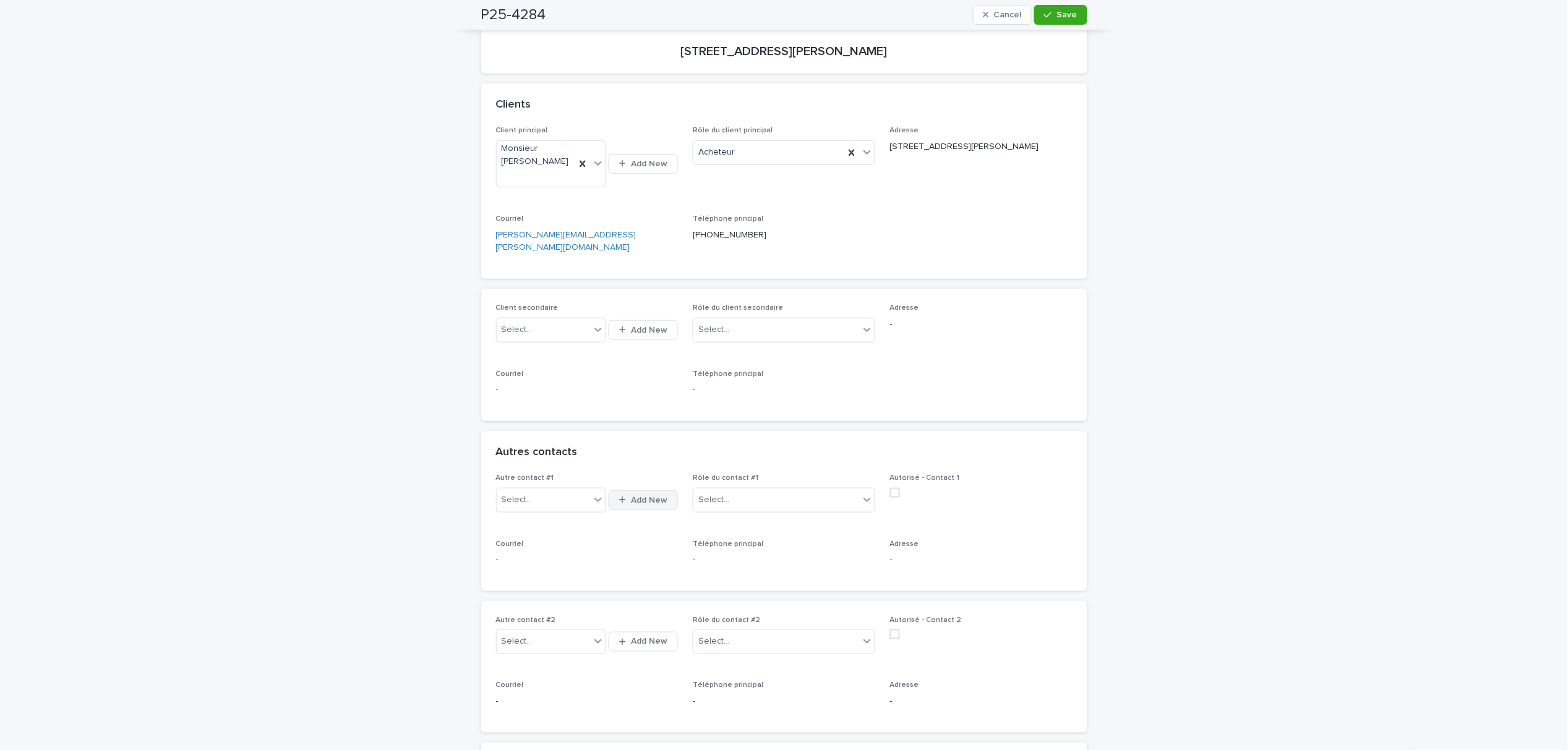
click at [619, 496] on icon "button" at bounding box center [622, 500] width 7 height 8
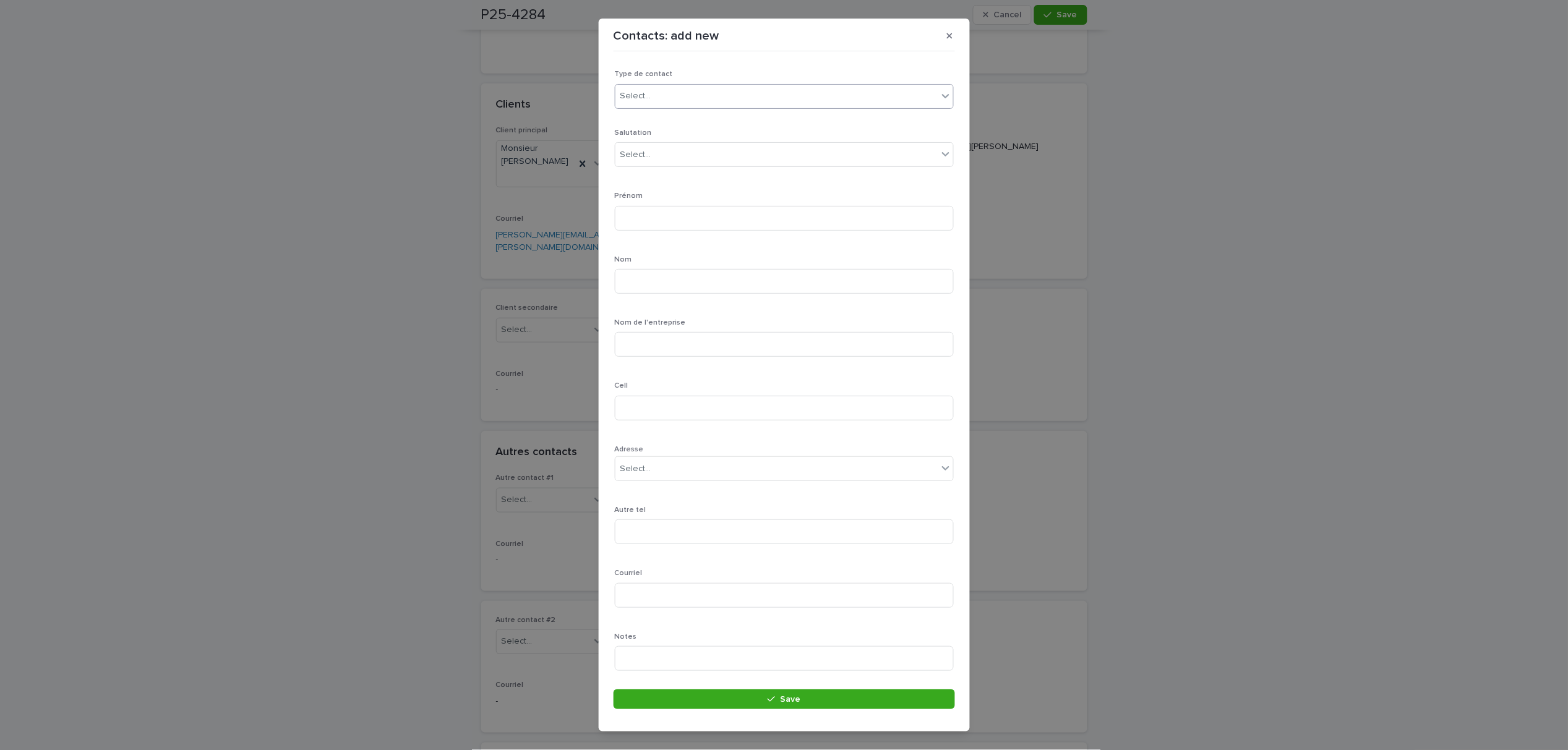
click at [648, 100] on div "Select..." at bounding box center [636, 96] width 31 height 13
click at [652, 118] on div "Particulier" at bounding box center [778, 120] width 325 height 22
click at [652, 146] on div "Select..." at bounding box center [777, 155] width 322 height 21
click at [656, 200] on div "Madame" at bounding box center [778, 201] width 325 height 22
click at [679, 224] on input at bounding box center [785, 218] width 339 height 24
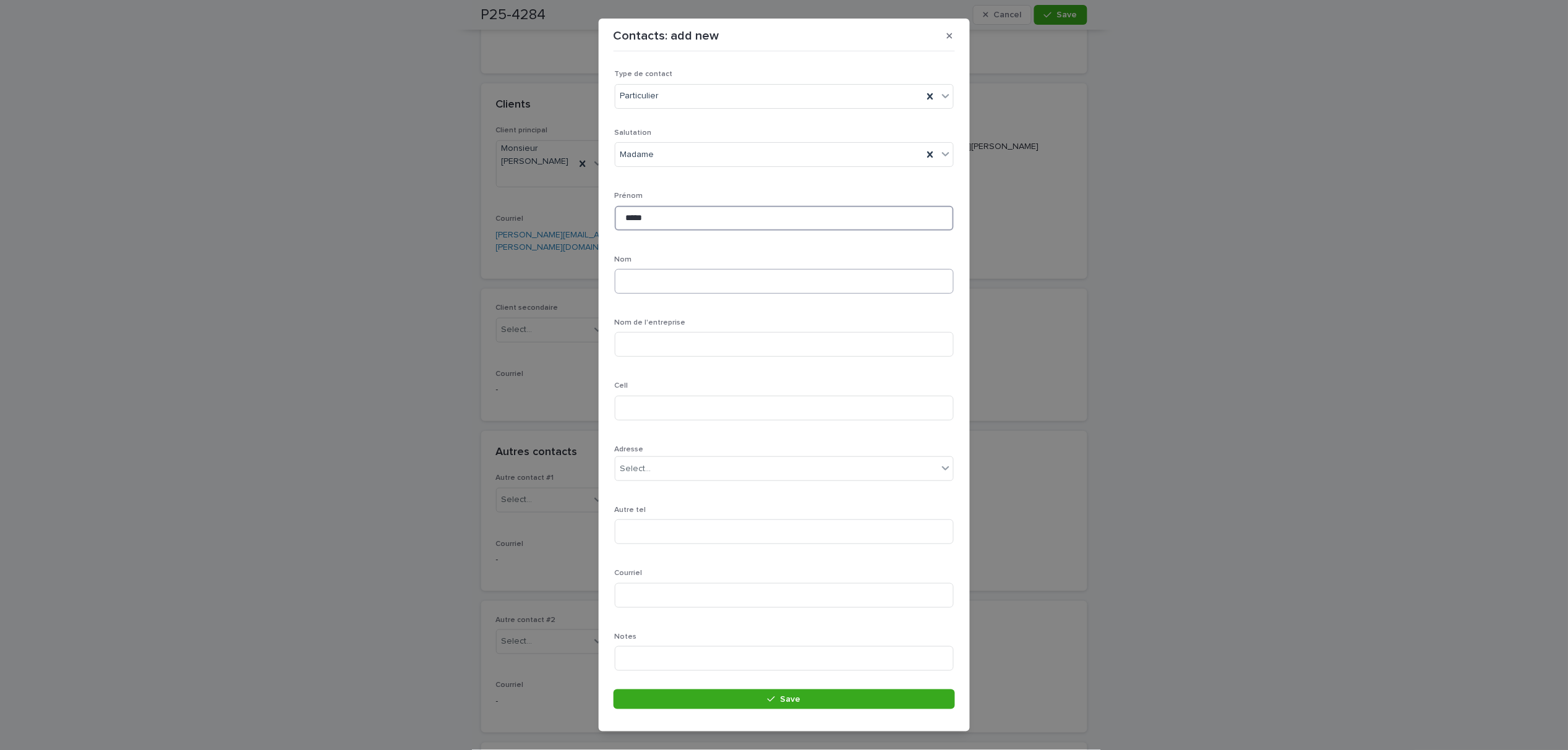
type input "****"
click at [644, 287] on input at bounding box center [785, 281] width 339 height 24
type input "*******"
click at [687, 417] on input at bounding box center [785, 408] width 339 height 24
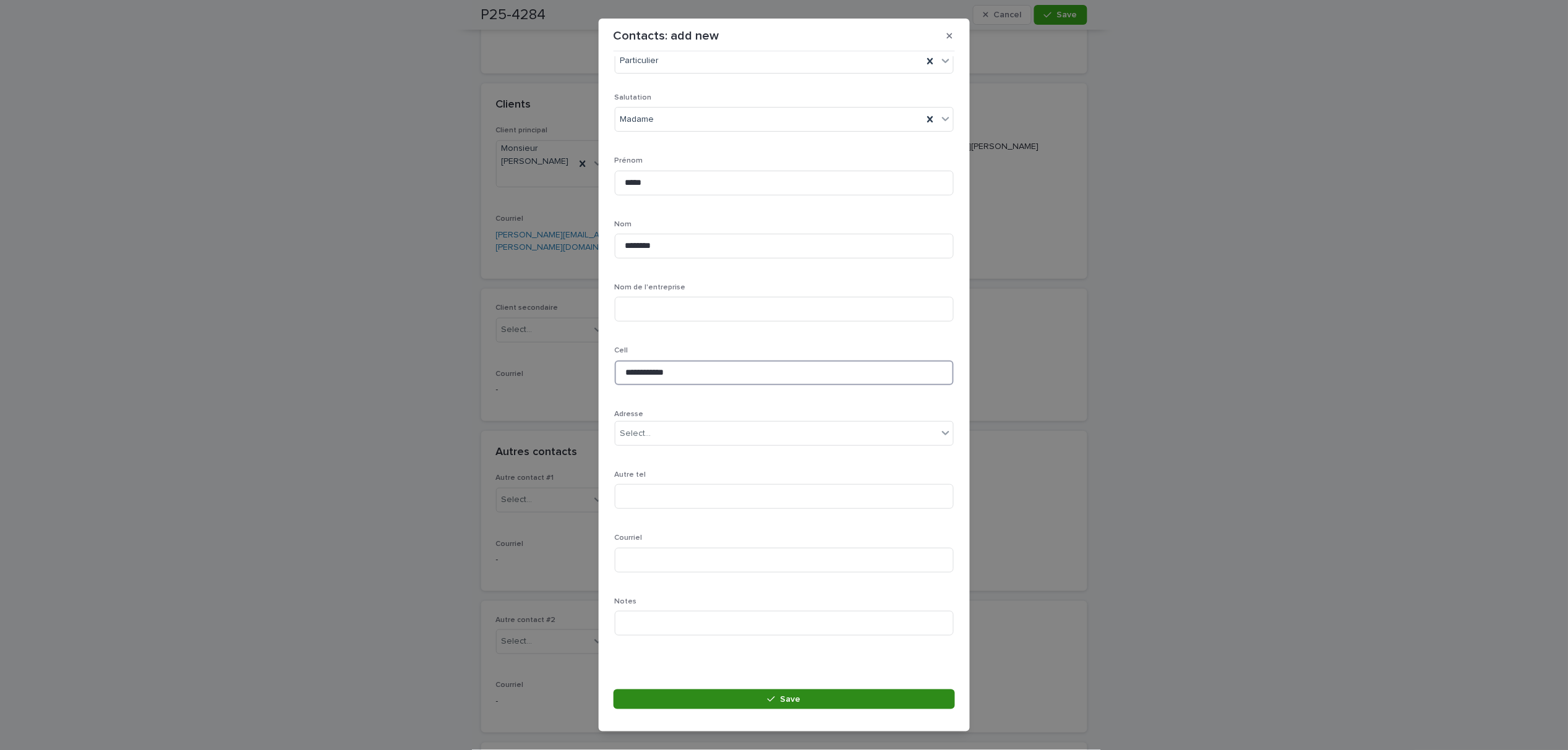
type input "**********"
click at [746, 695] on button "Save" at bounding box center [785, 700] width 342 height 20
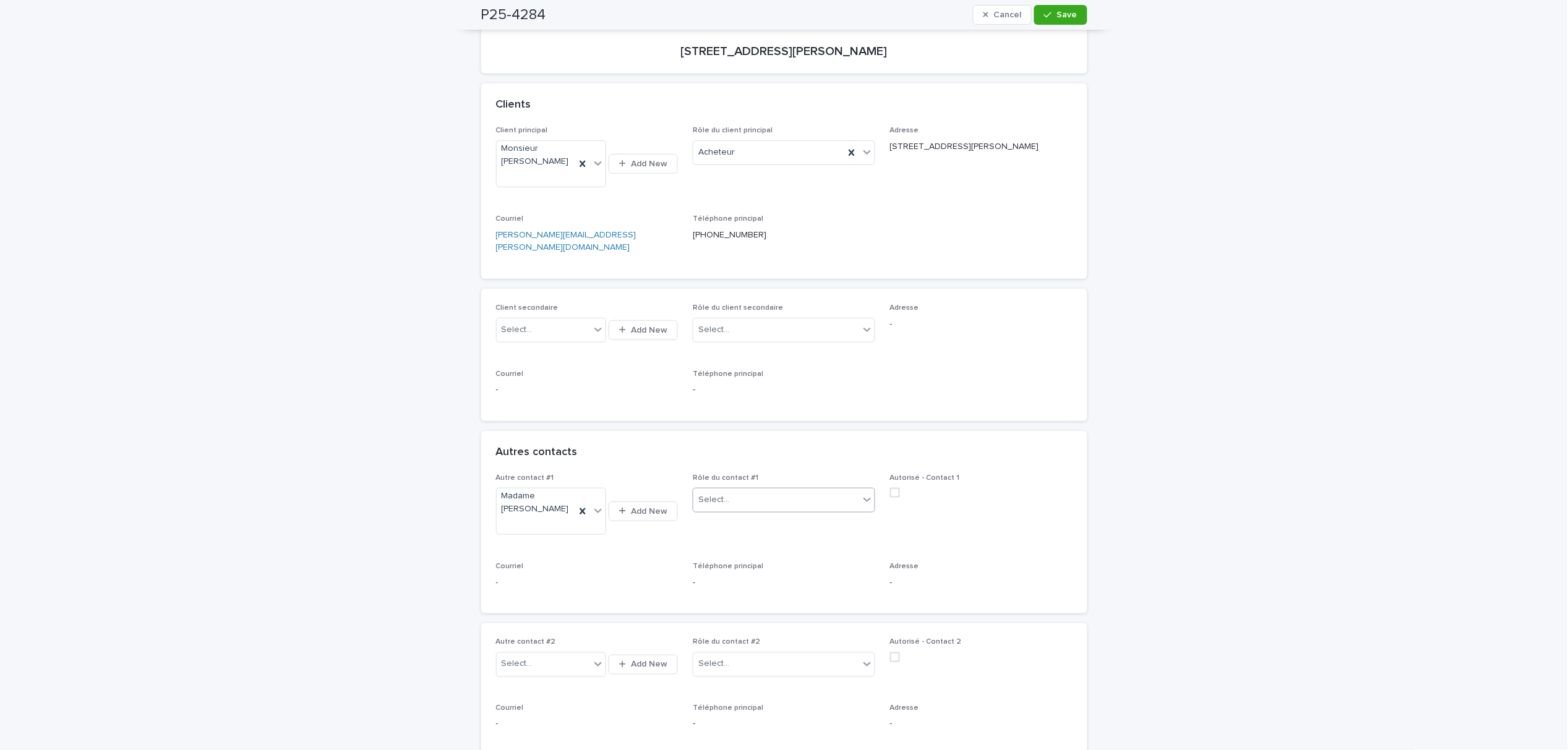
click at [861, 494] on icon at bounding box center [867, 500] width 13 height 13
click at [730, 653] on div "Propriétaire" at bounding box center [779, 653] width 181 height 22
click at [1057, 19] on span "Save" at bounding box center [1067, 15] width 21 height 9
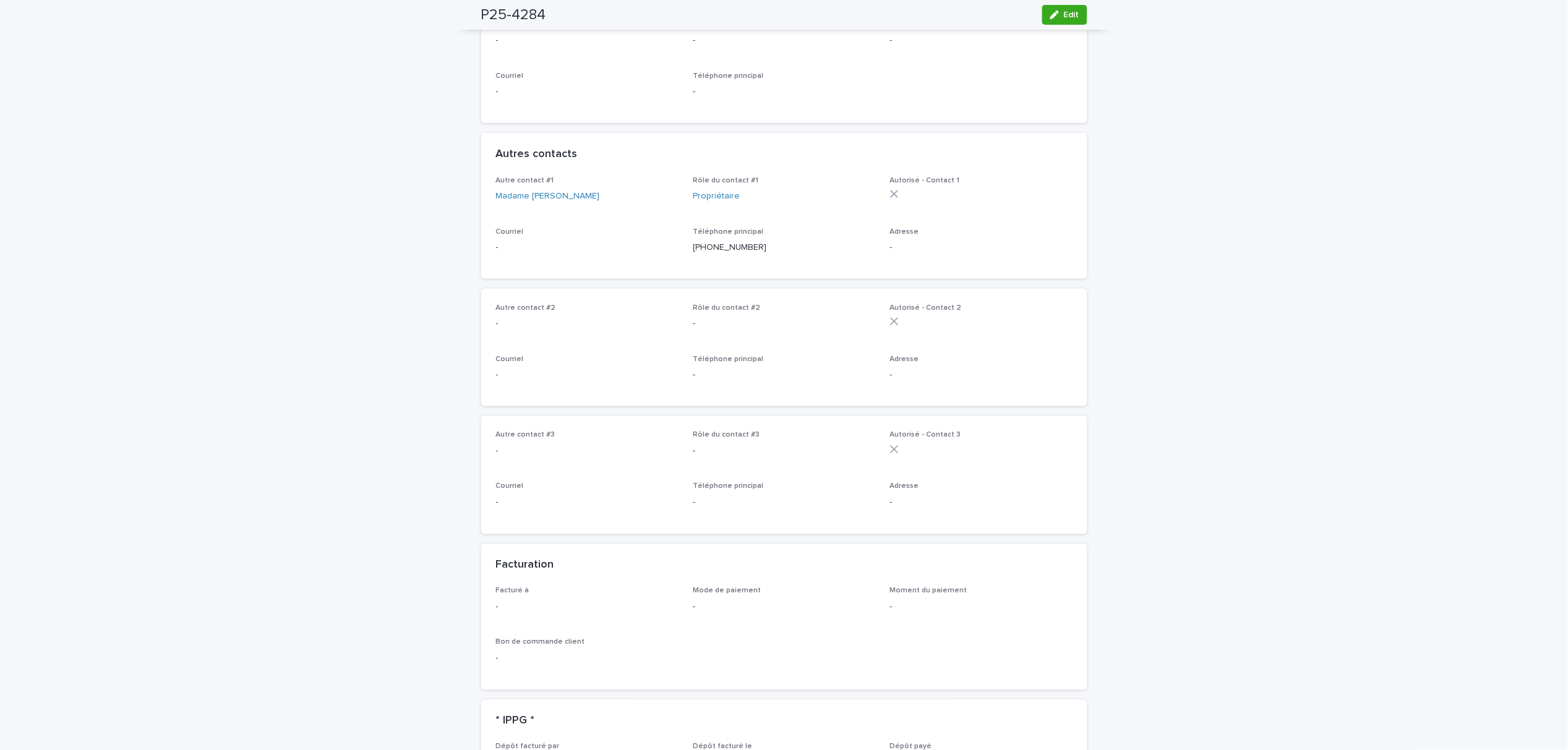
scroll to position [412, 0]
click at [1054, 16] on div "button" at bounding box center [1057, 15] width 14 height 9
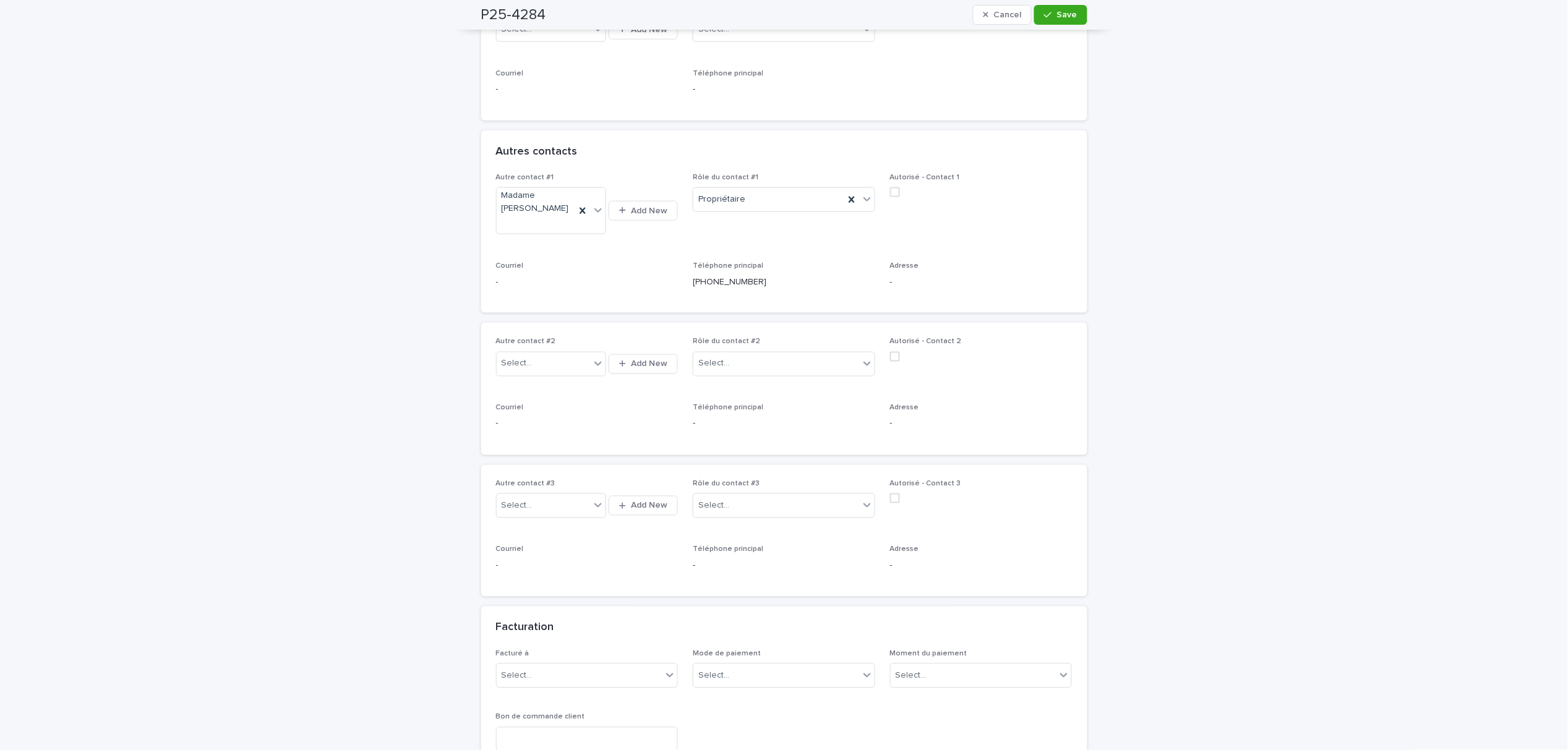
scroll to position [494, 0]
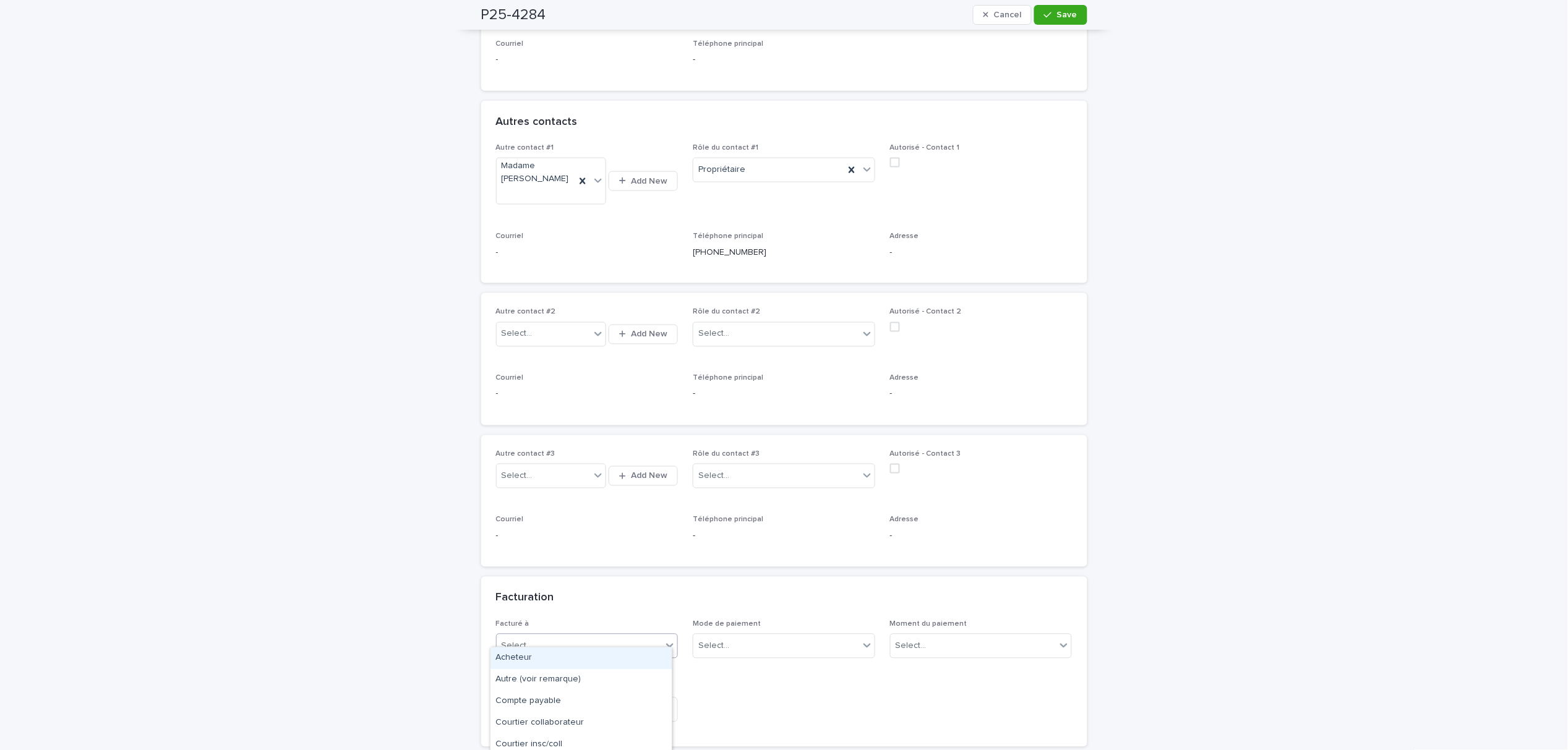
click at [638, 636] on div "Select..." at bounding box center [579, 646] width 166 height 21
click at [626, 657] on div "Acheteur" at bounding box center [581, 658] width 181 height 22
click at [1065, 13] on span "Save" at bounding box center [1067, 15] width 21 height 9
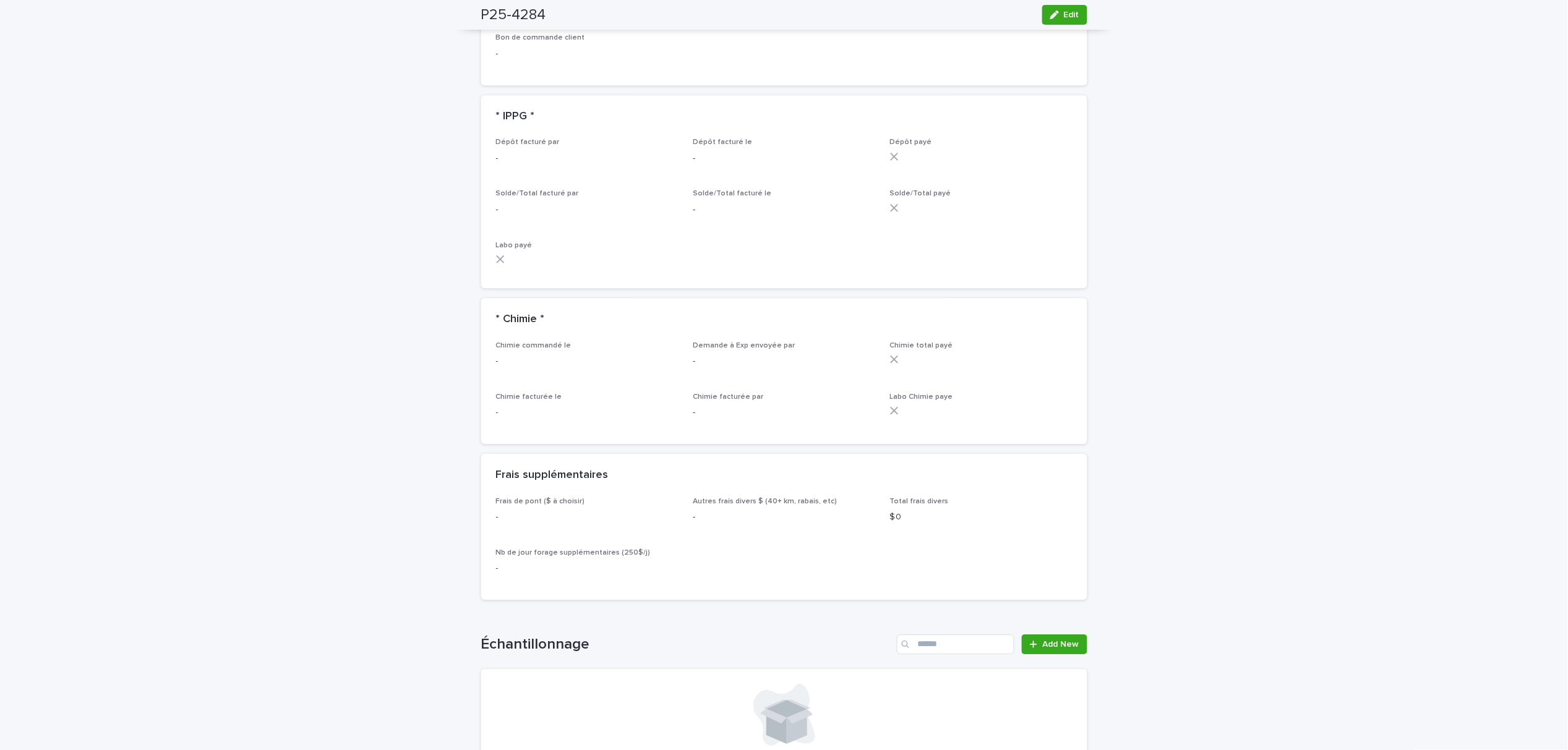
scroll to position [1154, 0]
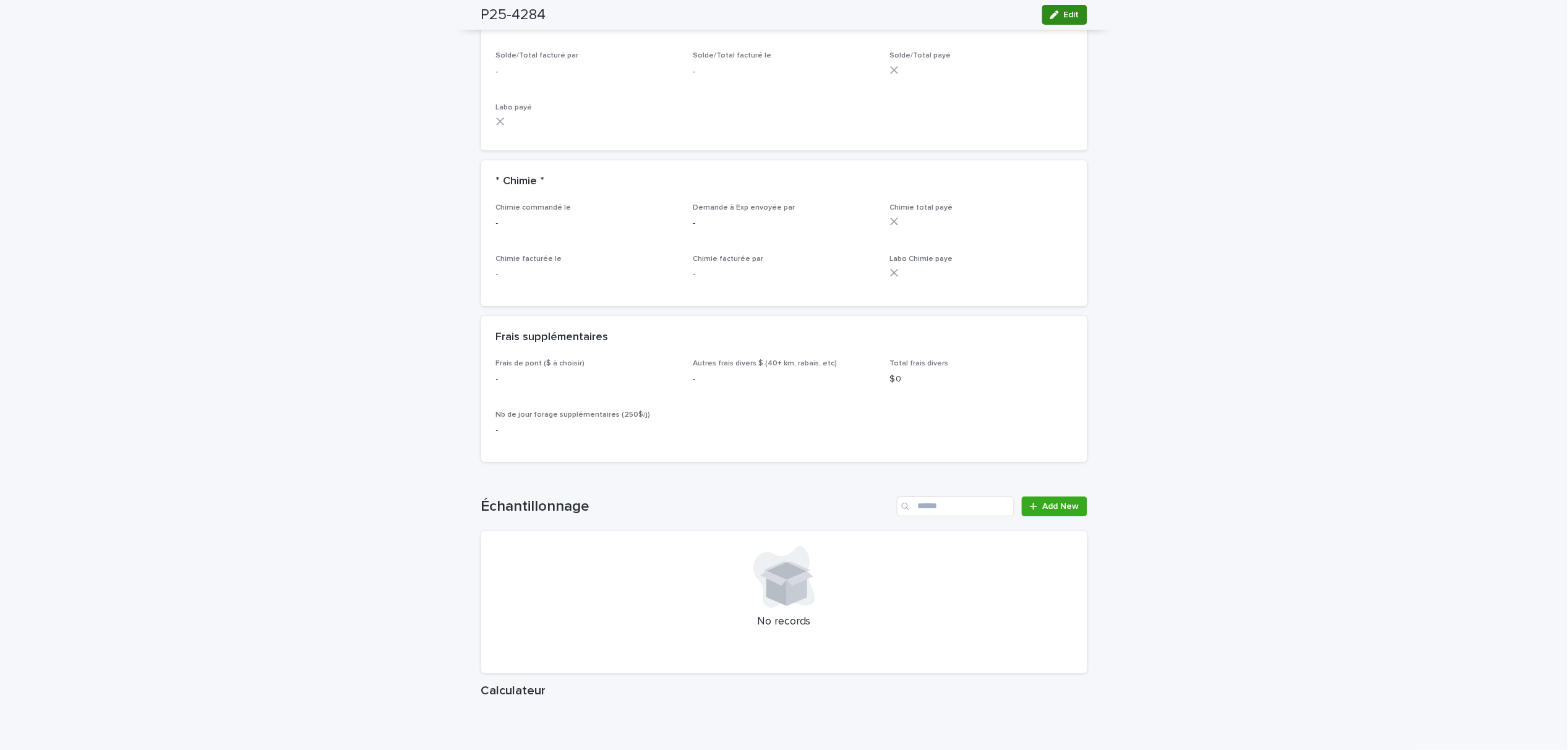
click at [1042, 17] on button "Edit" at bounding box center [1065, 15] width 45 height 20
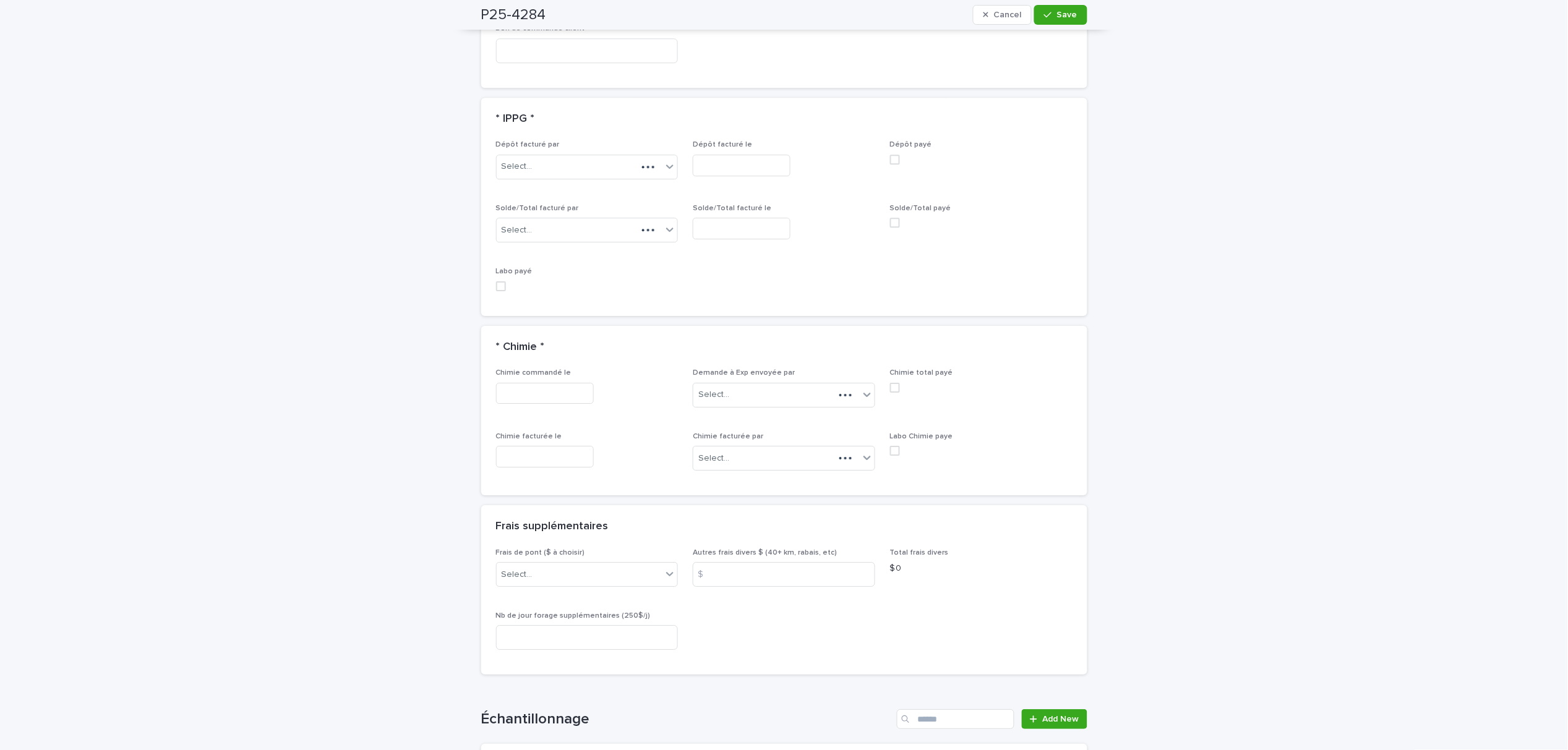
scroll to position [1262, 0]
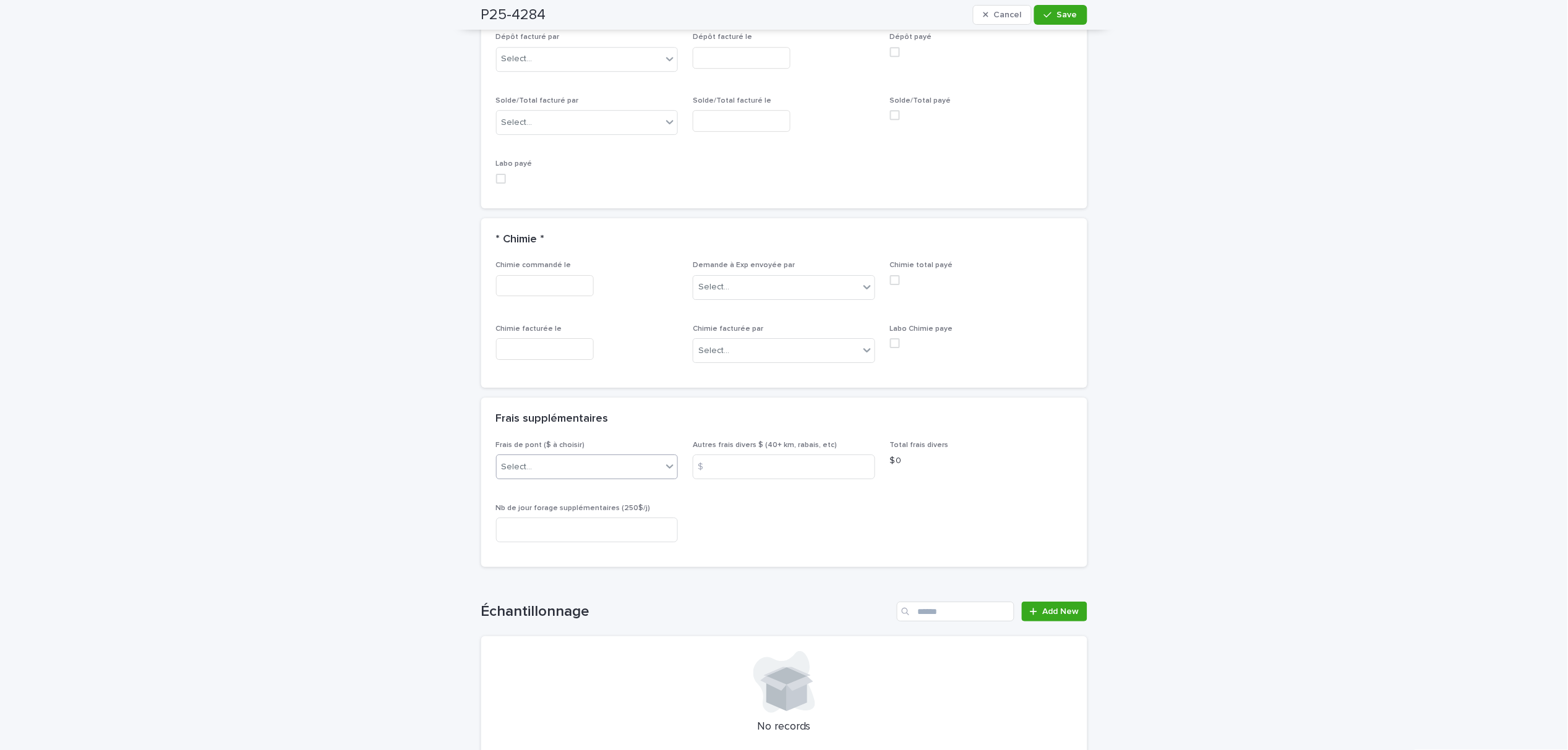
click at [536, 457] on div "Select..." at bounding box center [579, 467] width 166 height 21
click at [567, 487] on div "A) [GEOGRAPHIC_DATA]/[GEOGRAPHIC_DATA] 2024: 15$" at bounding box center [581, 479] width 181 height 22
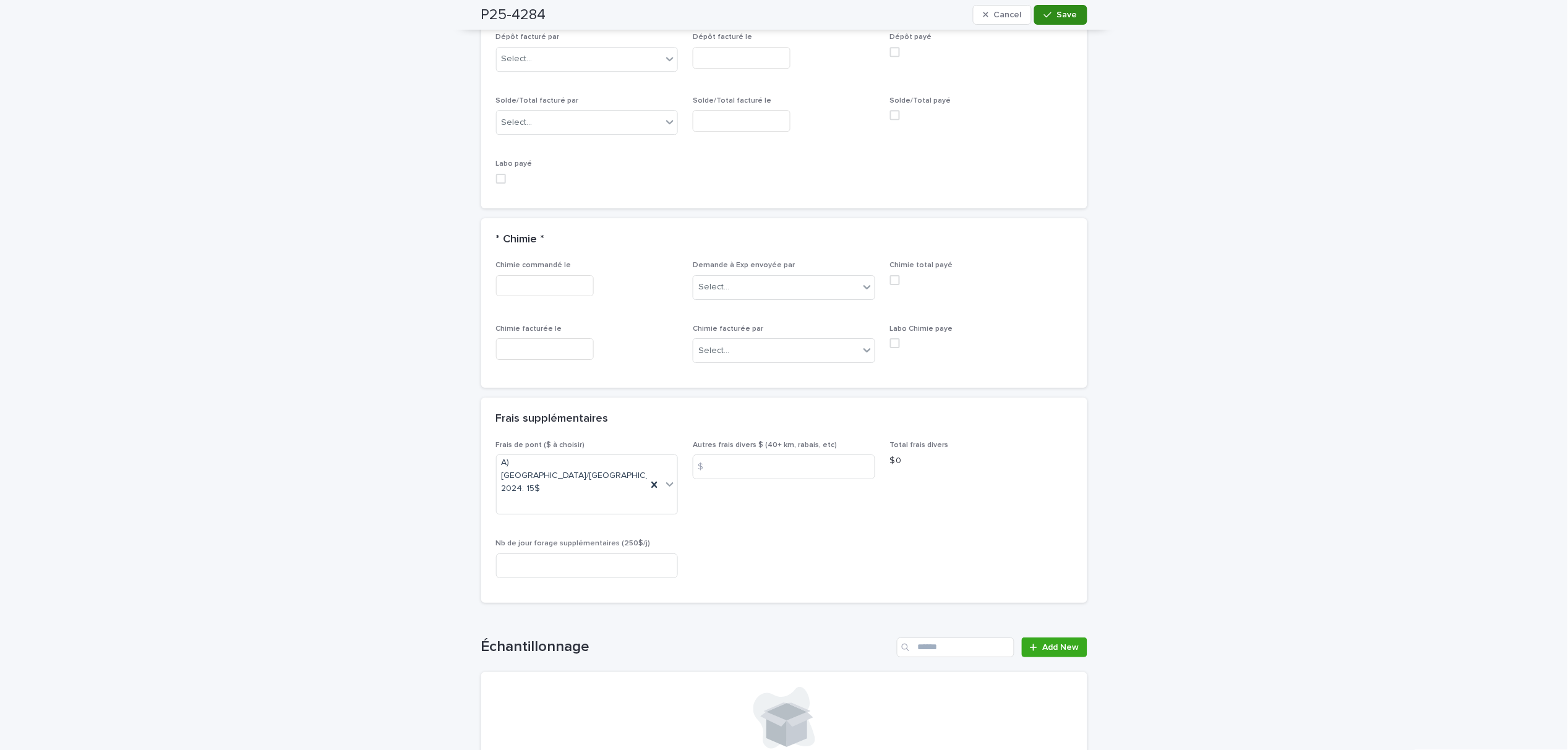
click at [1055, 20] on button "Save" at bounding box center [1060, 15] width 52 height 20
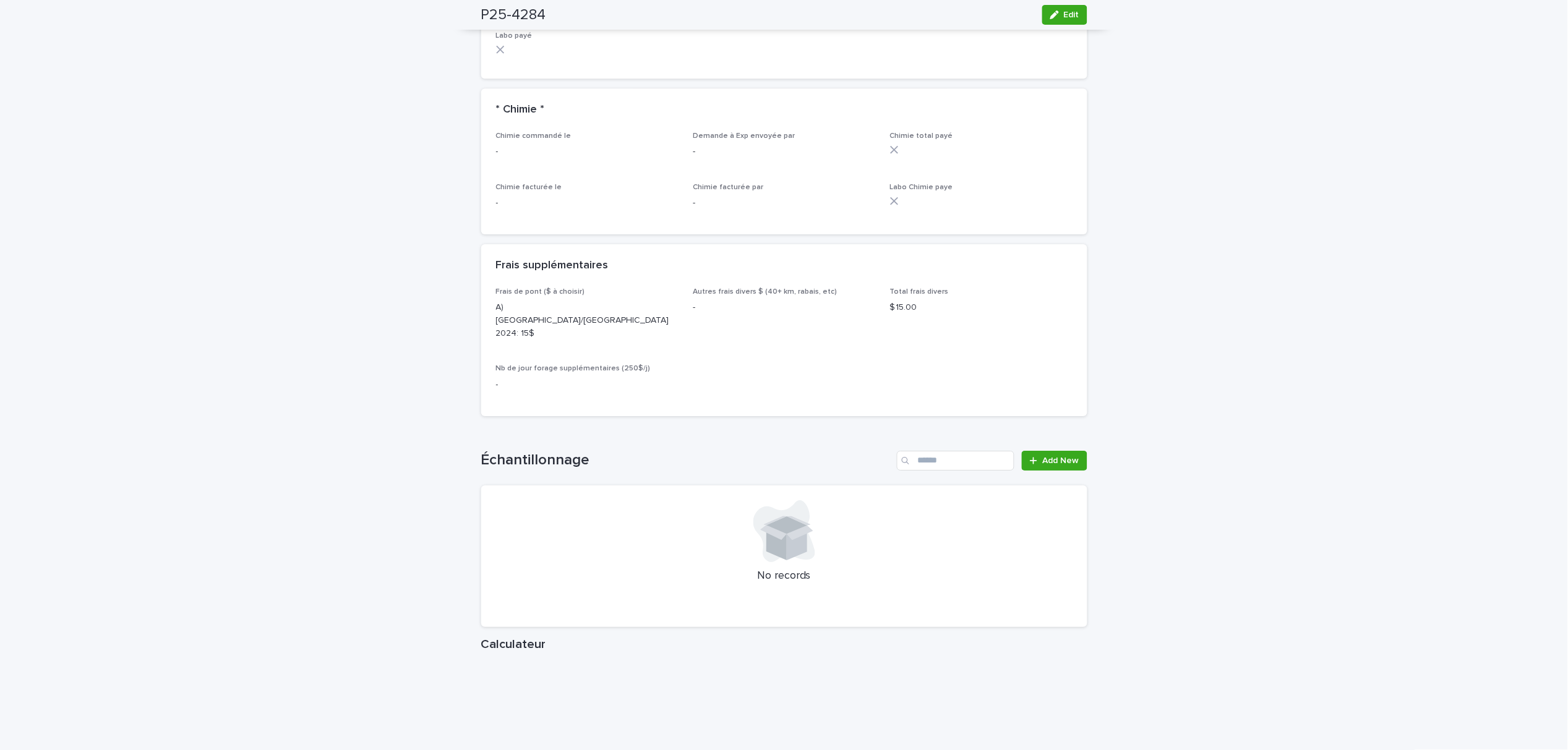
scroll to position [1319, 0]
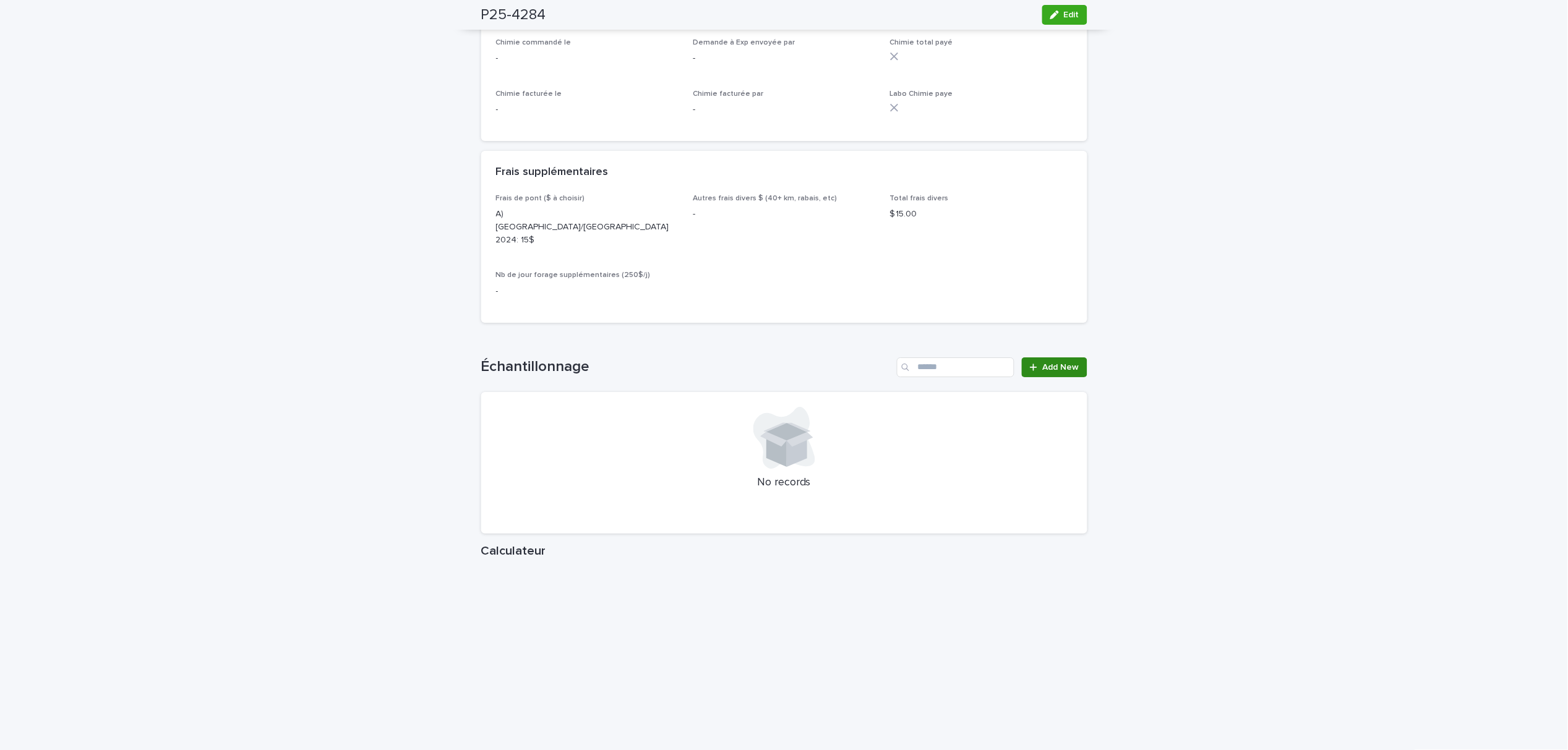
click at [1043, 363] on span "Add New" at bounding box center [1061, 367] width 36 height 9
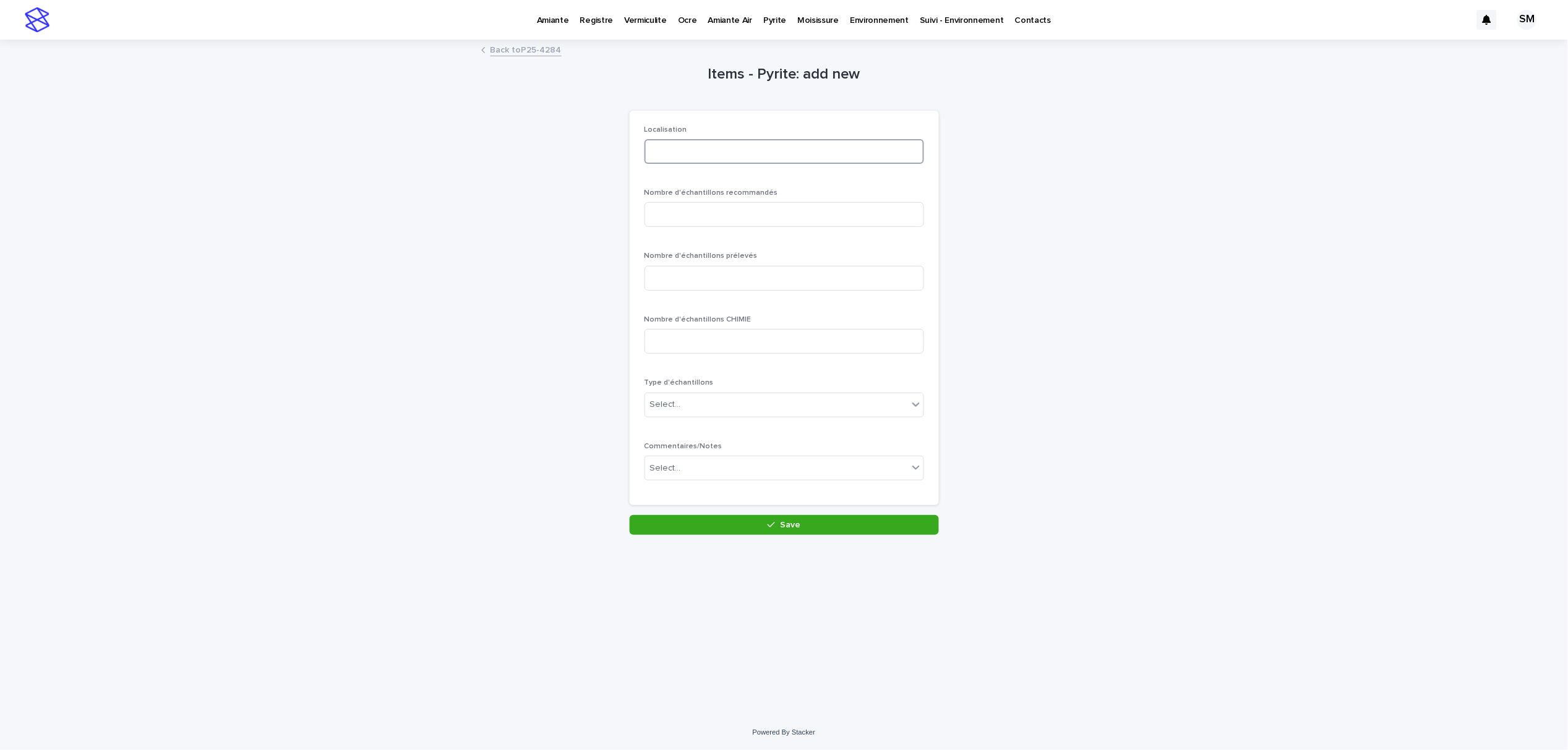
click at [693, 140] on input at bounding box center [784, 151] width 279 height 24
type input "********"
click at [710, 203] on input at bounding box center [784, 214] width 279 height 24
type input "*"
click at [700, 275] on input at bounding box center [784, 278] width 279 height 24
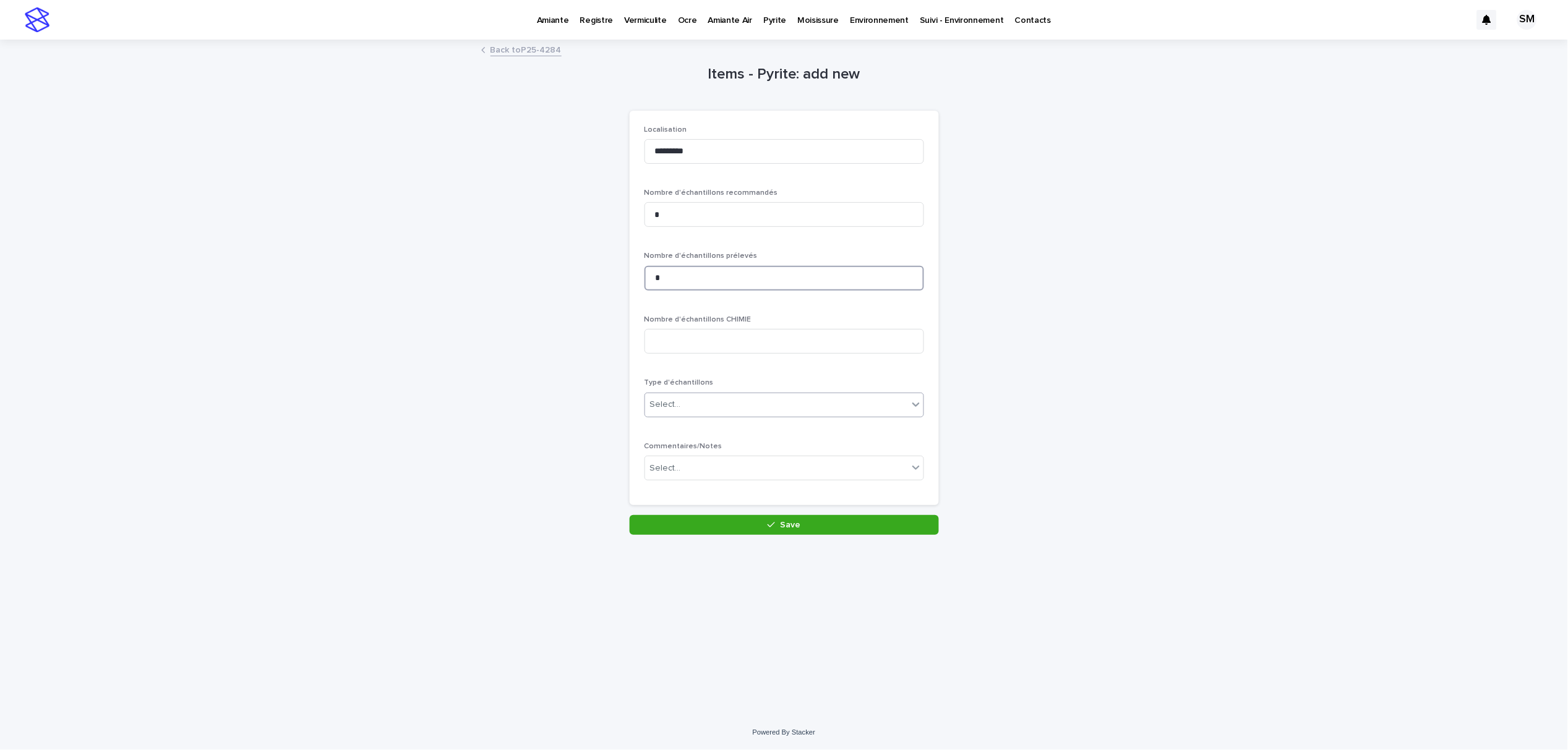
type input "*"
click at [703, 395] on div "Select..." at bounding box center [776, 404] width 263 height 21
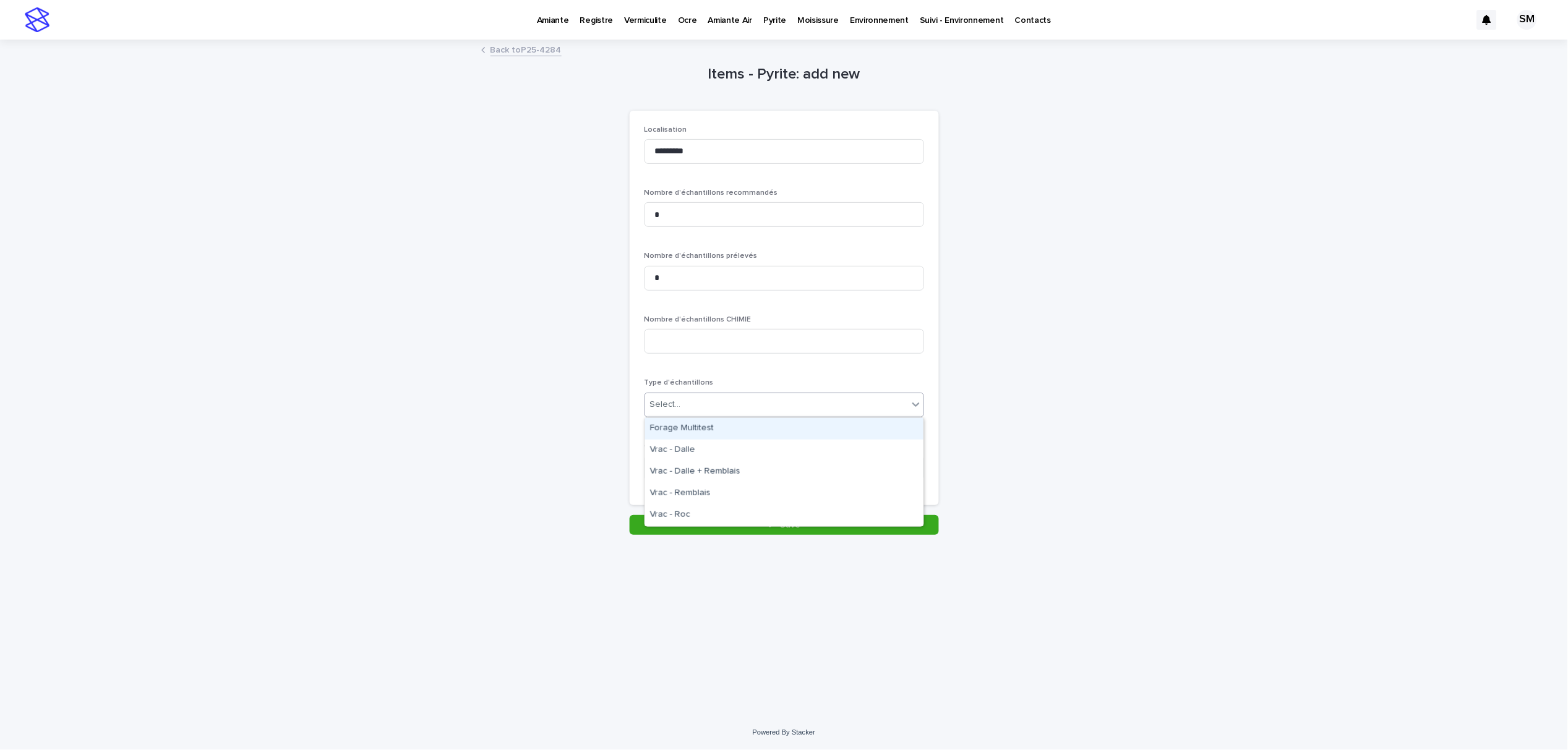
click at [700, 424] on div "Forage Multitest" at bounding box center [784, 429] width 278 height 22
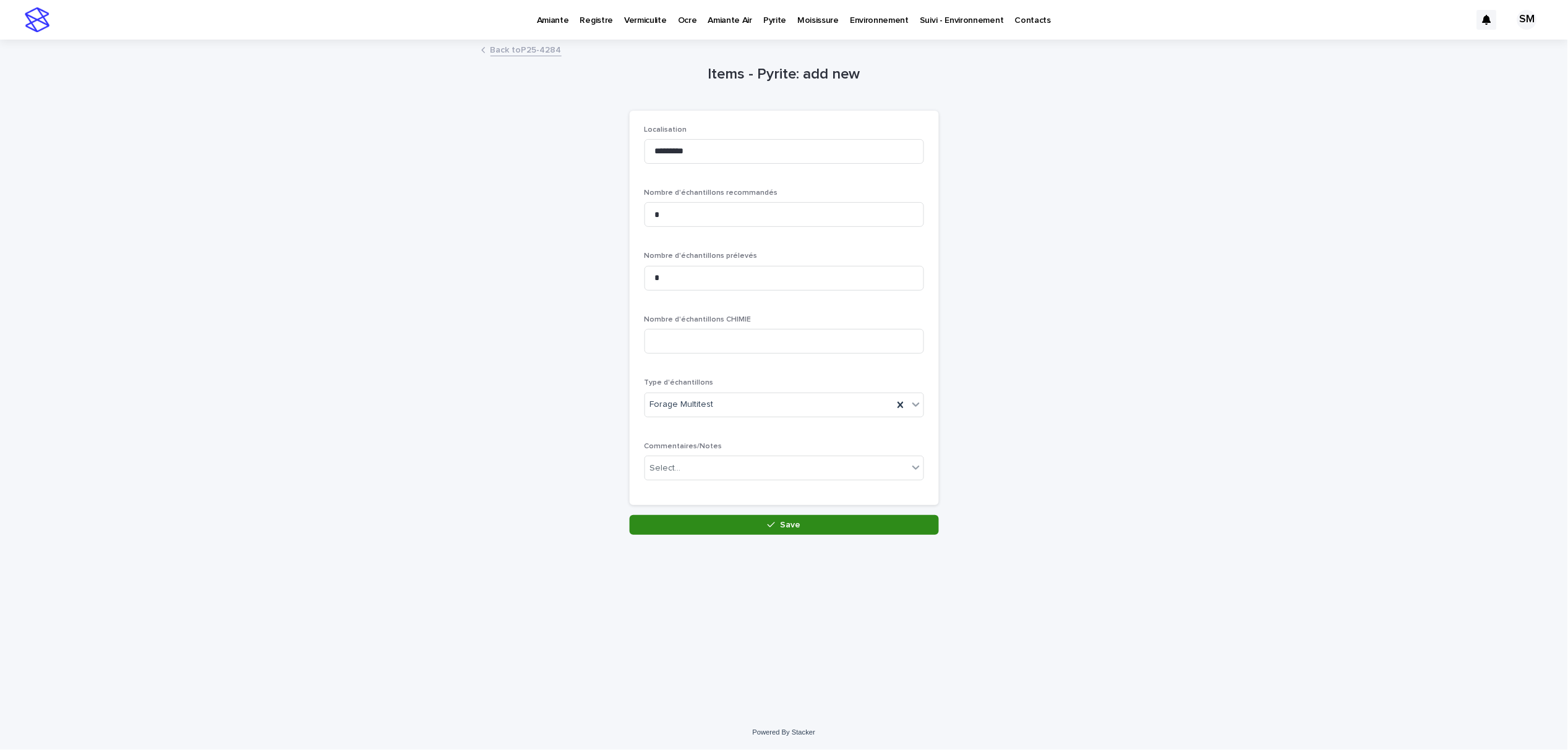
click at [691, 524] on button "Save" at bounding box center [784, 525] width 309 height 20
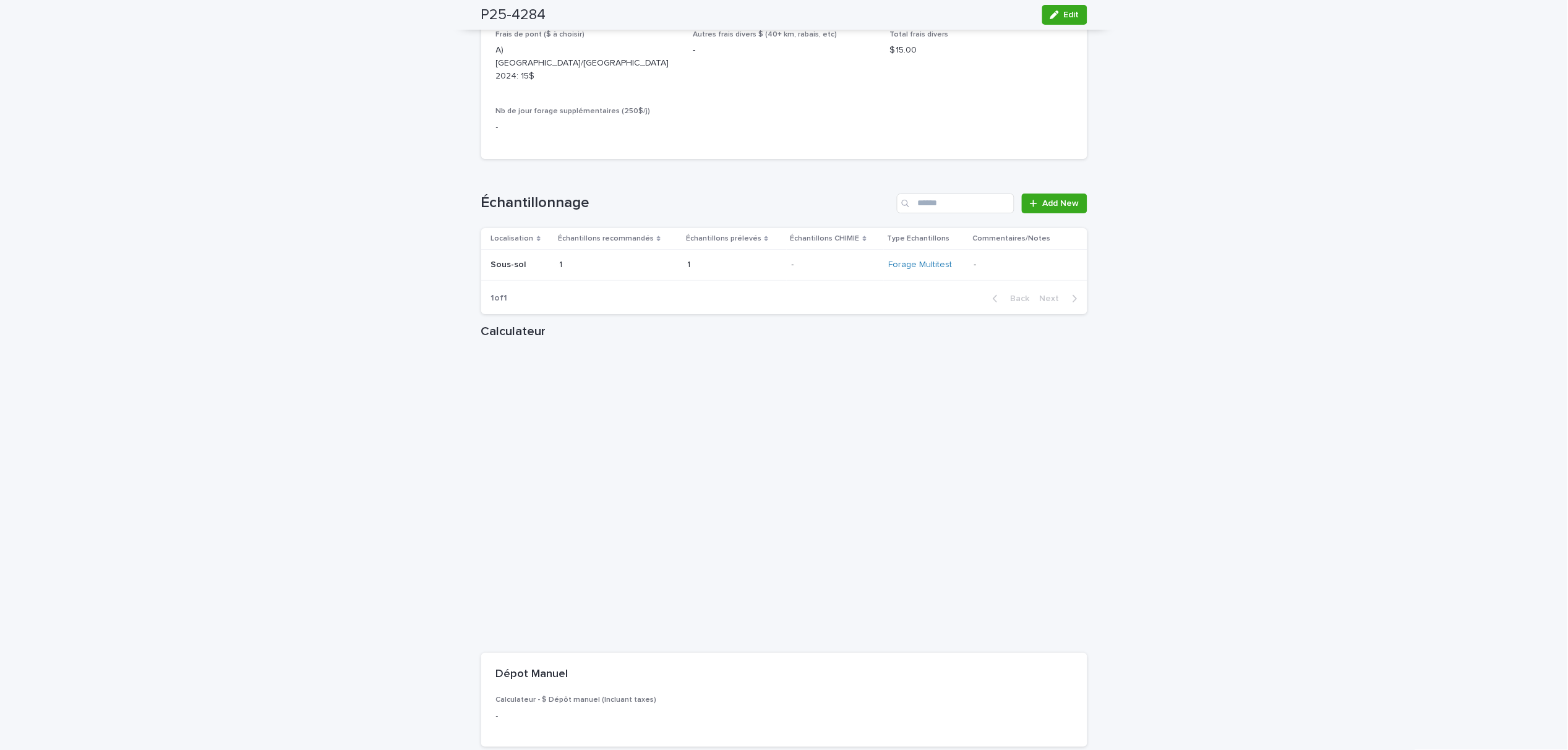
scroll to position [1484, 0]
click at [1046, 198] on span "Add New" at bounding box center [1061, 202] width 36 height 9
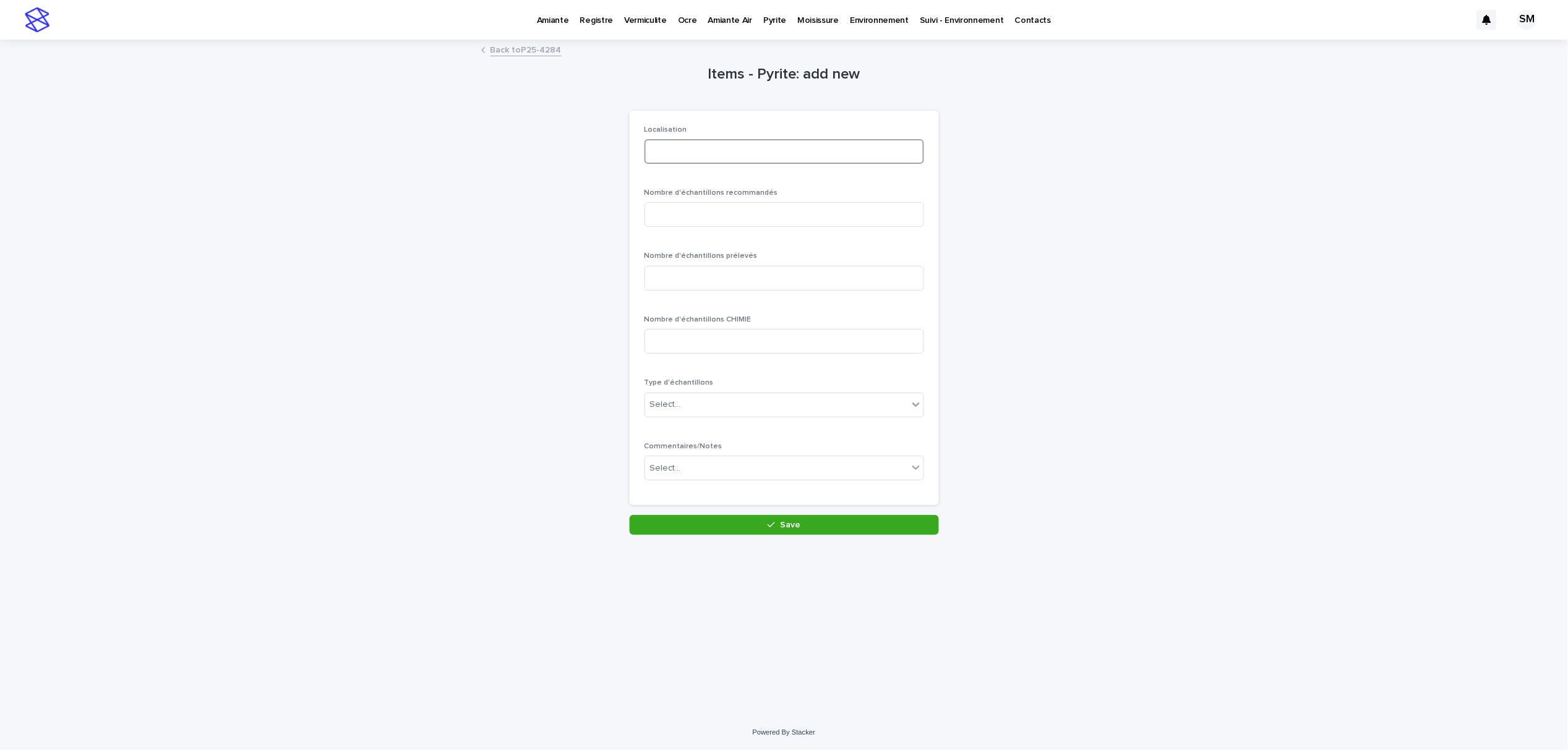
click at [682, 142] on input at bounding box center [784, 151] width 279 height 24
type input "******"
click at [683, 215] on input at bounding box center [784, 214] width 279 height 24
type input "*"
click at [693, 262] on div "Nombre d'échantillons prélevés" at bounding box center [784, 275] width 279 height 48
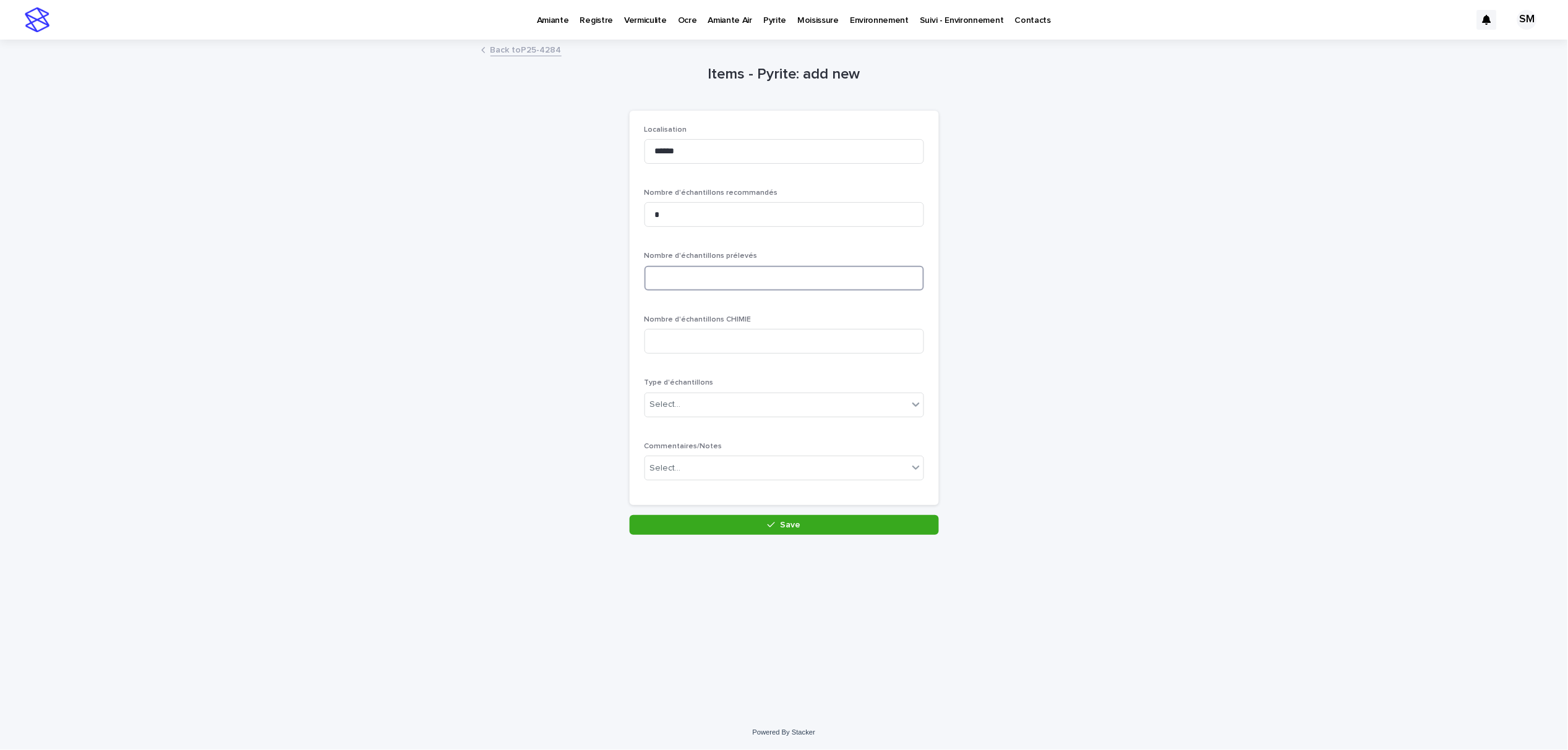
click at [697, 282] on input at bounding box center [784, 278] width 279 height 24
type input "*"
click at [703, 402] on div "Select..." at bounding box center [776, 404] width 263 height 21
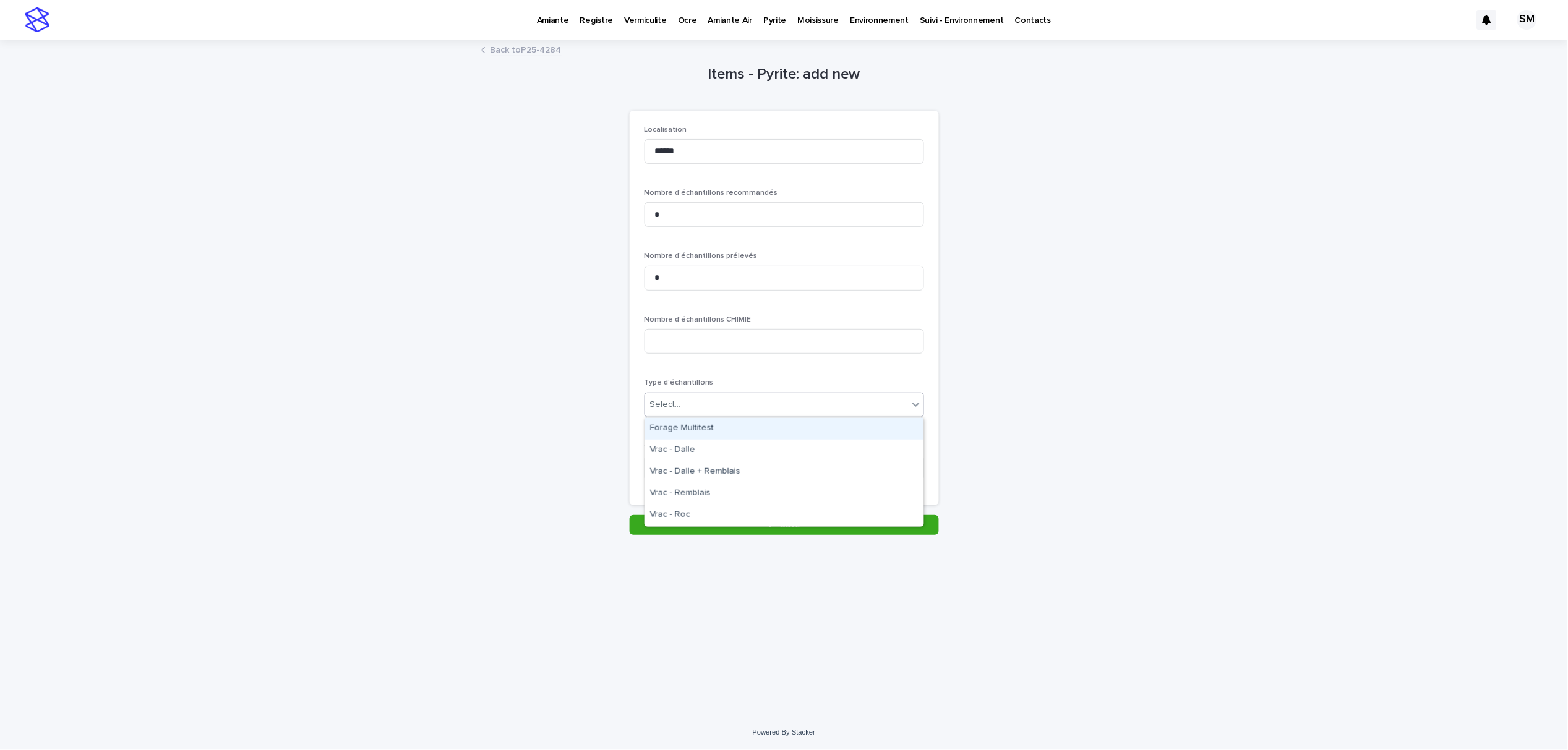
click at [705, 429] on div "Forage Multitest" at bounding box center [784, 429] width 278 height 22
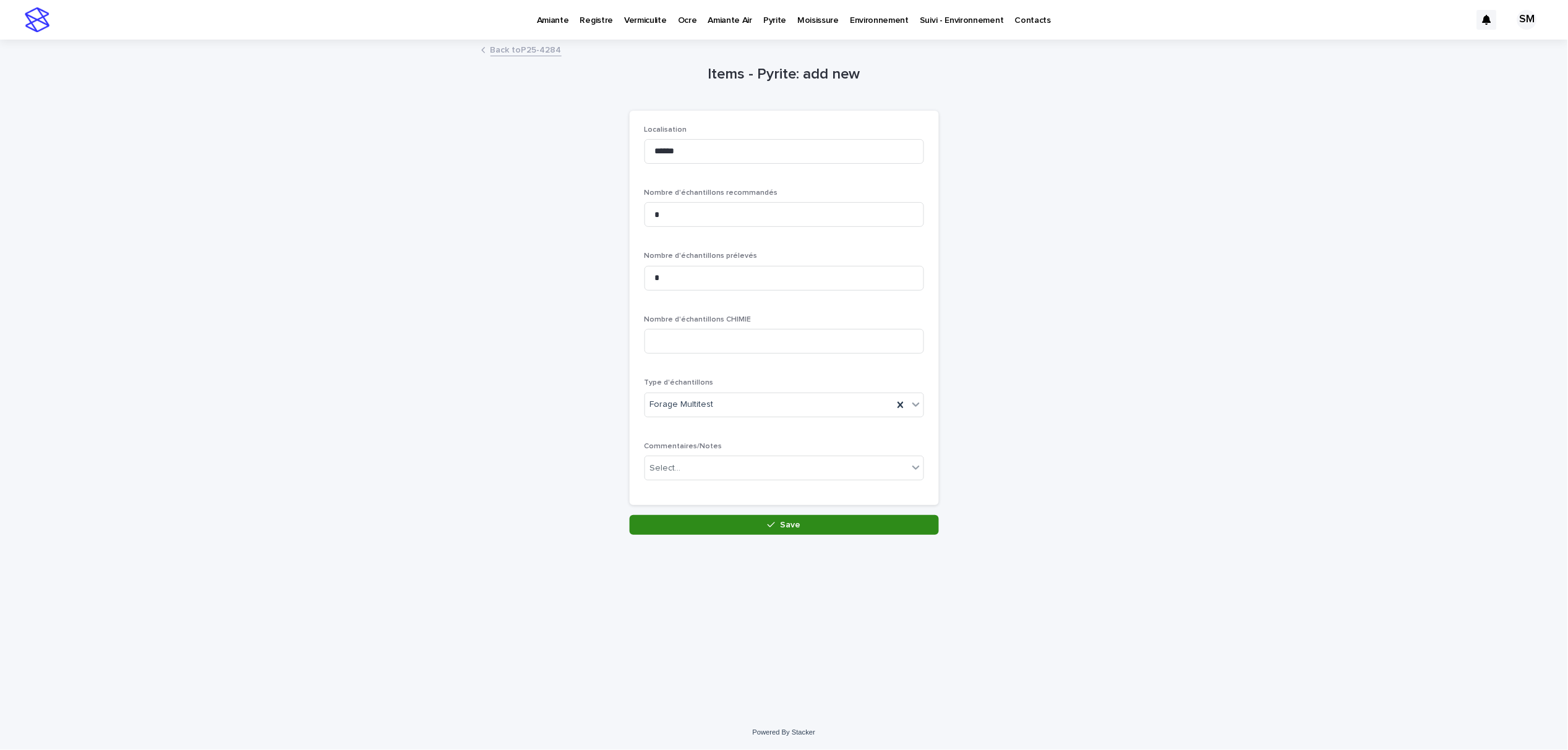
click at [718, 522] on button "Save" at bounding box center [784, 525] width 309 height 20
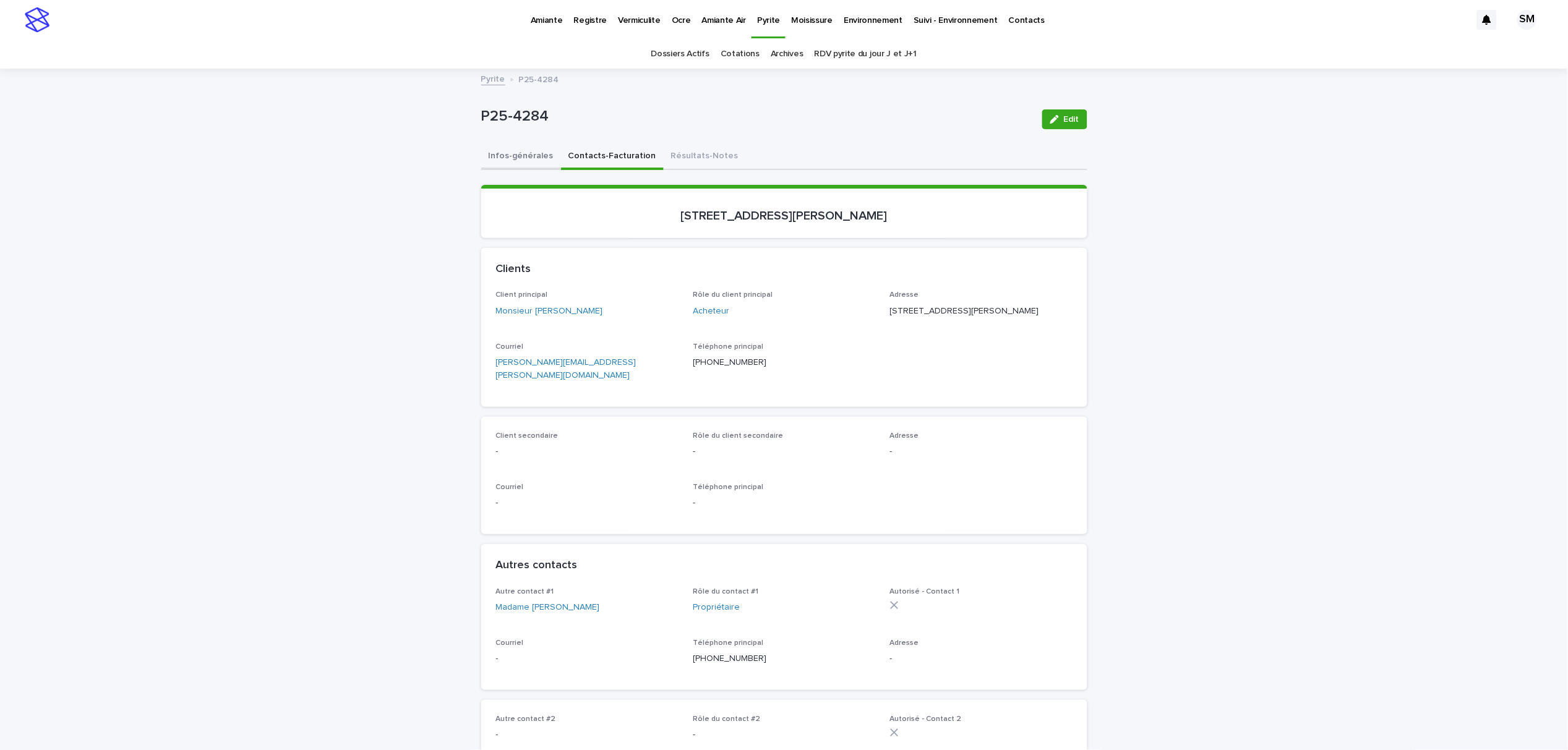
click at [513, 156] on button "Infos-générales" at bounding box center [521, 157] width 80 height 26
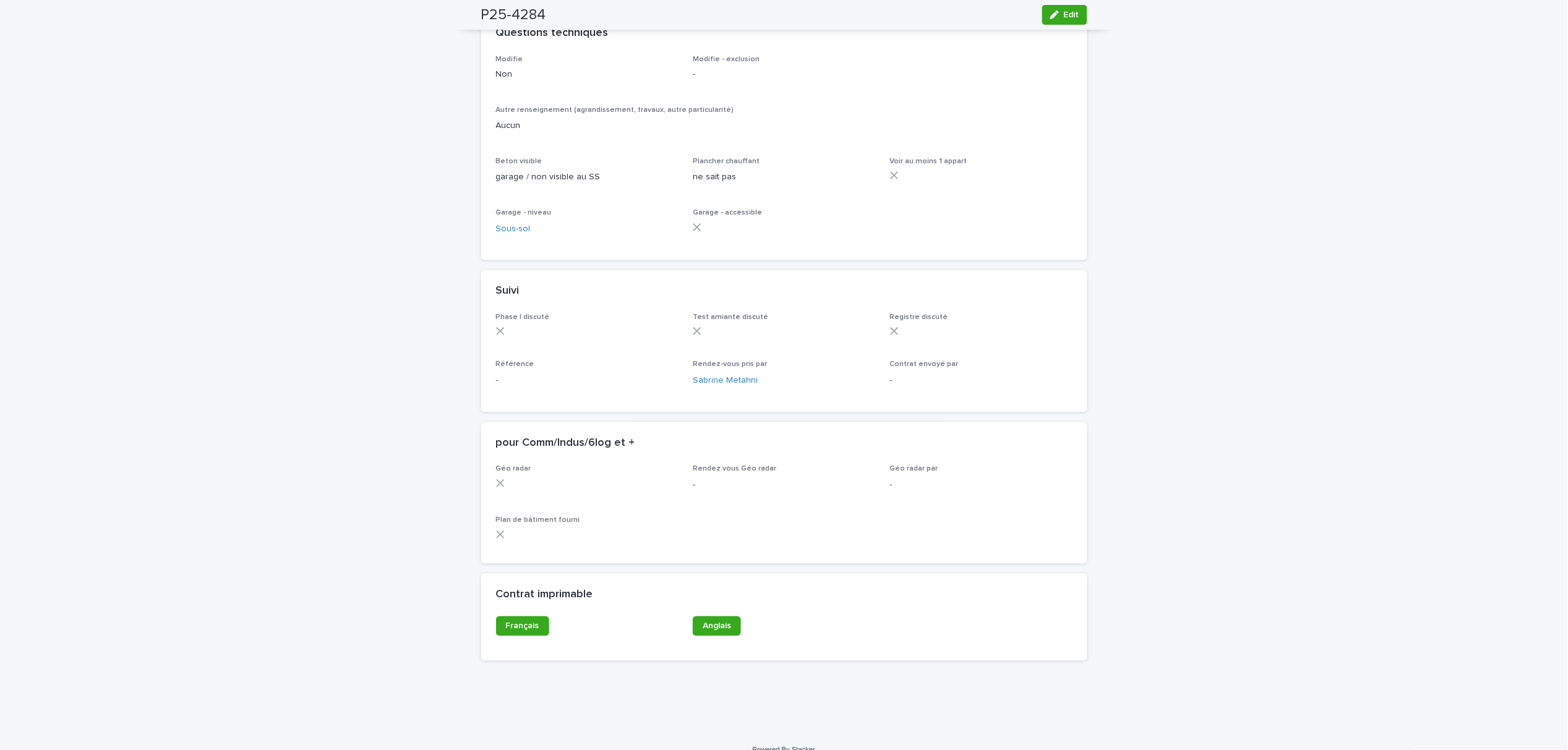
scroll to position [742, 0]
click at [1055, 14] on div "button" at bounding box center [1057, 15] width 14 height 9
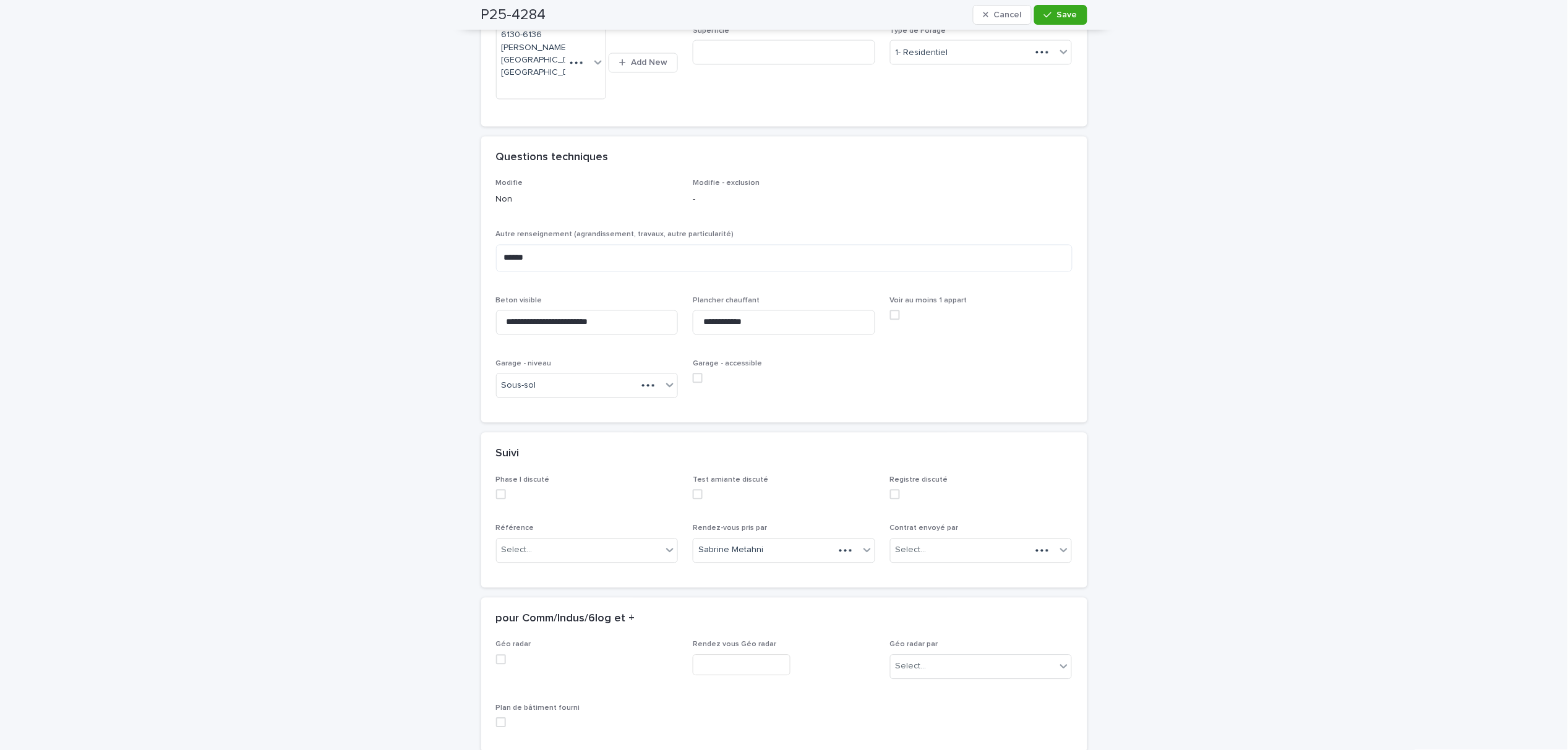
scroll to position [736, 0]
click at [560, 547] on div "Select..." at bounding box center [579, 557] width 166 height 21
click at [547, 583] on div "Google" at bounding box center [581, 579] width 181 height 22
click at [1057, 15] on span "Save" at bounding box center [1067, 15] width 21 height 9
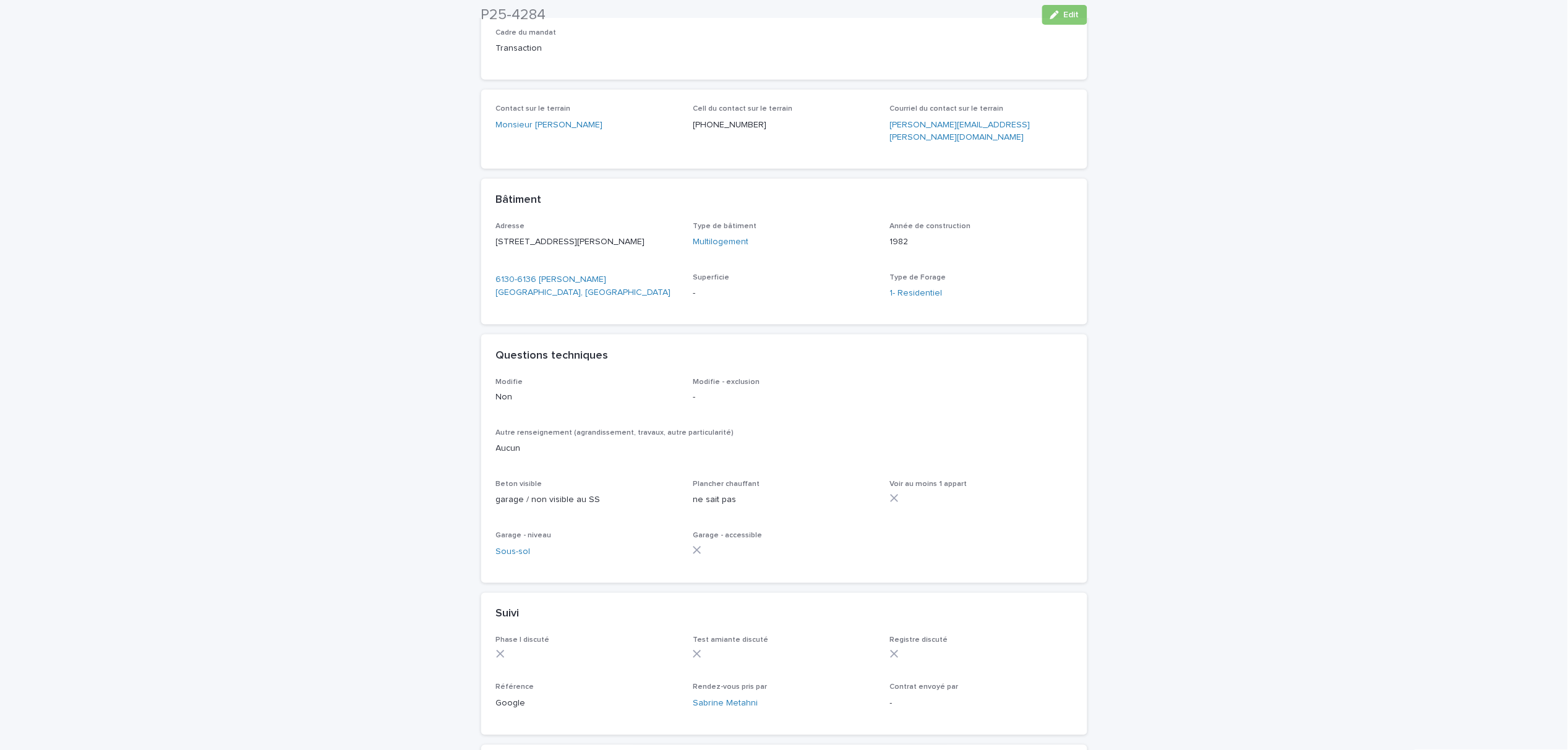
scroll to position [751, 0]
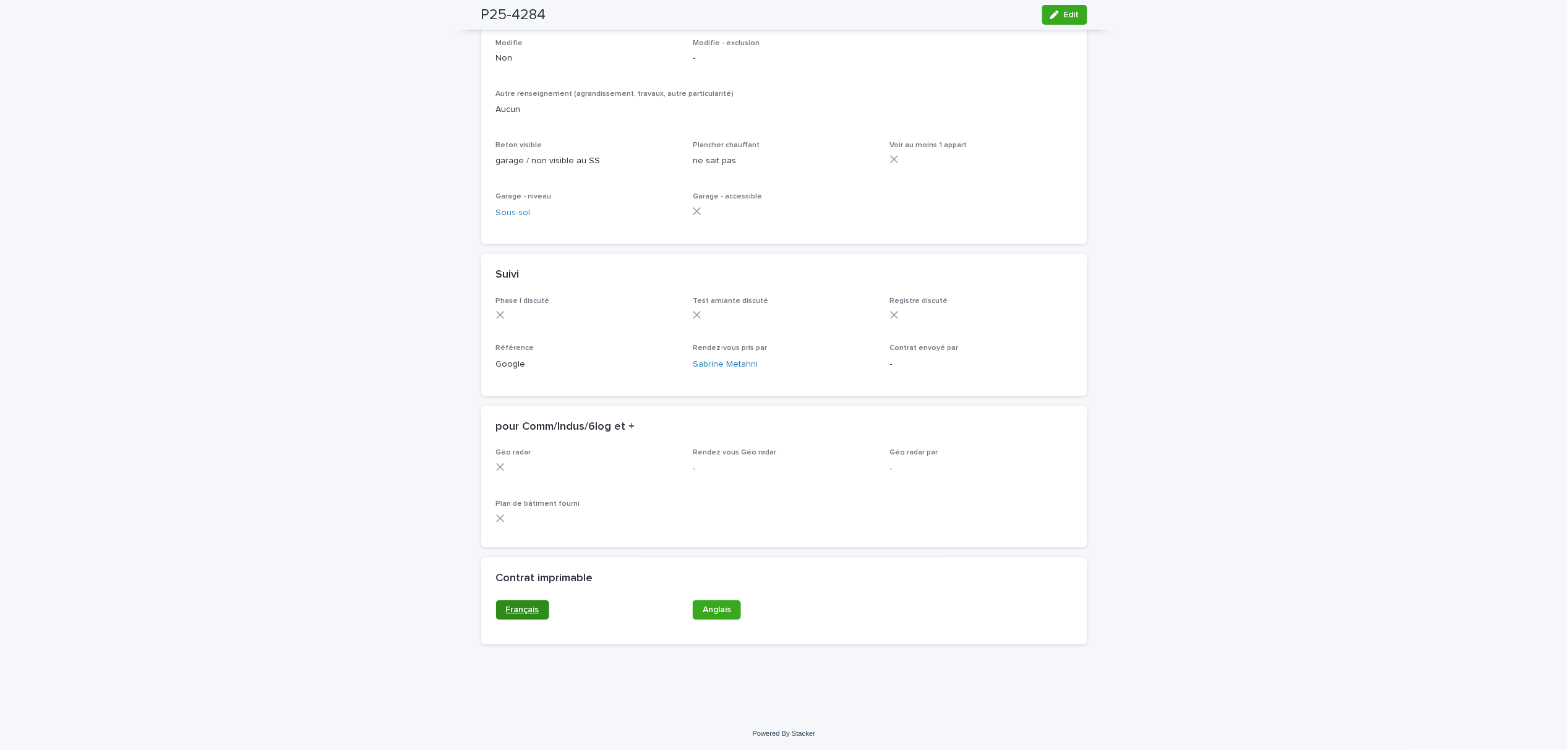
click at [508, 608] on span "Français" at bounding box center [522, 610] width 33 height 9
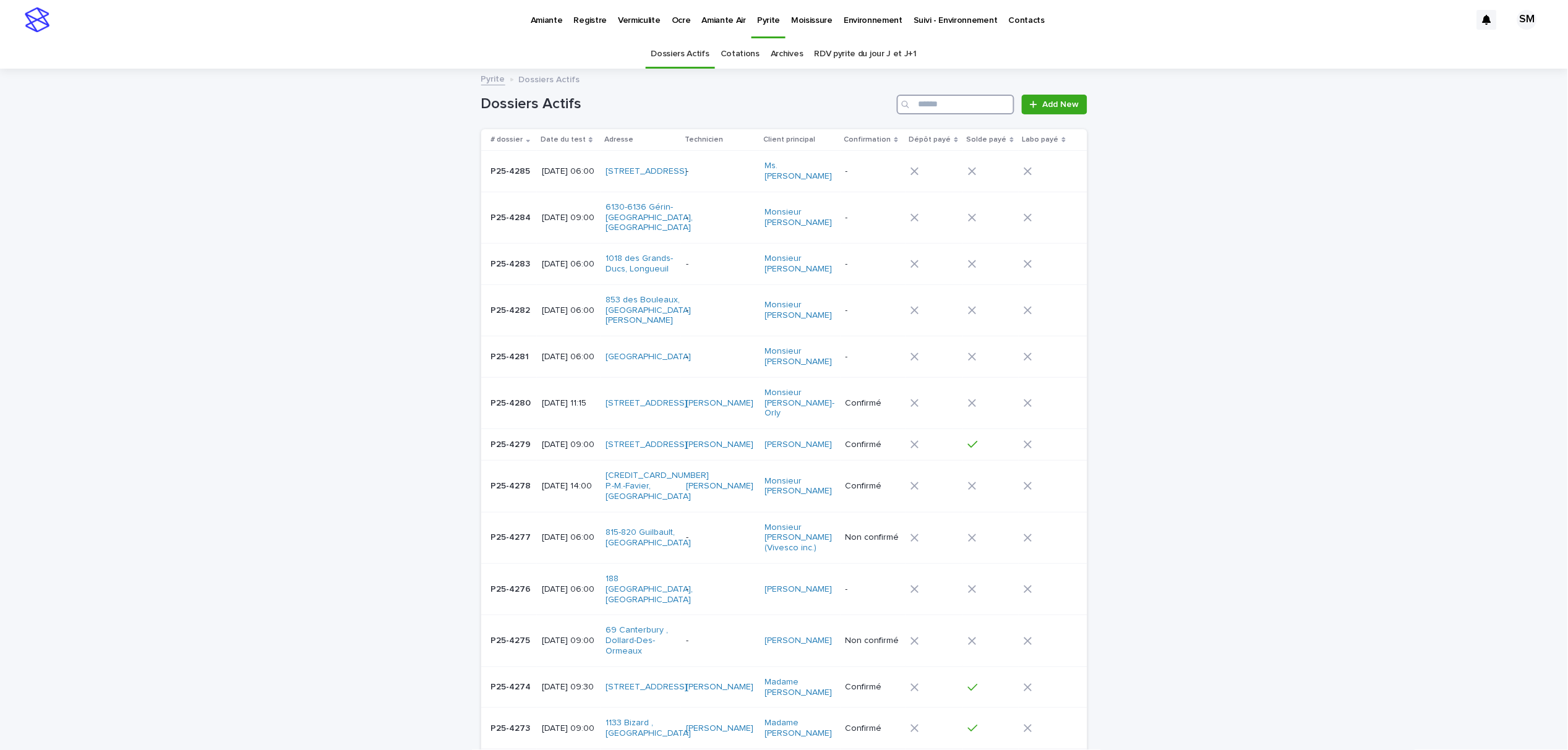
click at [969, 98] on input "Search" at bounding box center [956, 105] width 118 height 20
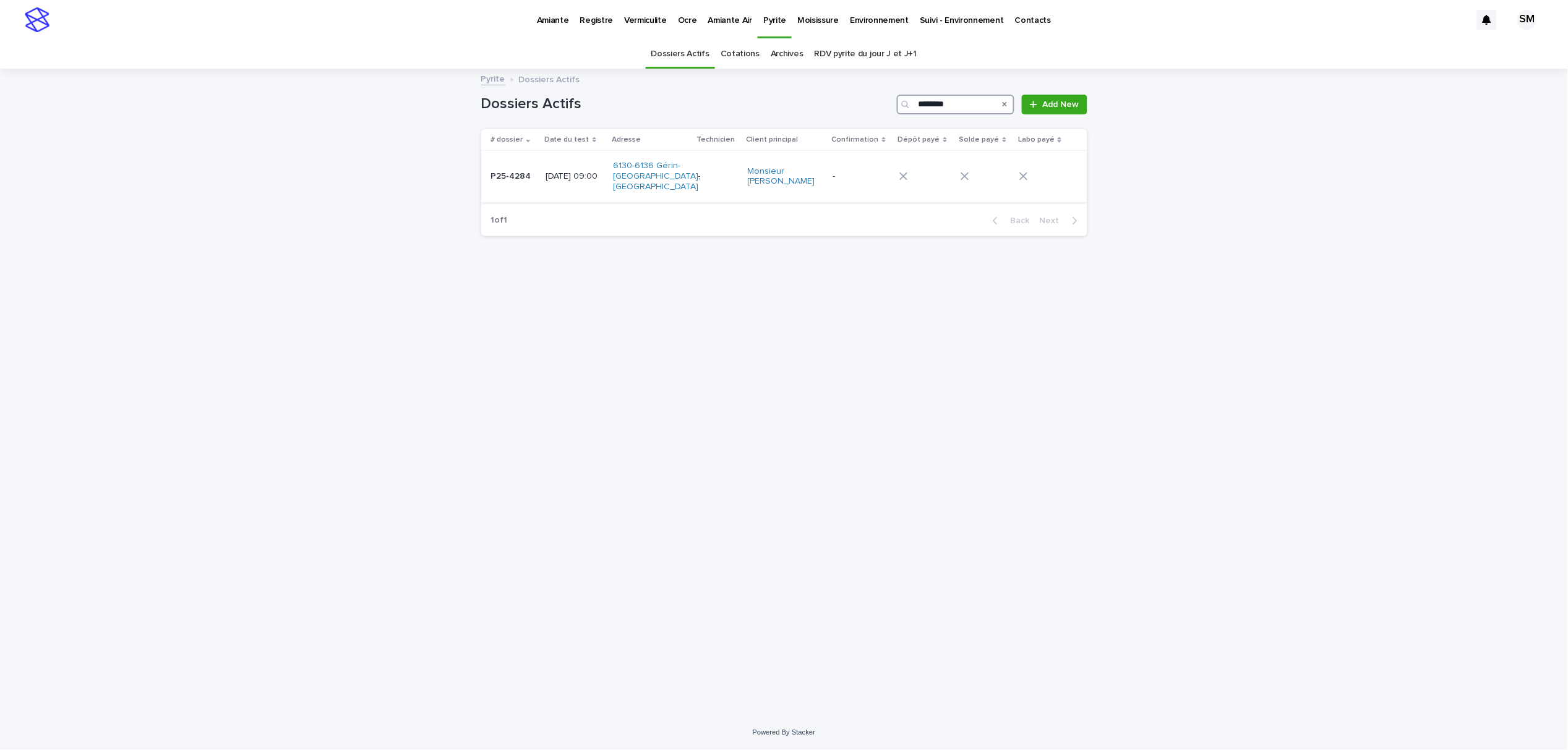
type input "********"
click at [495, 184] on td "P25-4284 P25-4284" at bounding box center [511, 177] width 60 height 52
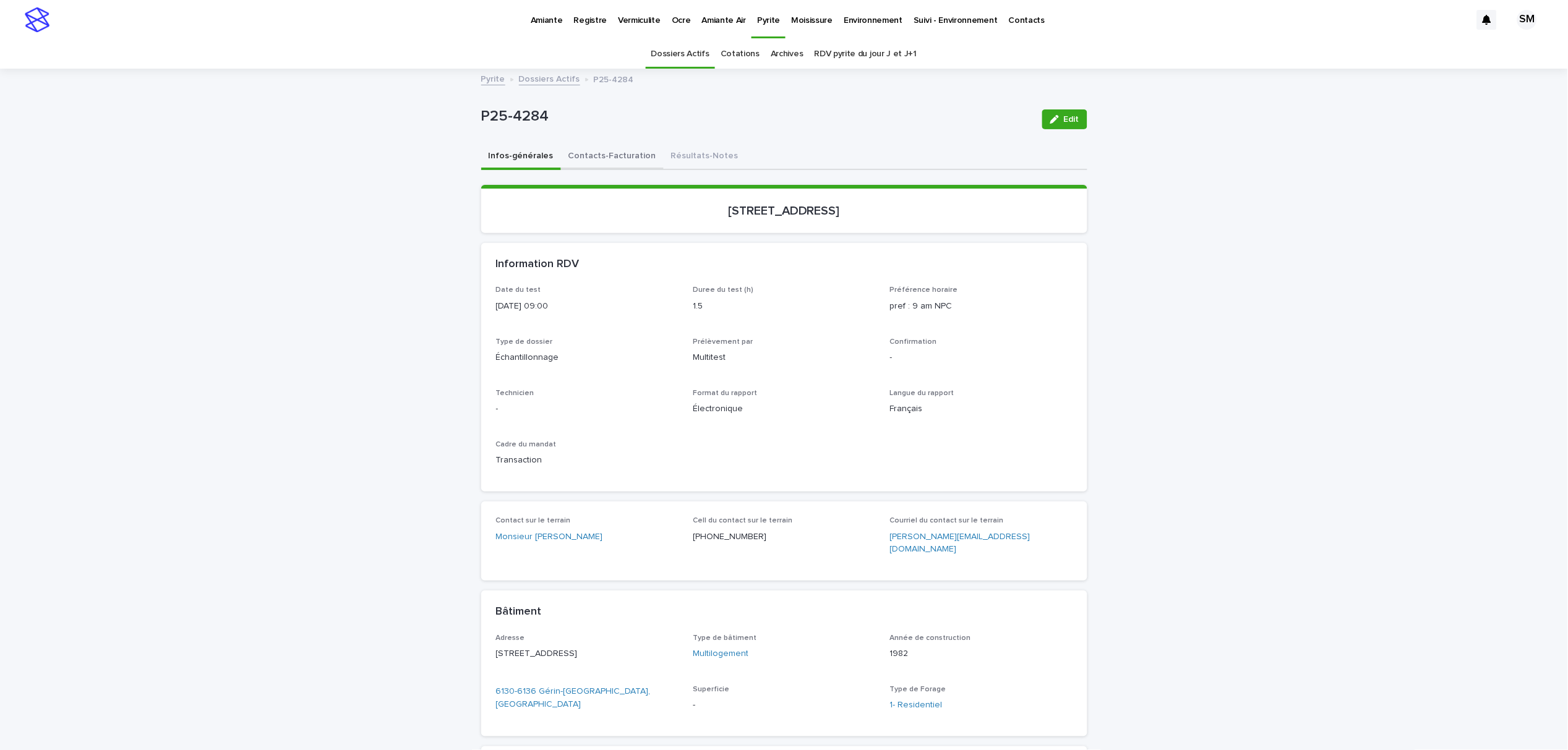
click at [596, 153] on button "Contacts-Facturation" at bounding box center [612, 157] width 103 height 26
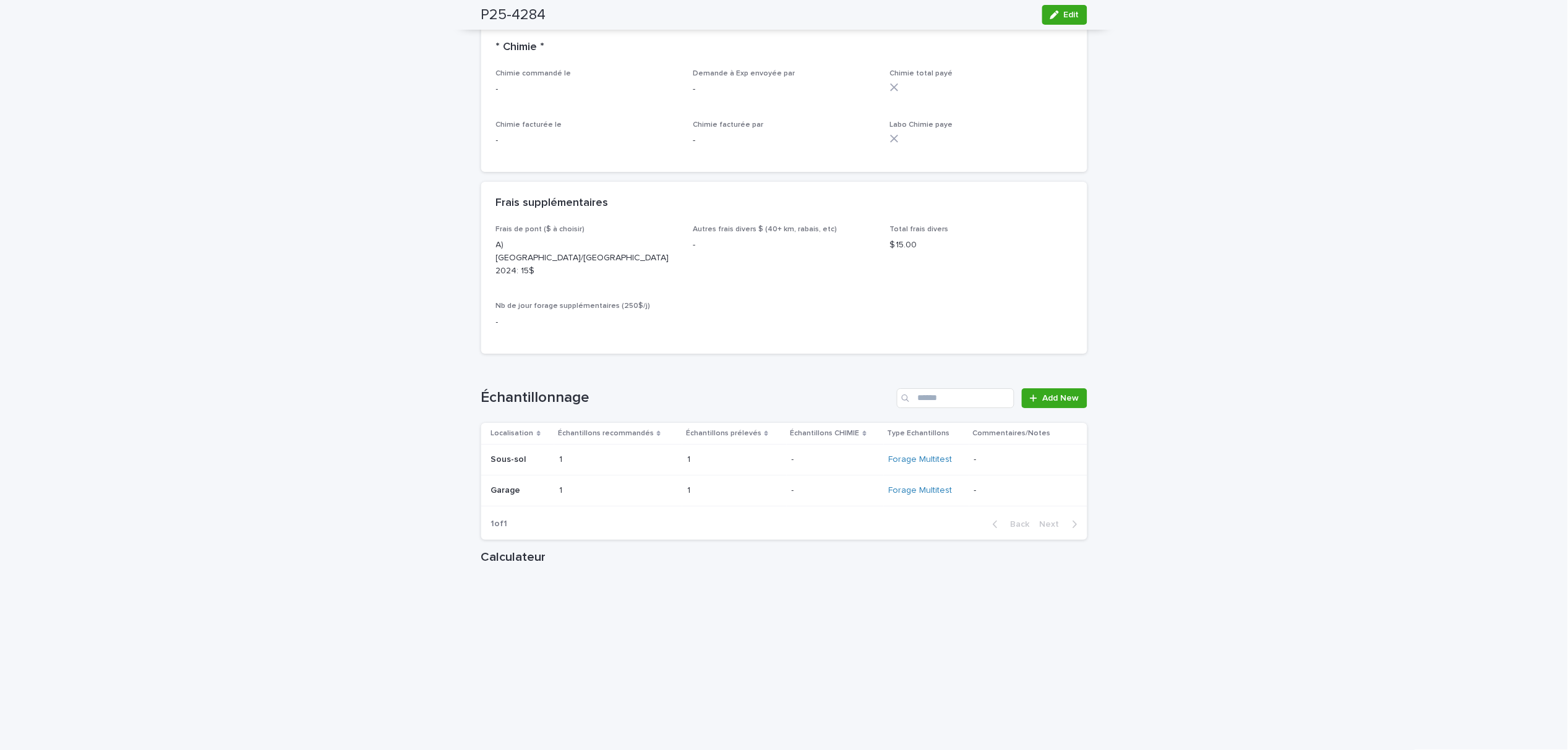
scroll to position [1401, 0]
